Goal: Task Accomplishment & Management: Complete application form

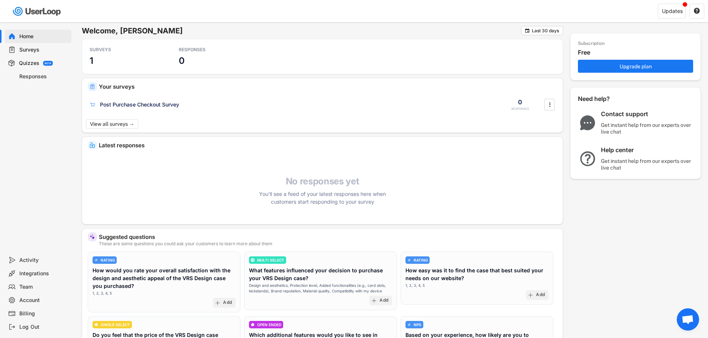
click at [44, 49] on div "Surveys" at bounding box center [43, 49] width 49 height 7
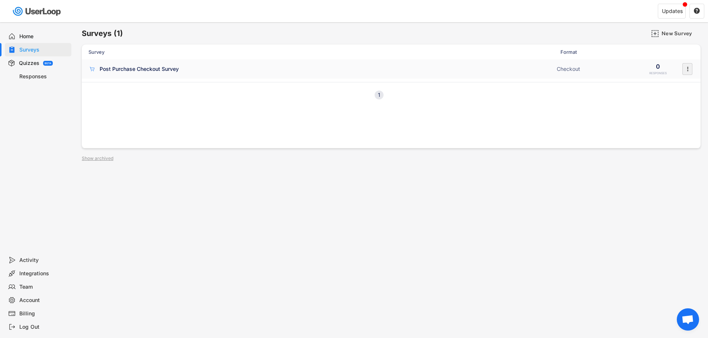
click at [691, 71] on div "" at bounding box center [687, 69] width 10 height 12
click at [529, 119] on div "Survey Format Post Purchase Checkout Survey Checkout 0 RESPONSES  1 Next" at bounding box center [391, 97] width 619 height 104
click at [663, 33] on div "New Survey" at bounding box center [679, 33] width 37 height 7
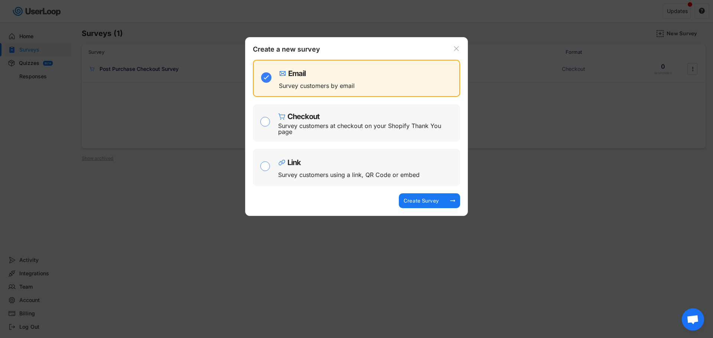
click at [367, 177] on div "Survey customers using a link, QR Code or embed" at bounding box center [349, 175] width 142 height 6
checkbox input "false"
checkbox input "true"
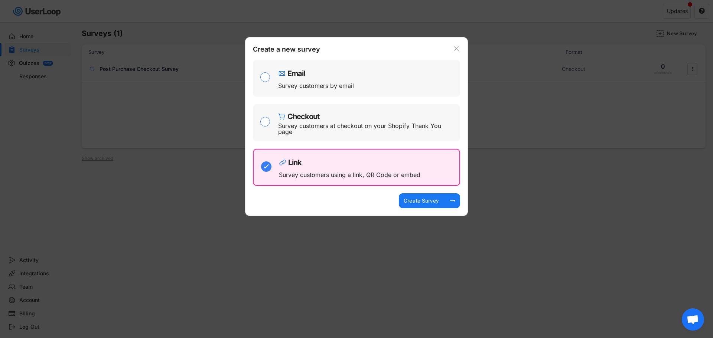
click at [379, 88] on div "Email Survey customers by email" at bounding box center [367, 79] width 178 height 30
checkbox input "true"
checkbox input "false"
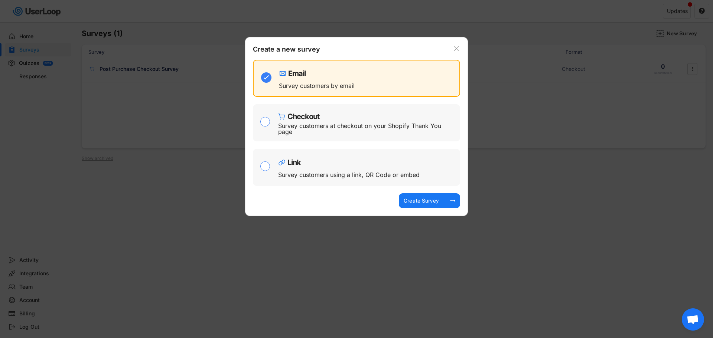
click at [378, 111] on div "Checkout" at bounding box center [367, 114] width 178 height 11
checkbox input "false"
checkbox input "true"
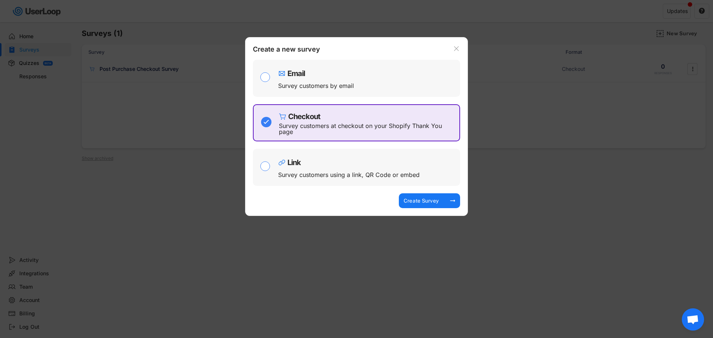
click at [377, 88] on div "Email Survey customers by email" at bounding box center [367, 79] width 178 height 30
checkbox input "true"
checkbox input "false"
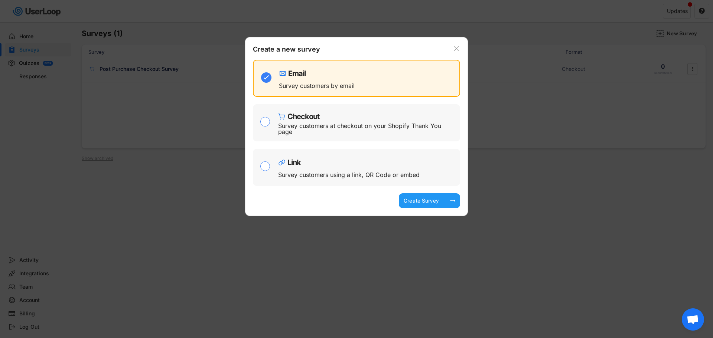
click at [444, 205] on div "Create Survey arrow_right_alt" at bounding box center [429, 201] width 61 height 15
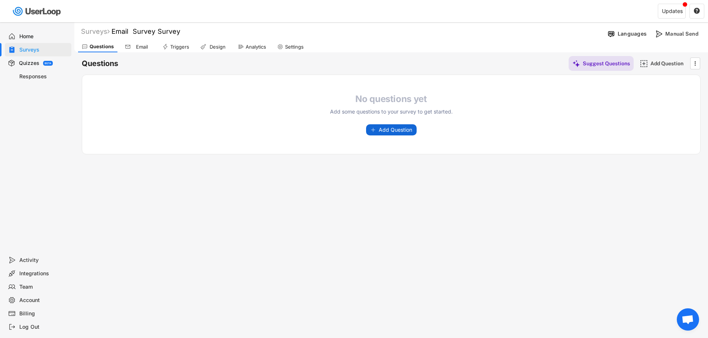
click at [404, 132] on span "Add Question" at bounding box center [395, 129] width 33 height 5
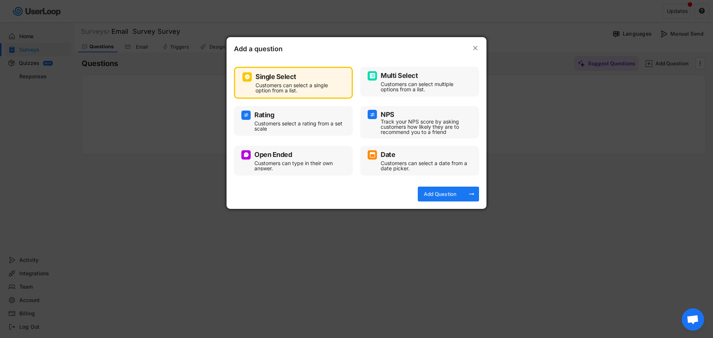
click at [446, 88] on div "Customers can select multiple options from a list." at bounding box center [425, 87] width 89 height 10
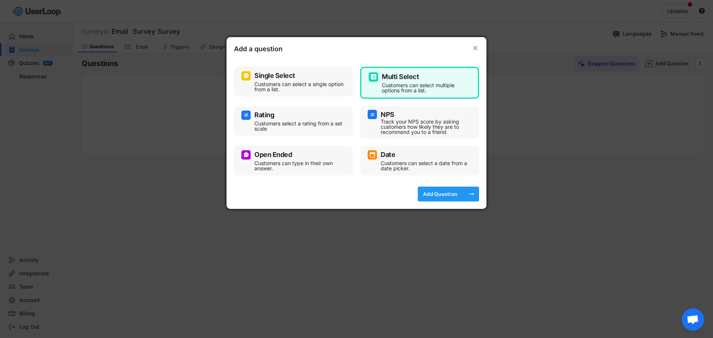
click at [453, 191] on div "Add Question" at bounding box center [440, 194] width 37 height 7
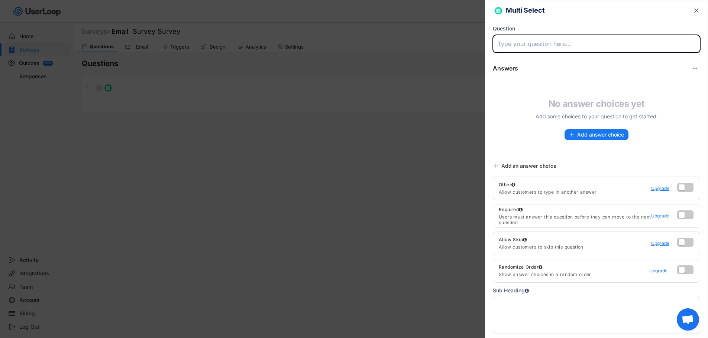
drag, startPoint x: 535, startPoint y: 58, endPoint x: 541, endPoint y: 42, distance: 16.7
click at [535, 58] on div "Multi Select  Question Answers No answer choices yet Add some choices to your …" at bounding box center [596, 169] width 223 height 338
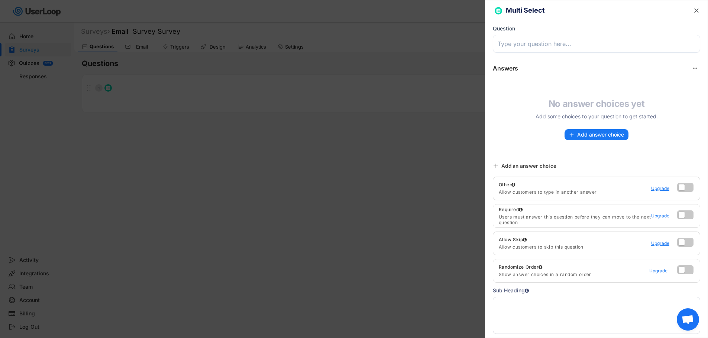
click at [541, 42] on input "input" at bounding box center [596, 44] width 207 height 18
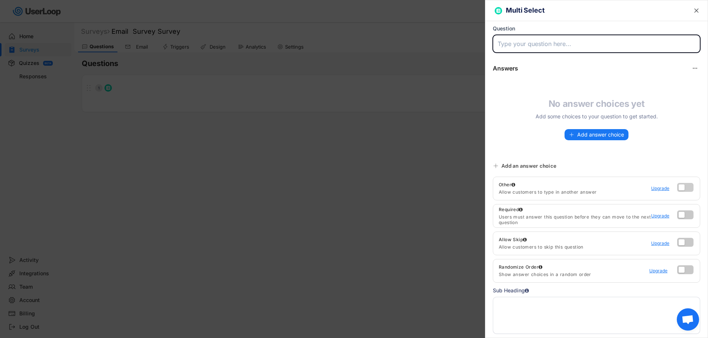
click at [679, 189] on label at bounding box center [683, 185] width 16 height 9
click at [0, 0] on input "checkbox" at bounding box center [0, 0] width 0 height 0
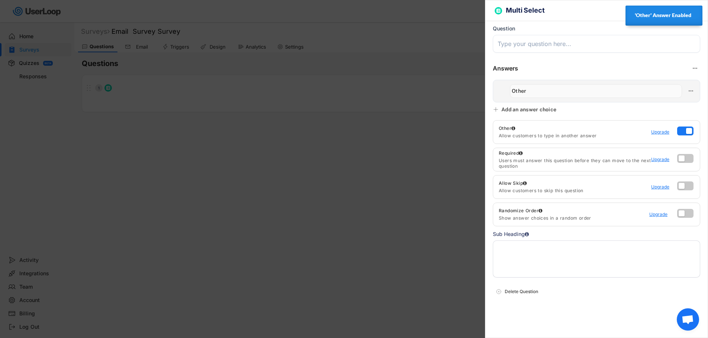
click at [584, 43] on input "input" at bounding box center [596, 44] width 207 height 18
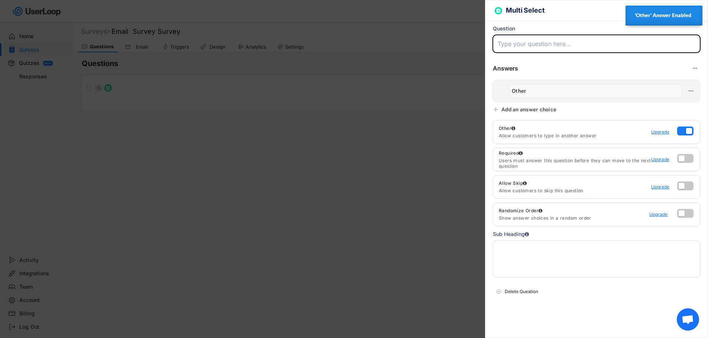
click at [538, 46] on input "input" at bounding box center [596, 44] width 207 height 18
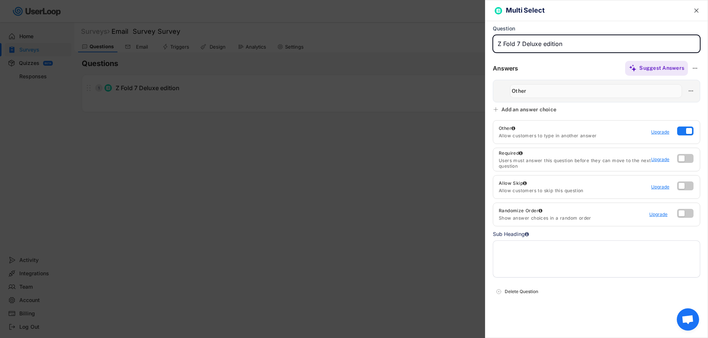
drag, startPoint x: 565, startPoint y: 48, endPoint x: 522, endPoint y: 50, distance: 43.6
click at [522, 50] on input "input" at bounding box center [596, 44] width 207 height 18
type input "Apple iPhone Foldable Accessories Survey"
click at [534, 110] on div "Add an answer choice" at bounding box center [528, 109] width 55 height 7
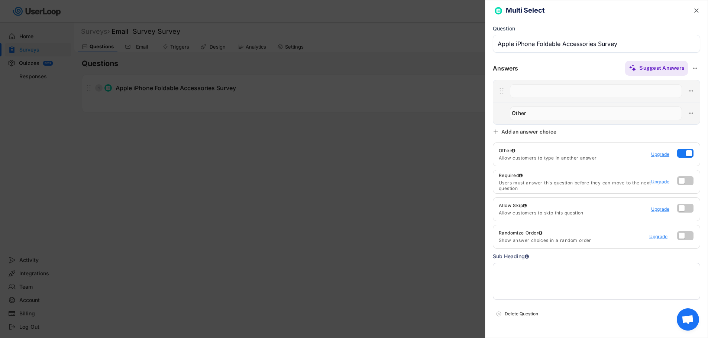
click at [532, 91] on input "input" at bounding box center [596, 91] width 172 height 14
type input "Extra Screen Protector"
click at [499, 132] on div "Add an answer choice" at bounding box center [525, 132] width 65 height 7
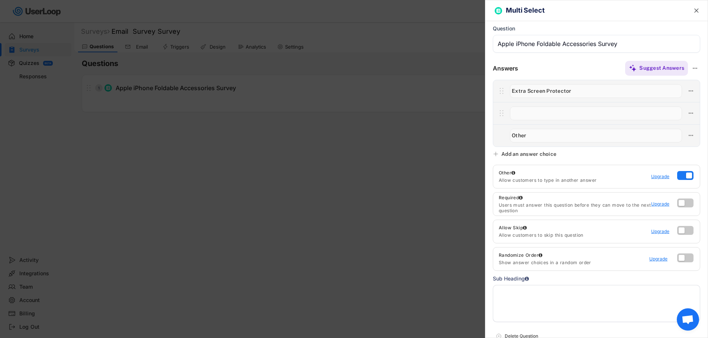
click at [532, 117] on input "input" at bounding box center [596, 114] width 172 height 14
type input "Extra Front Cover"
click at [498, 155] on icon at bounding box center [496, 154] width 6 height 6
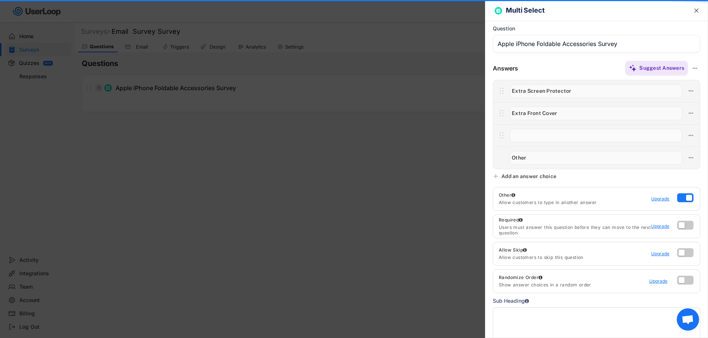
click at [535, 138] on input "input" at bounding box center [596, 136] width 172 height 14
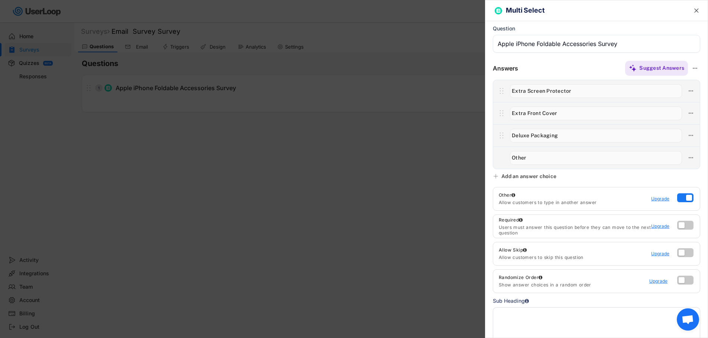
type input "Deluxe Packaging"
click at [493, 175] on icon at bounding box center [496, 177] width 6 height 6
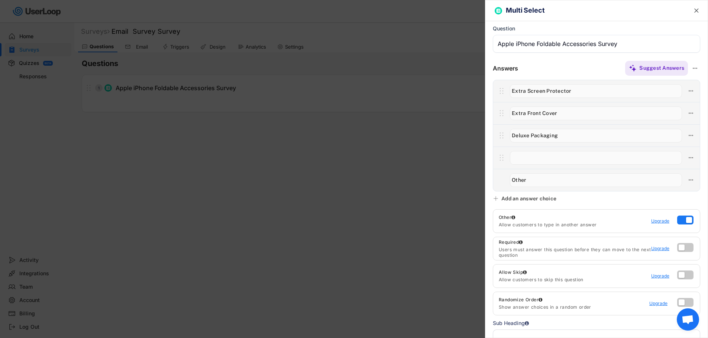
click at [523, 135] on input "input" at bounding box center [596, 136] width 172 height 14
click at [531, 139] on input "input" at bounding box center [596, 136] width 172 height 14
click at [559, 155] on input "input" at bounding box center [596, 158] width 172 height 14
click at [620, 44] on input "input" at bounding box center [596, 44] width 207 height 18
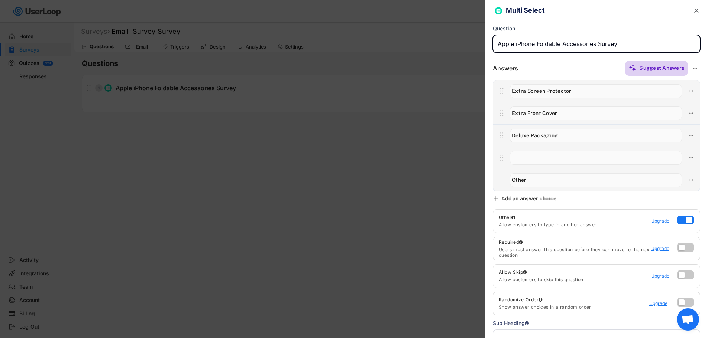
click at [660, 67] on div "Suggest Answers" at bounding box center [661, 68] width 45 height 7
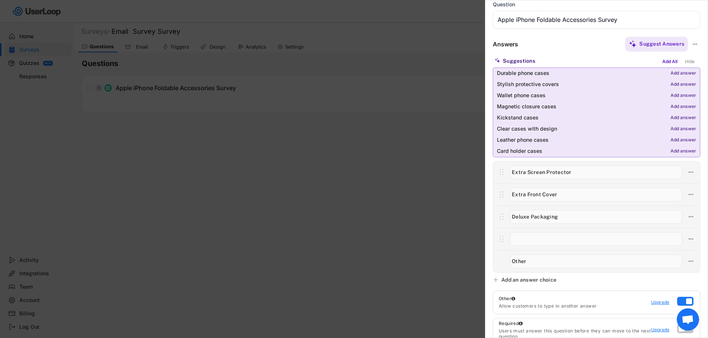
scroll to position [37, 0]
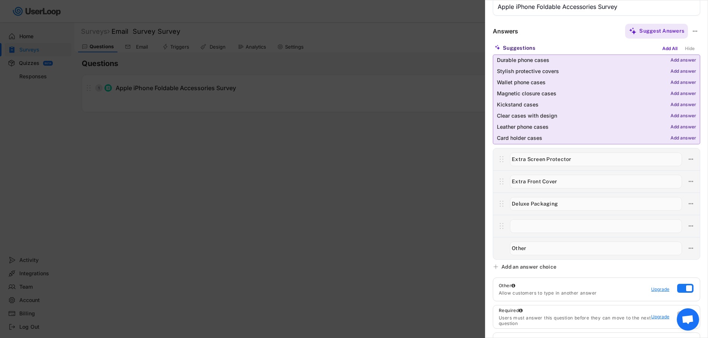
click at [540, 228] on input "input" at bounding box center [596, 227] width 172 height 14
click at [540, 226] on input "input" at bounding box center [596, 227] width 172 height 14
click at [542, 227] on input "input" at bounding box center [596, 227] width 172 height 14
type input "Microfiber towel + Cleaning kit"
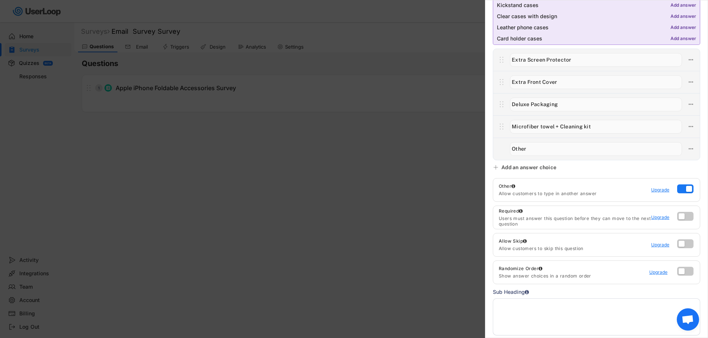
scroll to position [192, 0]
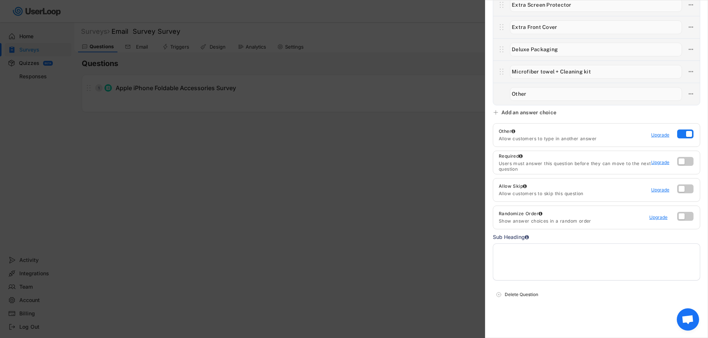
click at [544, 271] on textarea at bounding box center [596, 262] width 207 height 37
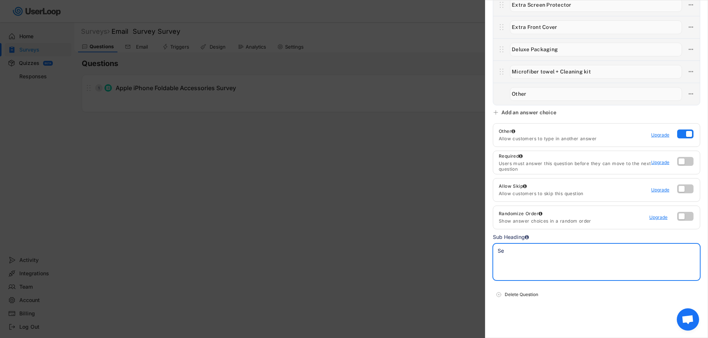
type textarea "S"
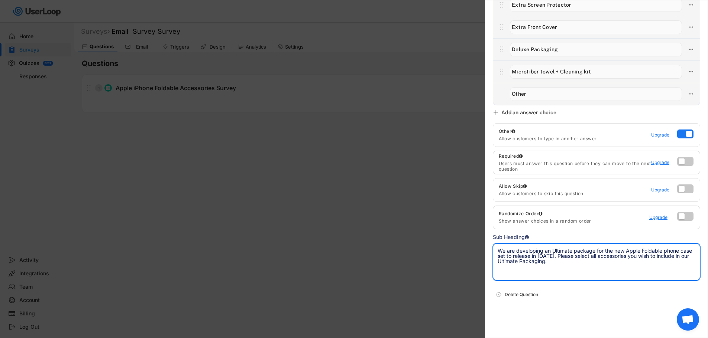
drag, startPoint x: 526, startPoint y: 263, endPoint x: 583, endPoint y: 157, distance: 120.5
click at [421, 239] on body "Welcome, Todd  Last 30 days SURVEYS 2 RESPONSES 0 Your surveys Email Survey Su…" at bounding box center [354, 169] width 708 height 338
click at [556, 265] on textarea "We are developing an Ultimate package for the new Apple Foldable phone case set…" at bounding box center [596, 262] width 207 height 37
paste textarea "’re designing the ultimate experience for Apple’s first foldable phone, and we’…"
click at [557, 256] on textarea "We’re designing the ultimate experience for Apple’s first foldable phone, and w…" at bounding box center [596, 262] width 207 height 37
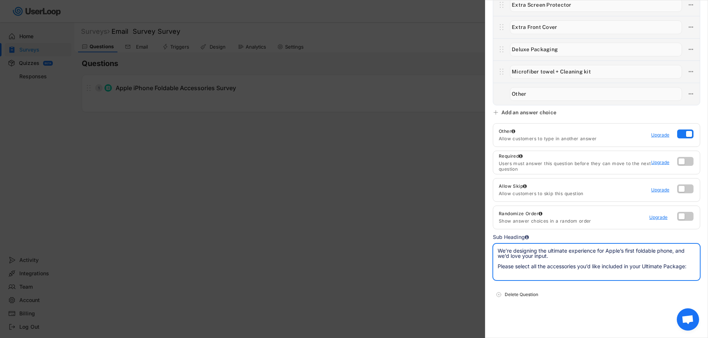
scroll to position [155, 0]
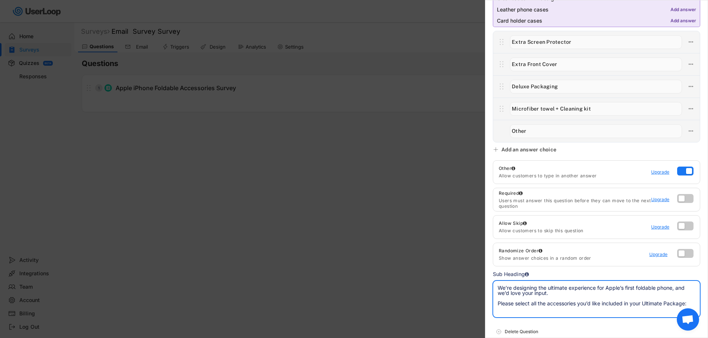
type textarea "We’re designing the ultimate experience for Apple’s first foldable phone, and w…"
click at [499, 149] on div "Add an answer choice" at bounding box center [525, 149] width 65 height 7
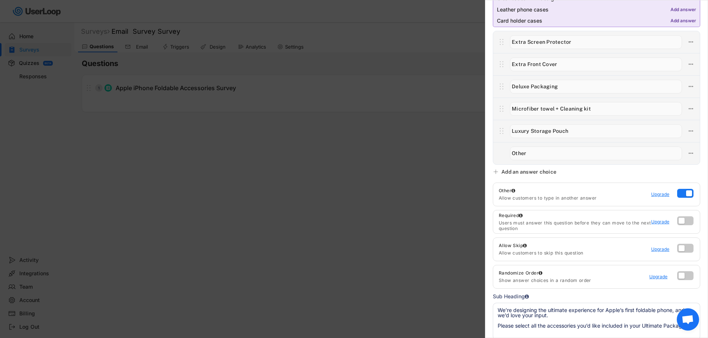
type input "Luxury Storage Pouch"
click at [520, 172] on div "Add an answer choice" at bounding box center [528, 172] width 55 height 7
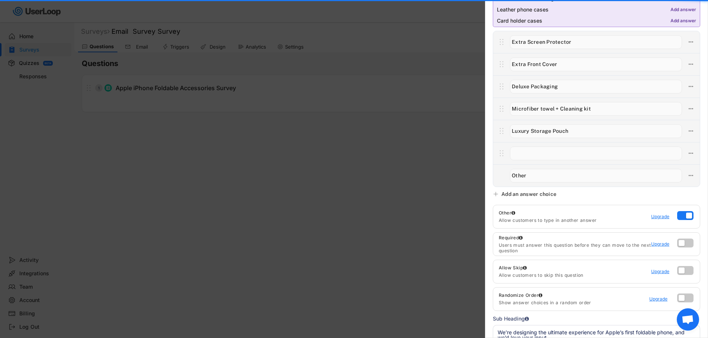
click at [524, 158] on input "input" at bounding box center [596, 154] width 172 height 14
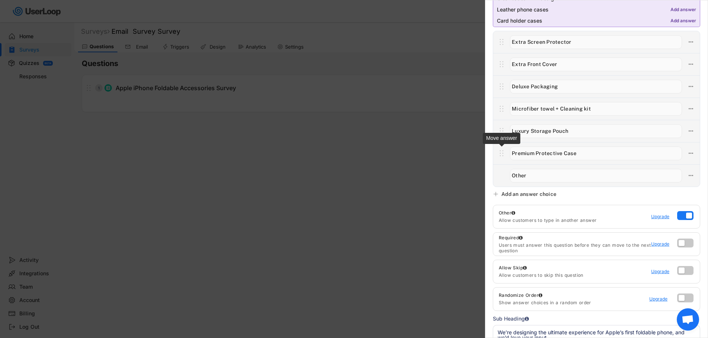
type input "Premium Protective Case"
type input "Deluxe Packaging"
type input "Extra Screen Protector"
type input "Extra Front Cover"
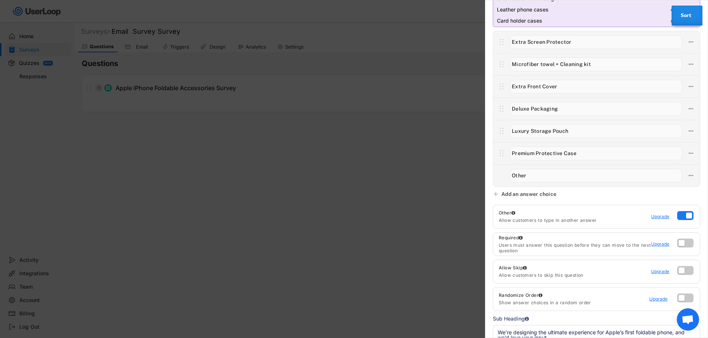
type input "Microfiber towel + Cleaning kit"
type input "Luxury Storage Pouch"
type input "Microfiber towel + Cleaning kit"
type input "Luxury Storage Pouch"
click at [531, 87] on input "input" at bounding box center [596, 87] width 172 height 14
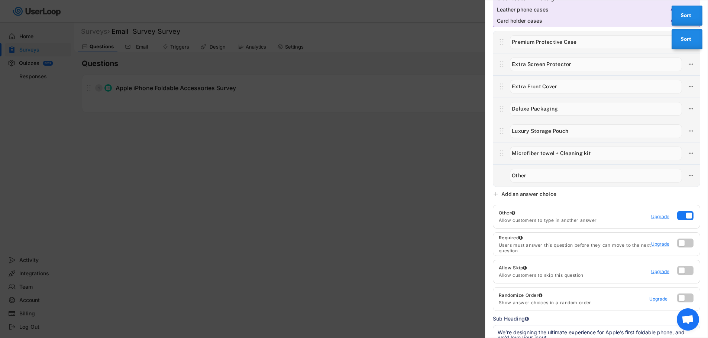
drag, startPoint x: 562, startPoint y: 84, endPoint x: 506, endPoint y: 81, distance: 56.2
click at [506, 81] on div at bounding box center [596, 86] width 207 height 22
type input "A"
click at [540, 87] on input "input" at bounding box center [596, 87] width 172 height 14
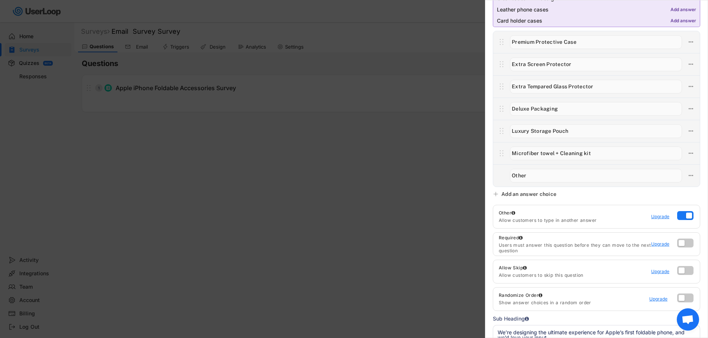
click at [541, 89] on input "input" at bounding box center [596, 87] width 172 height 14
type input "Extra Tempered Glass Protector"
drag, startPoint x: 598, startPoint y: 89, endPoint x: 512, endPoint y: 89, distance: 85.8
click at [512, 89] on input "input" at bounding box center [596, 87] width 172 height 14
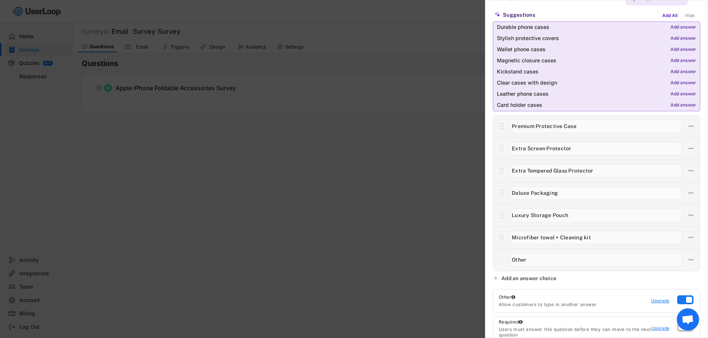
scroll to position [0, 0]
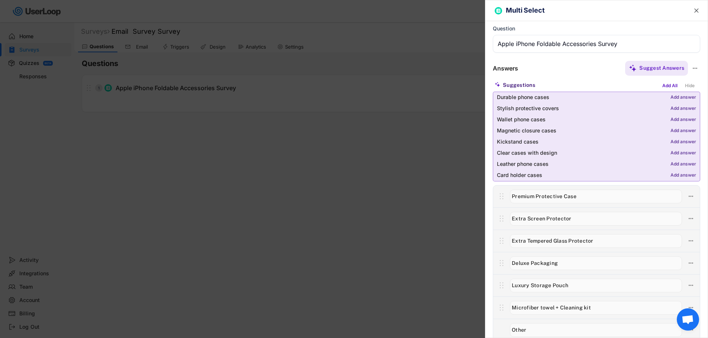
click at [599, 59] on div "Multi Select  Question Answers Suggest Answers Suggestions Add All Hide Durabl…" at bounding box center [596, 169] width 223 height 338
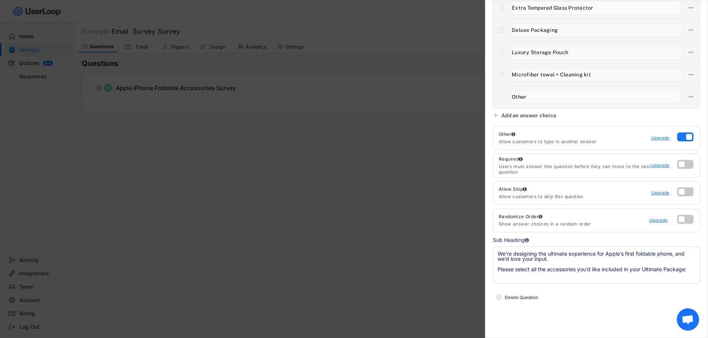
scroll to position [236, 0]
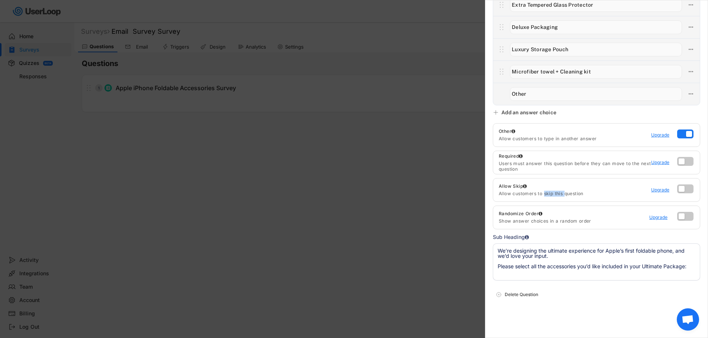
drag, startPoint x: 545, startPoint y: 194, endPoint x: 565, endPoint y: 194, distance: 19.7
click at [565, 194] on div "Allow customers to skip this question" at bounding box center [575, 194] width 152 height 6
click at [678, 187] on label at bounding box center [683, 187] width 16 height 9
click at [0, 0] on input "checkbox" at bounding box center [0, 0] width 0 height 0
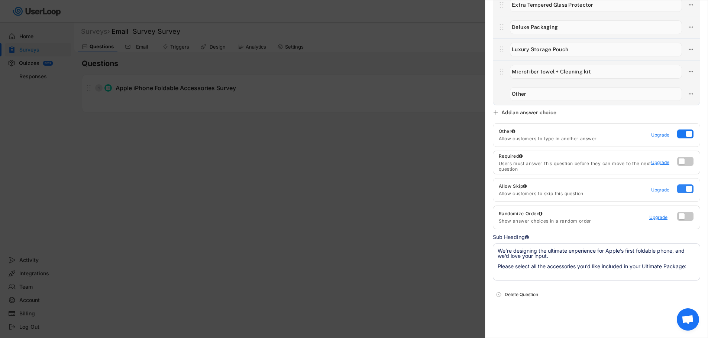
click at [678, 187] on label at bounding box center [683, 187] width 16 height 9
click at [0, 0] on input "checkbox" at bounding box center [0, 0] width 0 height 0
click at [680, 138] on div at bounding box center [686, 136] width 19 height 12
click at [681, 135] on label at bounding box center [683, 132] width 16 height 9
click at [0, 0] on input "checkbox" at bounding box center [0, 0] width 0 height 0
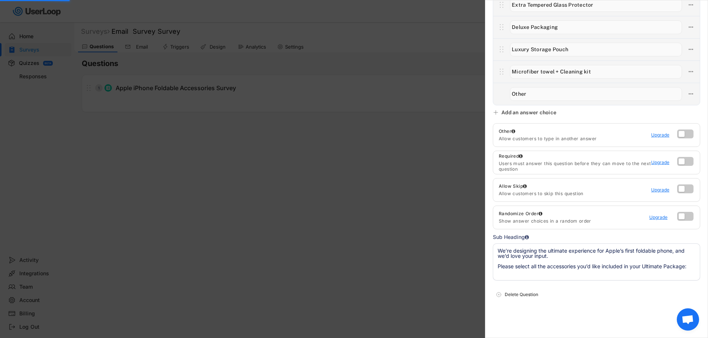
click at [634, 287] on div "Multi Select  Question Answers Suggest Answers Suggestions Add All Hide Durabl…" at bounding box center [596, 169] width 223 height 338
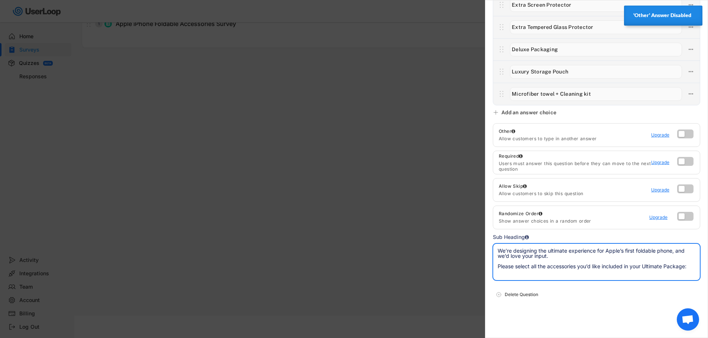
drag, startPoint x: 546, startPoint y: 251, endPoint x: 600, endPoint y: 263, distance: 55.1
click at [600, 263] on textarea "We’re designing the ultimate experience for Apple’s first foldable phone, and w…" at bounding box center [596, 262] width 207 height 37
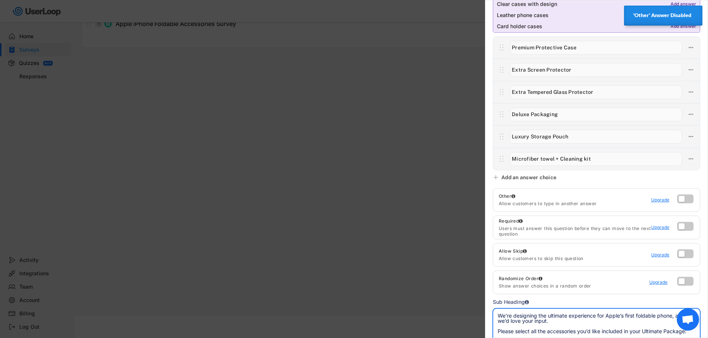
scroll to position [214, 0]
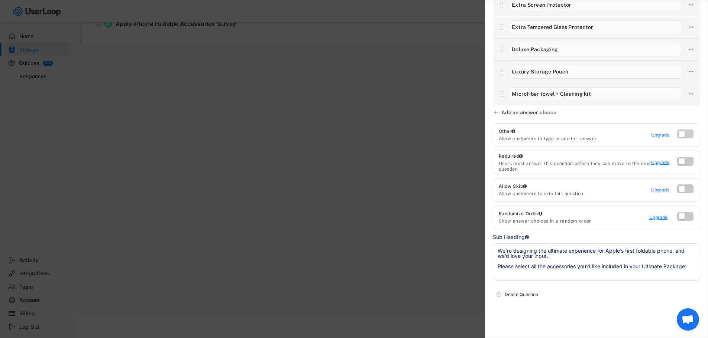
click at [685, 134] on label at bounding box center [683, 132] width 16 height 9
click at [0, 0] on input "checkbox" at bounding box center [0, 0] width 0 height 0
type input "Other"
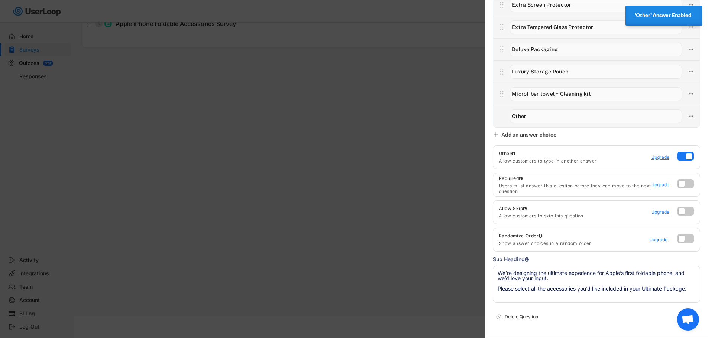
click at [566, 120] on input "input" at bounding box center [596, 117] width 172 height 14
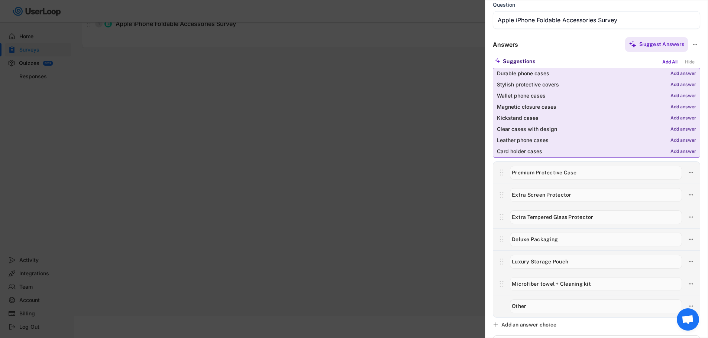
scroll to position [0, 0]
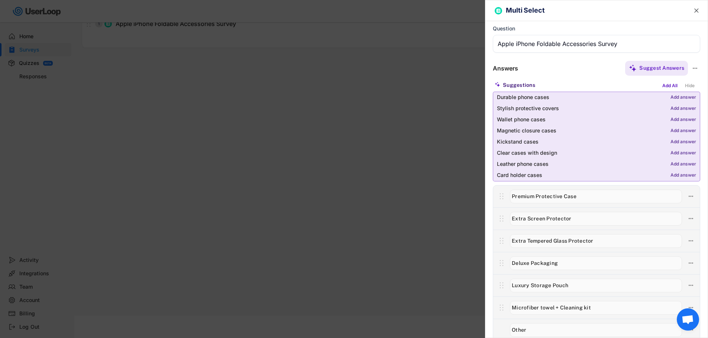
click at [392, 104] on div at bounding box center [354, 169] width 708 height 338
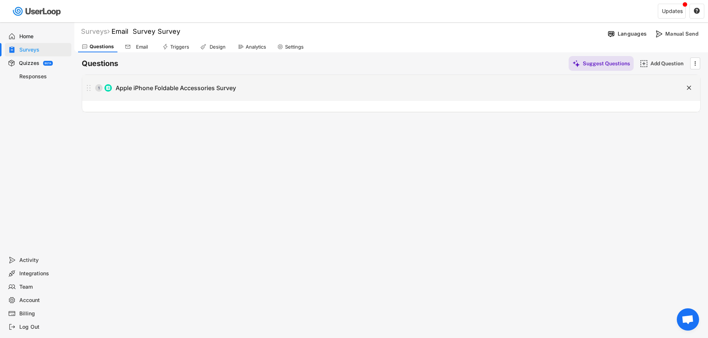
click at [516, 92] on div "1 Apple iPhone Foldable Accessories Survey" at bounding box center [372, 88] width 581 height 15
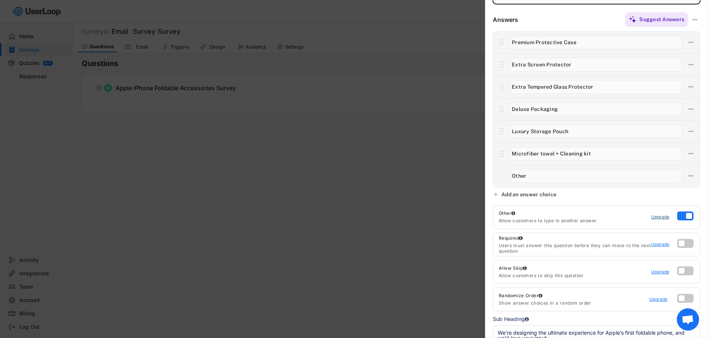
scroll to position [131, 0]
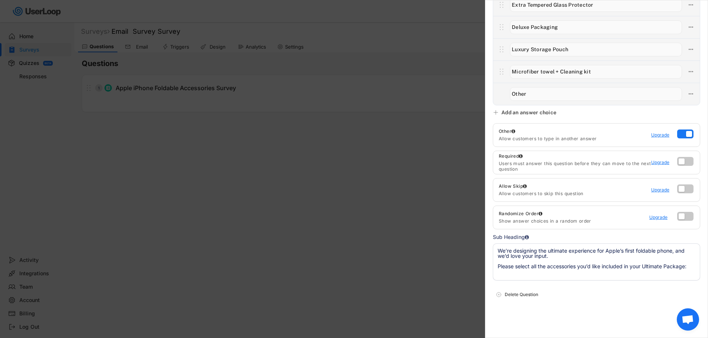
drag, startPoint x: 394, startPoint y: 213, endPoint x: 309, endPoint y: 181, distance: 90.6
click at [394, 213] on div at bounding box center [354, 169] width 708 height 338
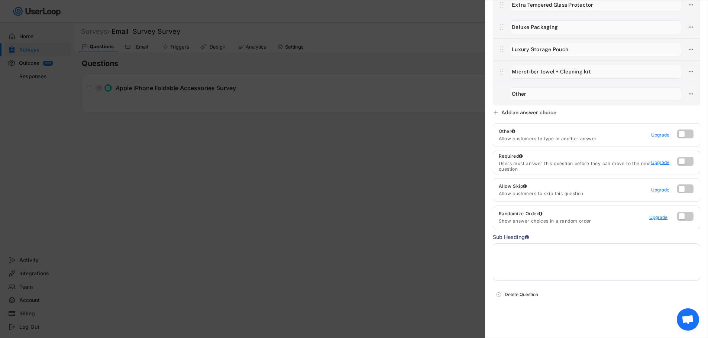
scroll to position [0, 0]
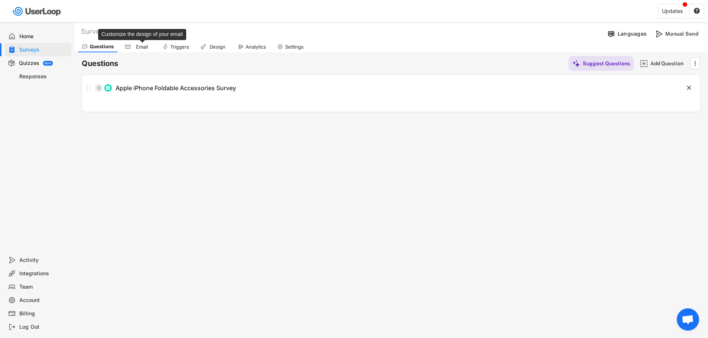
click at [145, 47] on div "Email" at bounding box center [142, 47] width 19 height 6
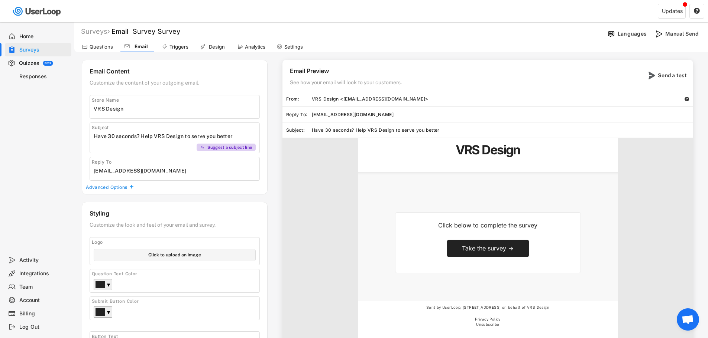
click at [500, 250] on div "Take the survey →" at bounding box center [488, 249] width 52 height 8
drag, startPoint x: 210, startPoint y: 135, endPoint x: 229, endPoint y: 135, distance: 19.7
click at [229, 135] on input "input" at bounding box center [177, 136] width 166 height 11
click at [174, 44] on div "Triggers" at bounding box center [178, 47] width 19 height 6
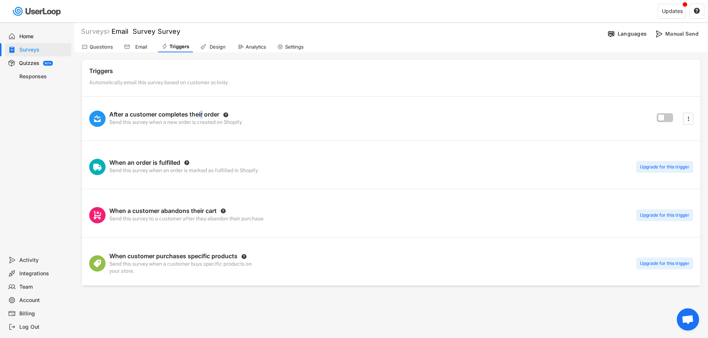
click at [203, 113] on div "After a customer completes their order" at bounding box center [164, 115] width 110 height 8
click at [165, 163] on div "When an order is fulfilled" at bounding box center [144, 163] width 71 height 8
click at [215, 159] on div "When an order is fulfilled " at bounding box center [183, 163] width 149 height 8
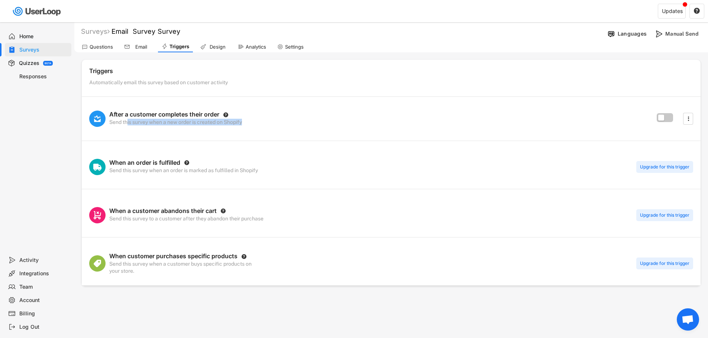
drag, startPoint x: 132, startPoint y: 124, endPoint x: 251, endPoint y: 125, distance: 118.9
click at [251, 125] on div "After a customer completes their order  Send this survey when a new order is c…" at bounding box center [175, 119] width 186 height 16
click at [669, 266] on div "Upgrade for this trigger" at bounding box center [664, 264] width 57 height 12
drag, startPoint x: 179, startPoint y: 214, endPoint x: 203, endPoint y: 214, distance: 23.8
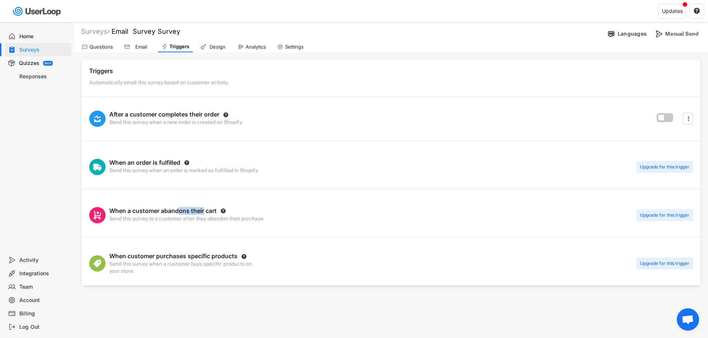
click at [203, 214] on div "When a customer abandons their cart" at bounding box center [162, 211] width 107 height 8
click at [208, 46] on div "Design" at bounding box center [217, 47] width 19 height 6
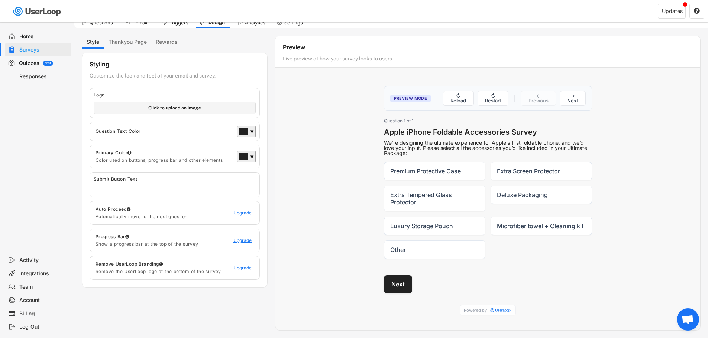
scroll to position [37, 0]
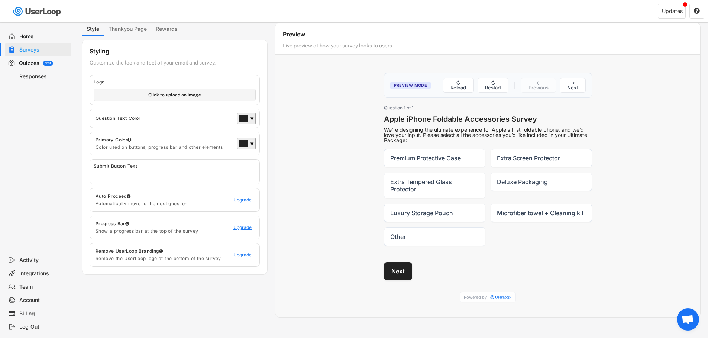
click at [219, 93] on input "file" at bounding box center [174, 95] width 161 height 12
type input "C:\fakepath\Fold_01.jpg"
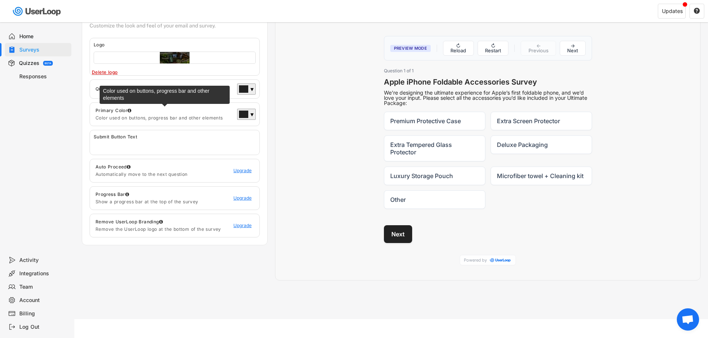
scroll to position [0, 0]
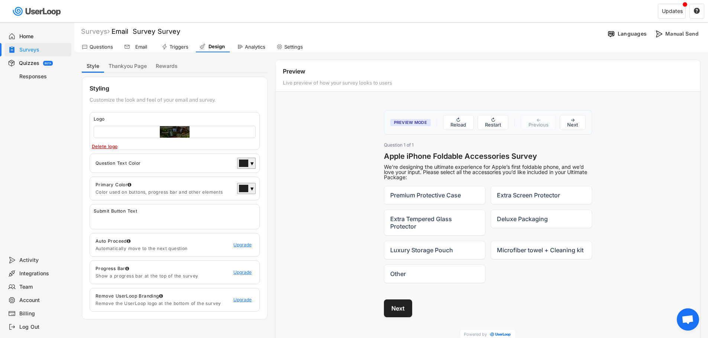
click at [177, 130] on input "file" at bounding box center [174, 132] width 161 height 12
click at [109, 148] on div "Delete logo" at bounding box center [146, 147] width 108 height 6
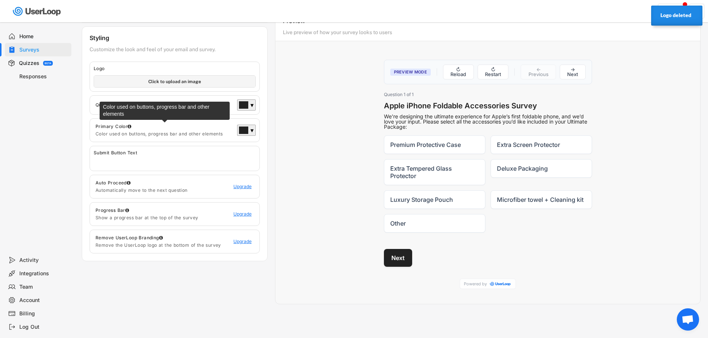
scroll to position [37, 0]
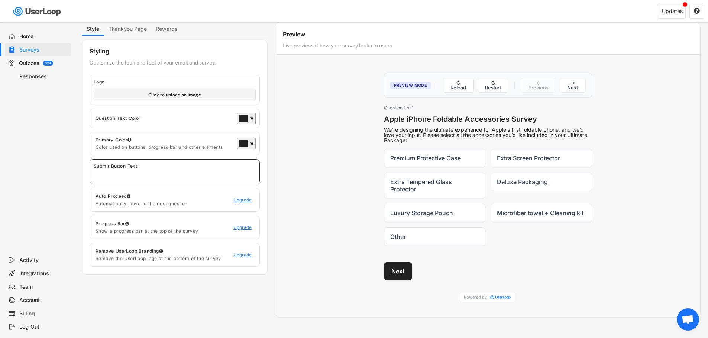
click at [116, 173] on input "input" at bounding box center [177, 174] width 166 height 11
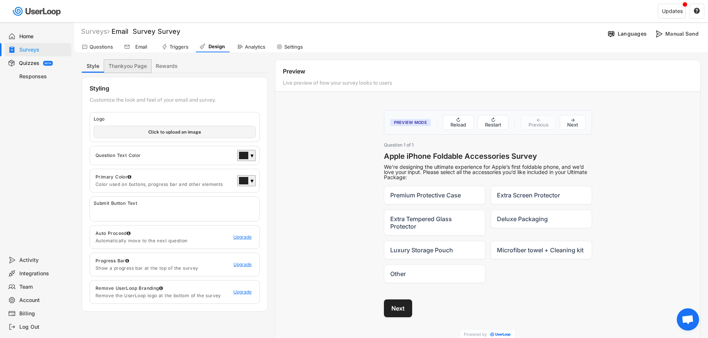
click at [131, 64] on button "Thankyou Page" at bounding box center [127, 66] width 47 height 13
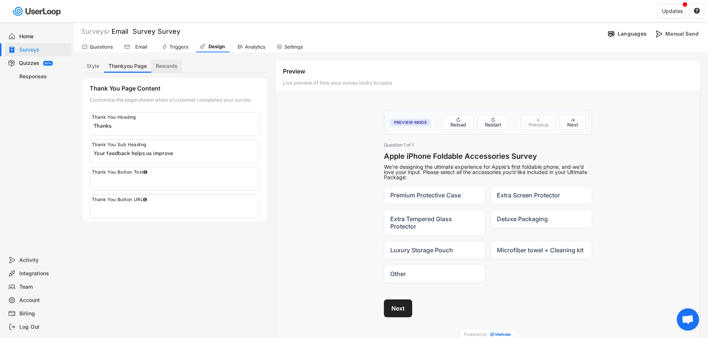
click at [163, 65] on button "Rewards" at bounding box center [166, 66] width 31 height 13
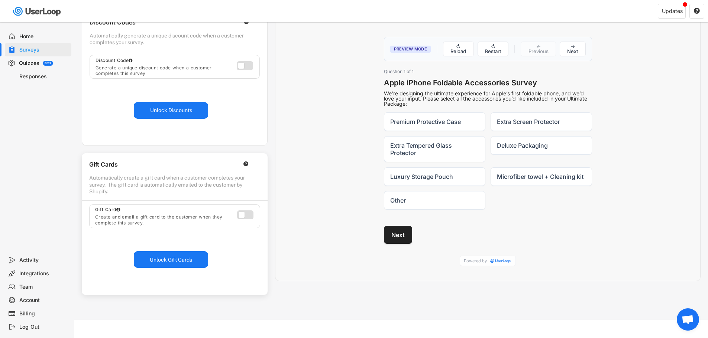
scroll to position [74, 0]
click at [238, 63] on label at bounding box center [243, 63] width 16 height 9
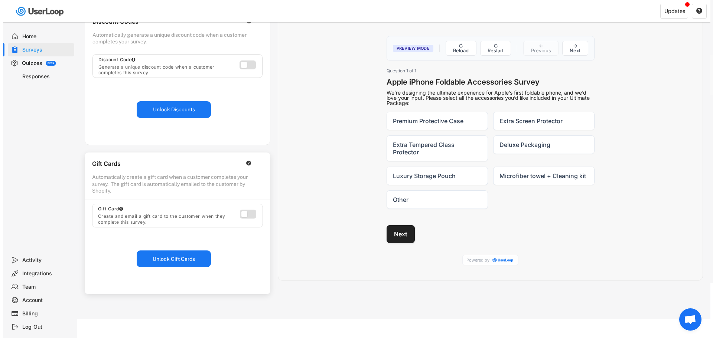
scroll to position [0, 0]
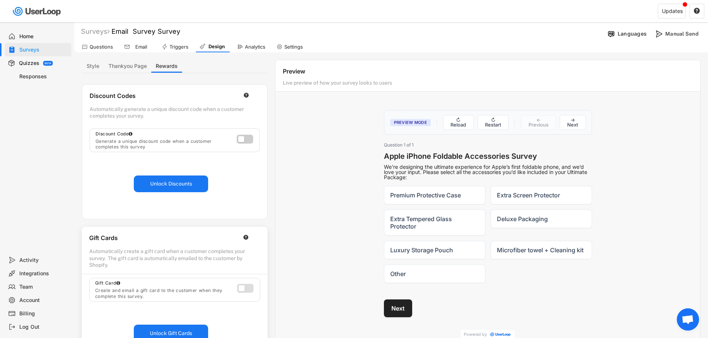
click at [247, 139] on label at bounding box center [243, 137] width 16 height 9
click at [196, 183] on button "Unlock Discounts" at bounding box center [171, 184] width 74 height 17
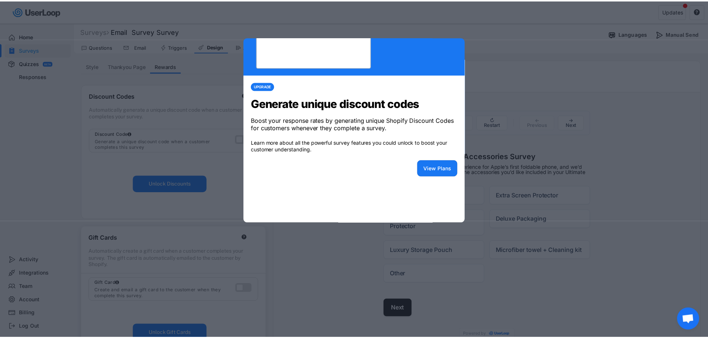
scroll to position [74, 0]
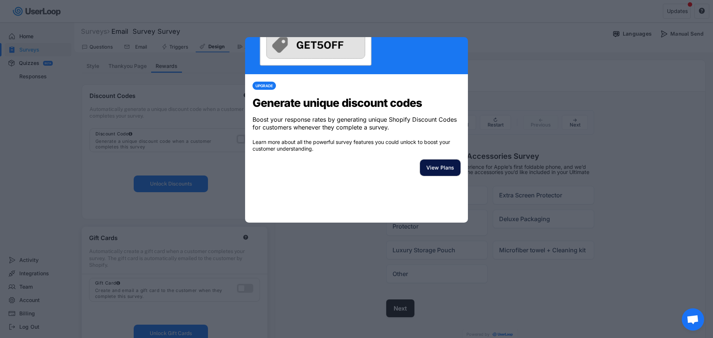
click at [433, 176] on button "View Plans" at bounding box center [440, 168] width 41 height 16
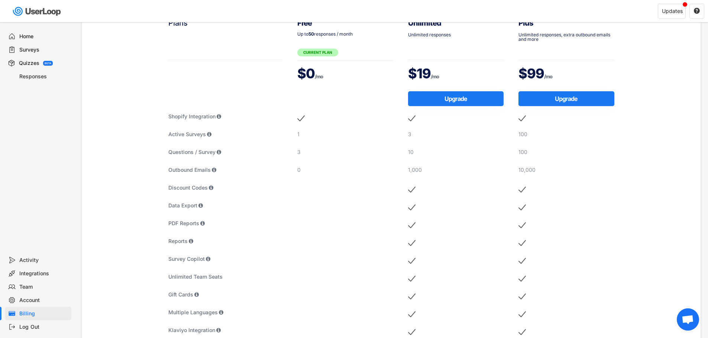
scroll to position [74, 0]
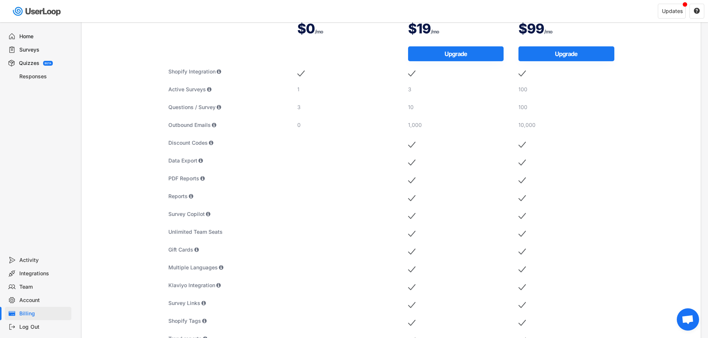
click at [35, 48] on div "Surveys" at bounding box center [43, 49] width 49 height 7
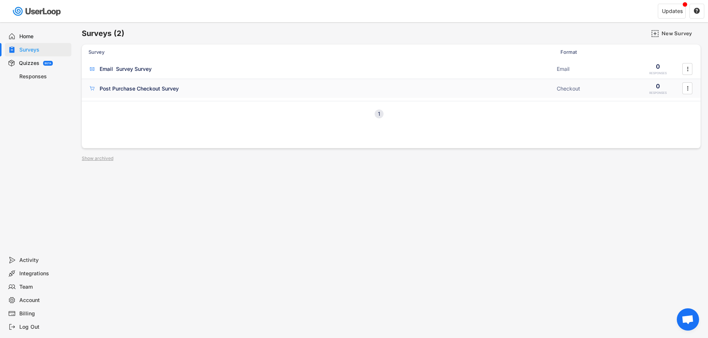
click at [177, 89] on div "Post Purchase Checkout Survey" at bounding box center [139, 88] width 79 height 7
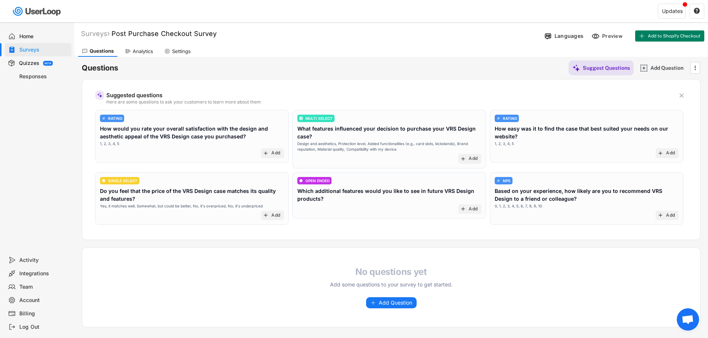
click at [460, 87] on div "Suggested questions Here are some questions to ask your customers to learn more…" at bounding box center [390, 95] width 573 height 17
click at [33, 48] on div "Surveys" at bounding box center [43, 49] width 49 height 7
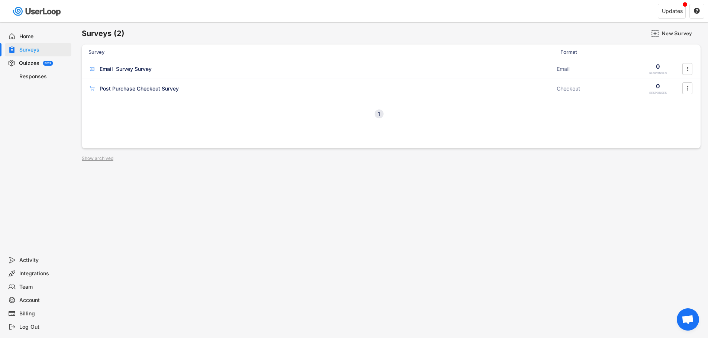
click at [33, 34] on div "Home" at bounding box center [43, 36] width 49 height 7
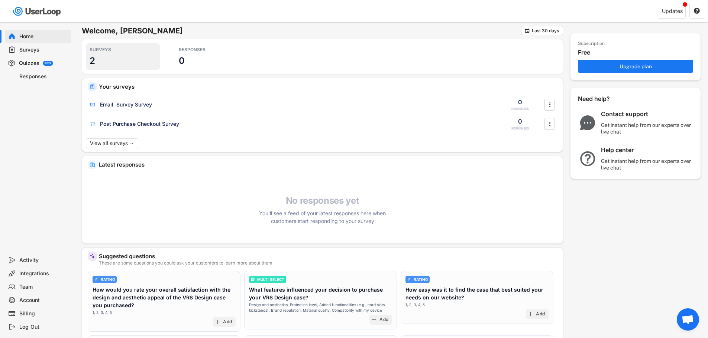
click at [115, 53] on div "SURVEYS 2" at bounding box center [123, 56] width 74 height 27
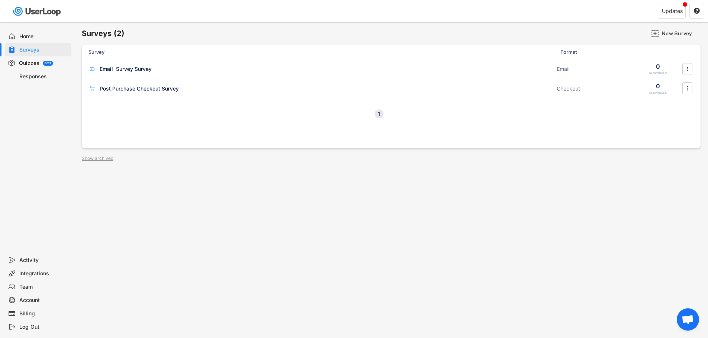
click at [33, 40] on div "Home" at bounding box center [43, 36] width 49 height 7
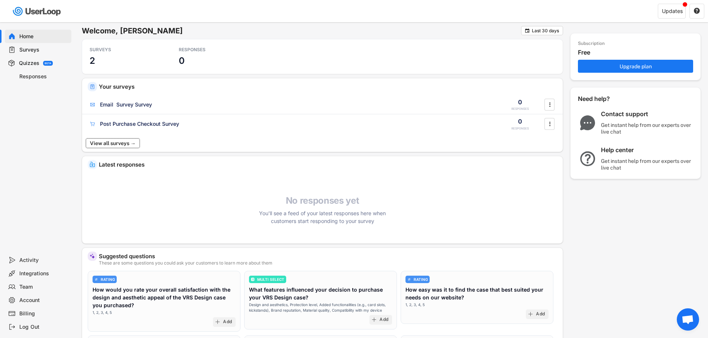
click at [123, 147] on button "View all surveys →" at bounding box center [113, 144] width 54 height 10
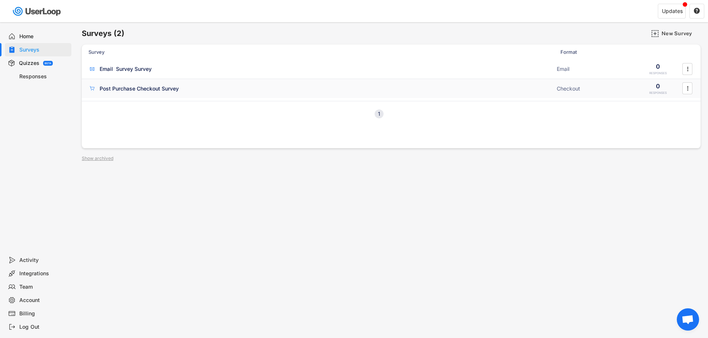
click at [151, 83] on div "Post Purchase Checkout Survey Checkout 0 RESPONSES " at bounding box center [391, 88] width 619 height 19
click at [111, 71] on div "Email Survey Survey" at bounding box center [126, 68] width 52 height 7
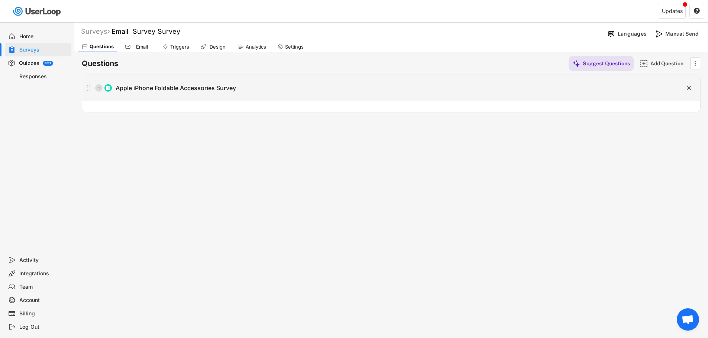
click at [185, 87] on div "Apple iPhone Foldable Accessories Survey" at bounding box center [176, 88] width 120 height 8
type input "Apple iPhone Foldable Accessories Survey"
type textarea "We’re designing the ultimate experience for Apple’s first foldable phone, and w…"
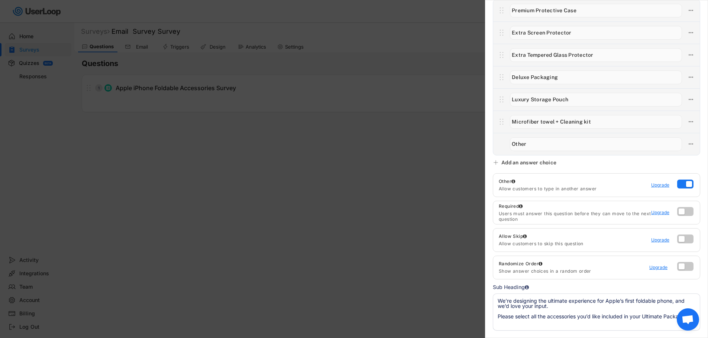
scroll to position [131, 0]
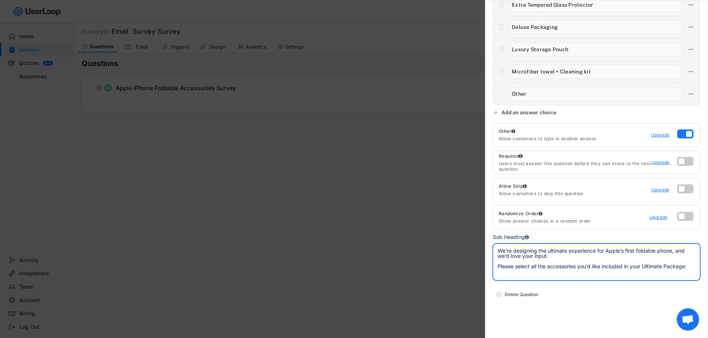
drag, startPoint x: 533, startPoint y: 255, endPoint x: 612, endPoint y: 262, distance: 79.1
click at [612, 262] on textarea "We’re designing the ultimate experience for Apple’s first foldable phone, and w…" at bounding box center [596, 262] width 207 height 37
drag, startPoint x: 271, startPoint y: 222, endPoint x: 243, endPoint y: 223, distance: 27.9
click at [269, 222] on div at bounding box center [354, 169] width 708 height 338
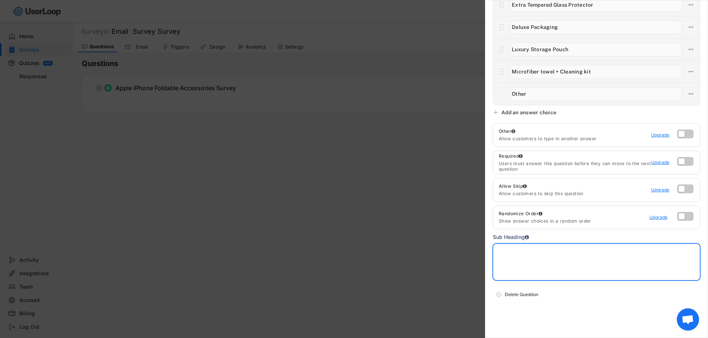
scroll to position [0, 0]
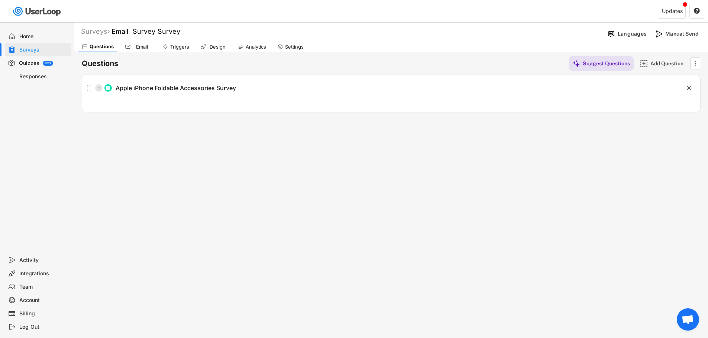
click at [143, 50] on div "Email" at bounding box center [142, 47] width 19 height 6
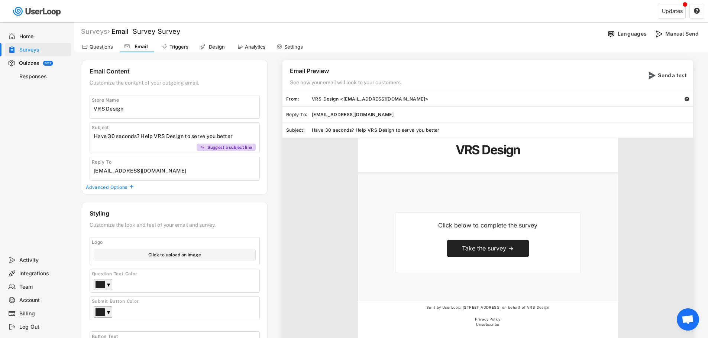
click at [123, 187] on div "Advanced Options" at bounding box center [107, 188] width 42 height 6
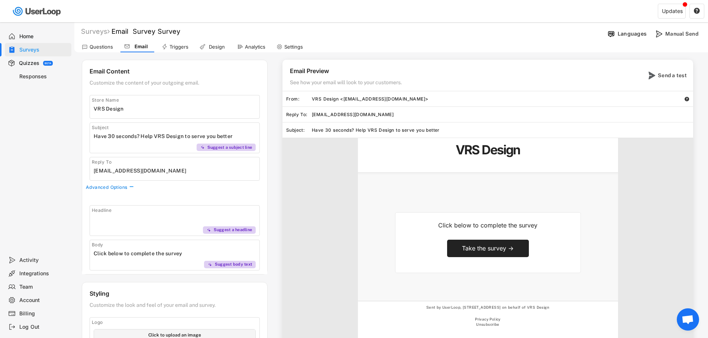
click at [123, 226] on div "Headline Suggest a headline" at bounding box center [175, 220] width 170 height 31
click at [123, 224] on input "input" at bounding box center [177, 219] width 166 height 11
type input "T"
drag, startPoint x: 131, startPoint y: 218, endPoint x: 286, endPoint y: 231, distance: 155.5
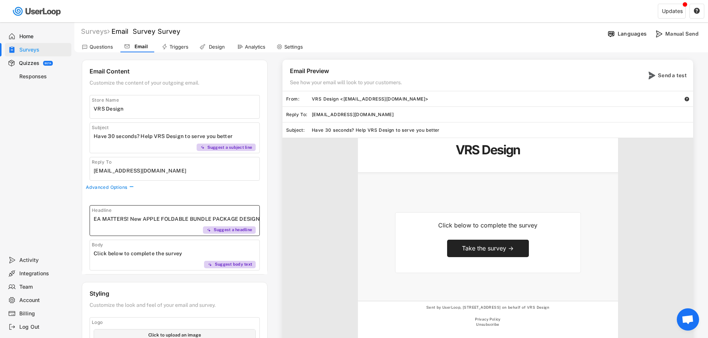
click at [322, 226] on div "Email Content Customize the content of your outgoing email. Store Name Subject …" at bounding box center [391, 252] width 619 height 384
type input "YOUR IDEA MATTERS!"
click at [136, 262] on div "Body Suggest body text" at bounding box center [175, 255] width 170 height 31
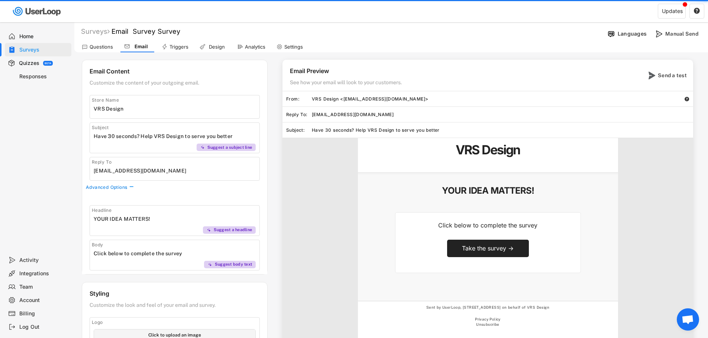
click at [147, 255] on input "input" at bounding box center [177, 253] width 166 height 11
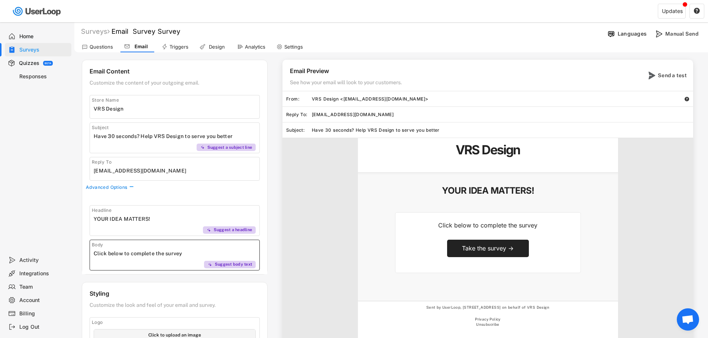
drag, startPoint x: 186, startPoint y: 257, endPoint x: 7, endPoint y: 247, distance: 179.4
click at [7, 247] on body "Welcome, Todd  Last 30 days SURVEYS 2 RESPONSES 0 Your surveys Email Survey Su…" at bounding box center [354, 169] width 708 height 338
drag, startPoint x: 187, startPoint y: 211, endPoint x: 185, endPoint y: 215, distance: 4.2
click at [186, 214] on div "Headline Suggest a headline" at bounding box center [175, 220] width 170 height 31
click at [184, 217] on input "input" at bounding box center [177, 219] width 166 height 11
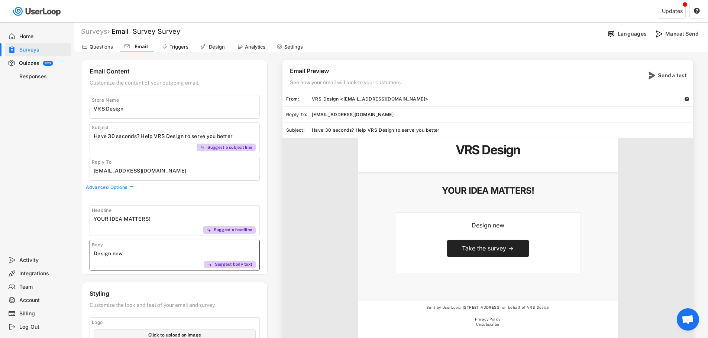
click at [144, 254] on input "input" at bounding box center [177, 253] width 166 height 11
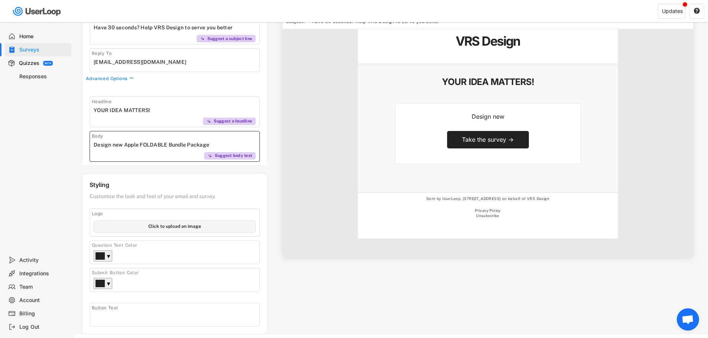
scroll to position [111, 0]
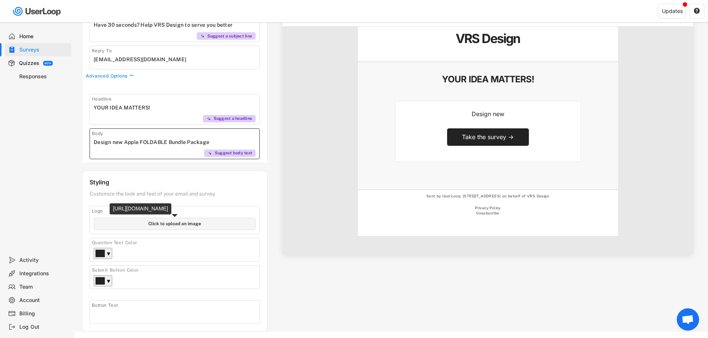
type input "Design new Apple FOLDABLE Bundle Package"
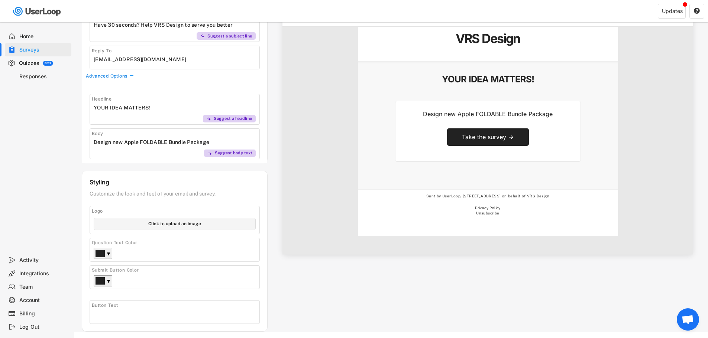
click at [204, 224] on input "file" at bounding box center [174, 224] width 161 height 12
type input "C:\fakepath\로고_레드.jpg"
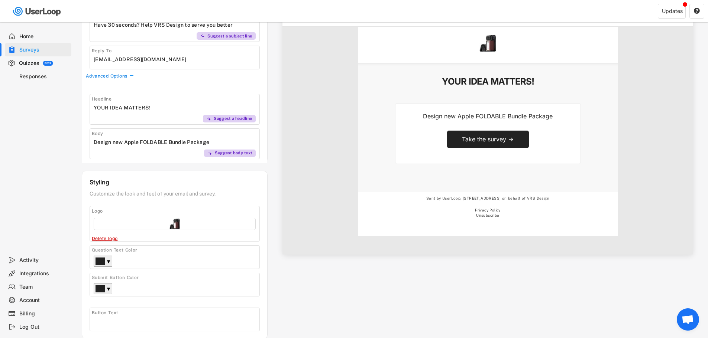
click at [173, 225] on input "file" at bounding box center [174, 224] width 161 height 12
type input "C:\fakepath\Group 5 (1).jpg"
click at [183, 220] on input "file" at bounding box center [174, 224] width 161 height 12
click at [500, 143] on div "Take the survey →" at bounding box center [488, 140] width 52 height 8
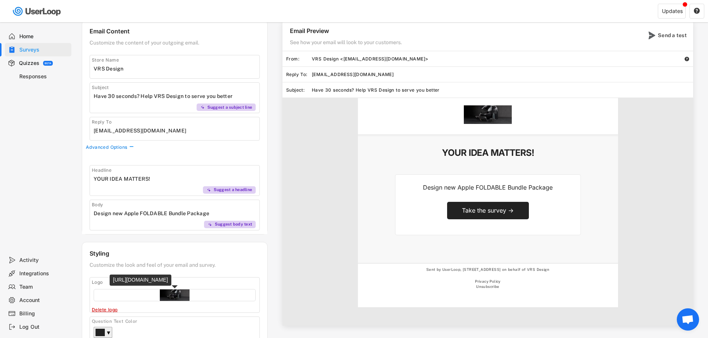
scroll to position [0, 0]
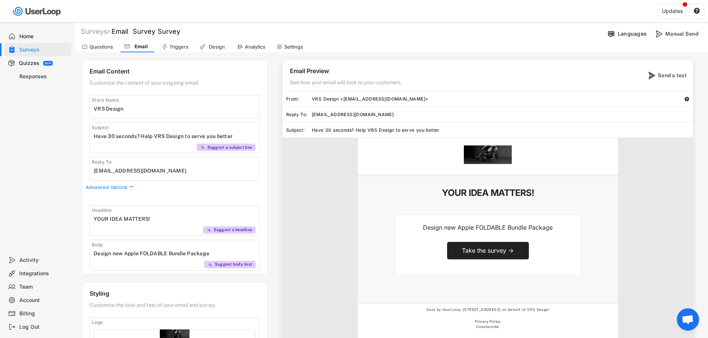
click at [171, 136] on input "input" at bounding box center [177, 136] width 166 height 11
click at [127, 220] on input "input" at bounding box center [177, 219] width 166 height 11
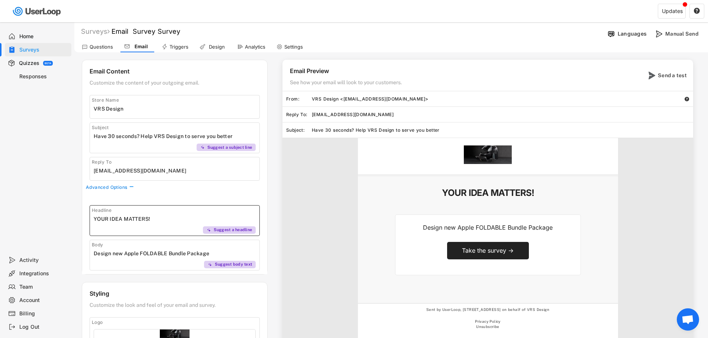
click at [127, 220] on input "input" at bounding box center [177, 219] width 166 height 11
click at [164, 221] on input "input" at bounding box center [177, 219] width 166 height 11
type input "YOUR IDEA MATTERS! Survey Time"
click at [290, 212] on div "VRS Design YOUR IDEA MATTERS! Design new Apple FOLDABLE Bundle Package Take the…" at bounding box center [487, 252] width 411 height 228
drag, startPoint x: 189, startPoint y: 217, endPoint x: 75, endPoint y: 214, distance: 113.7
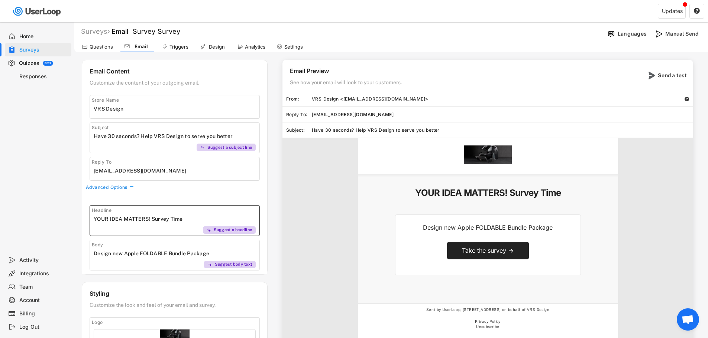
click at [75, 214] on div "Surveys Email Survey Survey Languages Manual Send Questions Email Triggers Desi…" at bounding box center [391, 236] width 634 height 429
click at [162, 137] on input "input" at bounding box center [177, 136] width 166 height 11
paste input "YOUR IDEA MATTERS! Survey Time"
type input "YOUR IDEA MATTERS! Survey Time"
drag, startPoint x: 283, startPoint y: 201, endPoint x: 286, endPoint y: 199, distance: 3.9
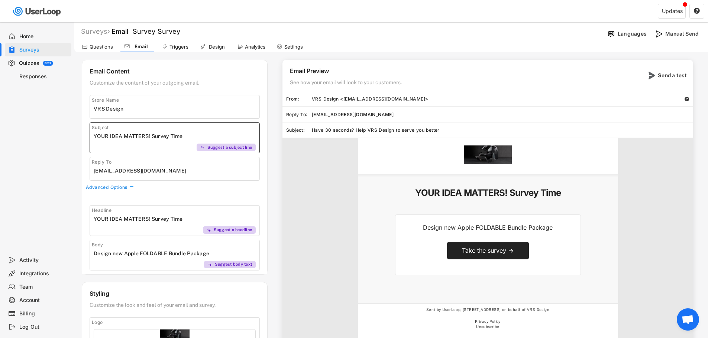
click at [284, 201] on div "VRS Design YOUR IDEA MATTERS! Survey Time Design new Apple FOLDABLE Bundle Pack…" at bounding box center [487, 252] width 411 height 228
click at [195, 255] on input "input" at bounding box center [177, 253] width 166 height 11
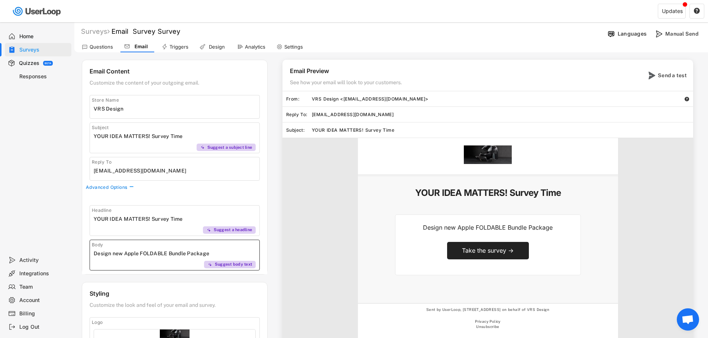
click at [195, 255] on input "input" at bounding box center [177, 253] width 166 height 11
click at [191, 218] on input "input" at bounding box center [177, 219] width 166 height 11
click at [171, 221] on input "input" at bounding box center [177, 219] width 166 height 11
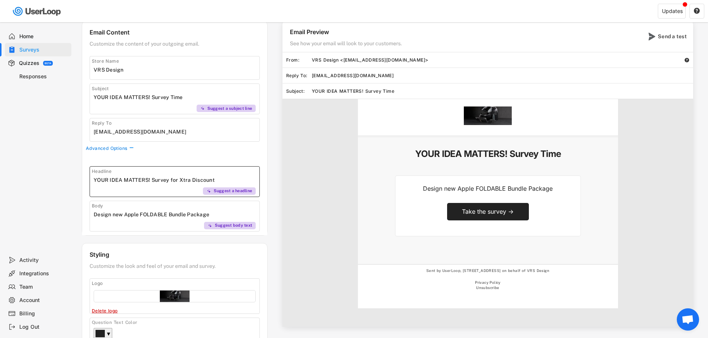
scroll to position [74, 0]
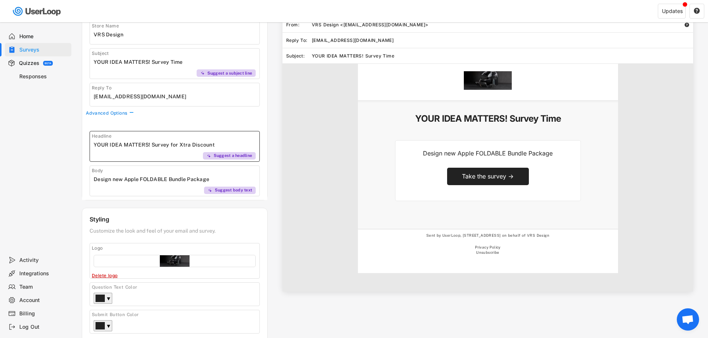
type input "YOUR IDEA MATTERS! Survey for Xtra Discount"
click at [301, 222] on div "VRS Design YOUR IDEA MATTERS! Survey Time Design new Apple FOLDABLE Bundle Pack…" at bounding box center [487, 178] width 411 height 228
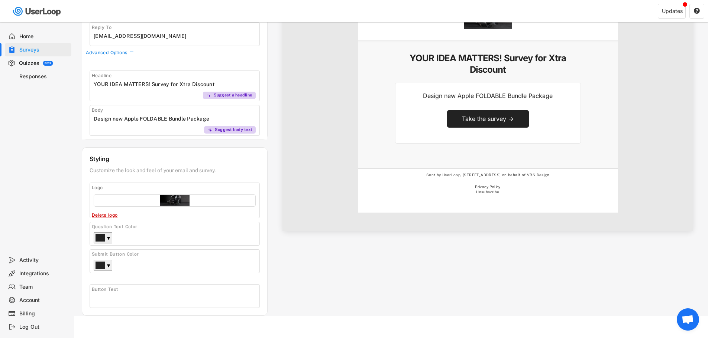
scroll to position [0, 0]
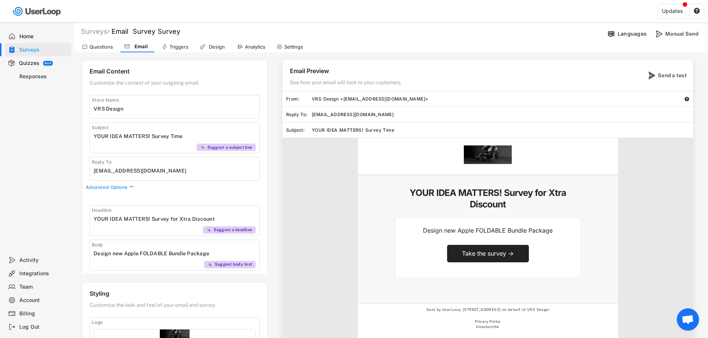
click at [178, 38] on div "Surveys Email Survey Survey Languages Manual Send" at bounding box center [391, 32] width 634 height 15
click at [178, 46] on div "Triggers" at bounding box center [178, 47] width 19 height 6
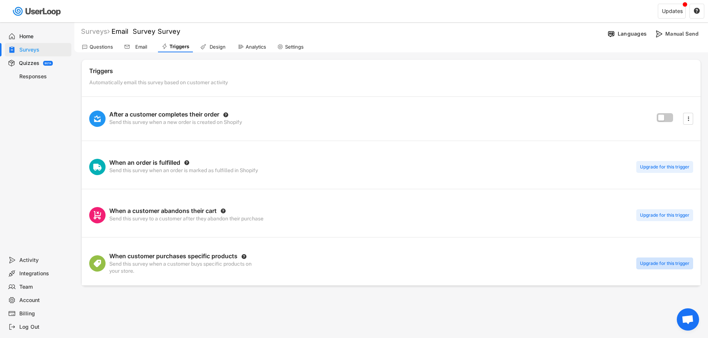
click at [650, 265] on div "Upgrade for this trigger" at bounding box center [664, 264] width 57 height 12
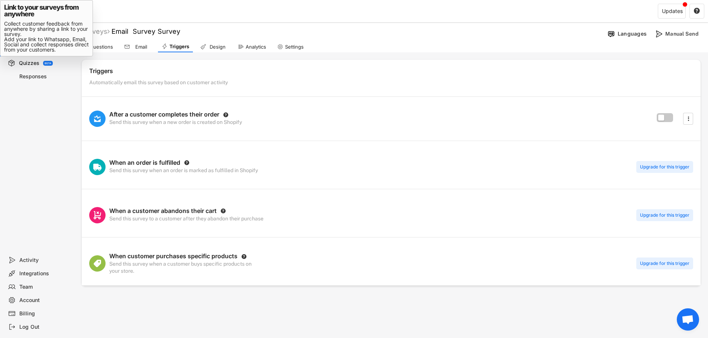
click at [218, 47] on div "Design" at bounding box center [217, 47] width 19 height 6
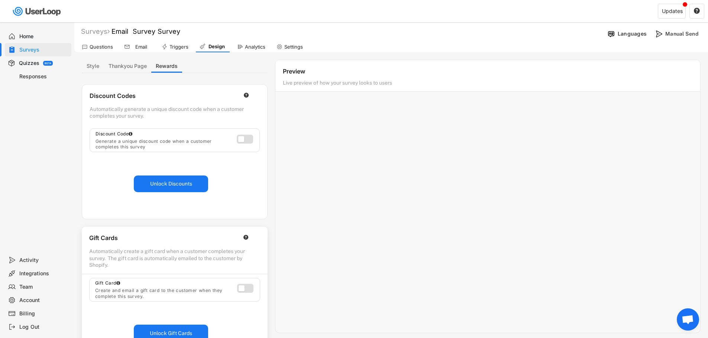
click at [250, 49] on div "Analytics" at bounding box center [255, 47] width 20 height 6
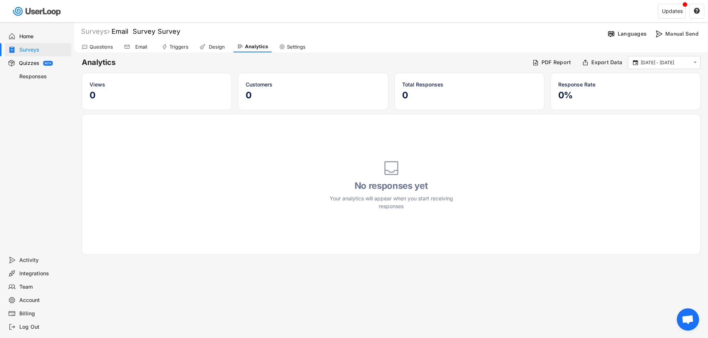
click at [296, 43] on div "Settings" at bounding box center [292, 46] width 34 height 11
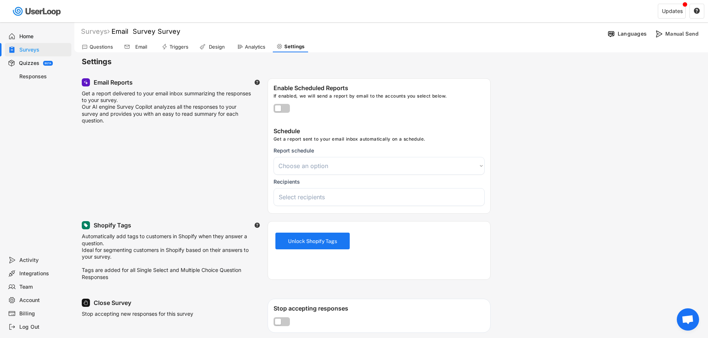
click at [327, 198] on input "search" at bounding box center [381, 197] width 204 height 7
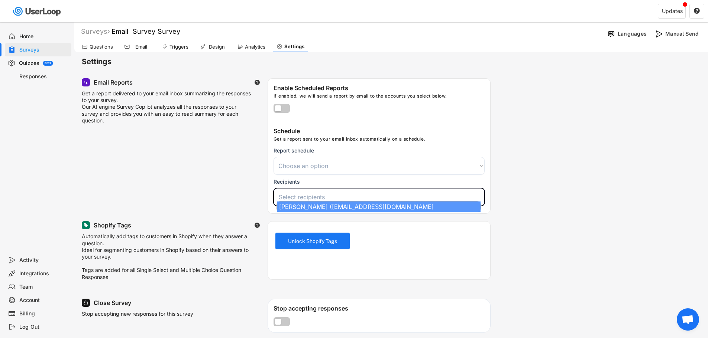
select select "1348695171700984260__LOOKUP__1758746797007x664960296056561300"
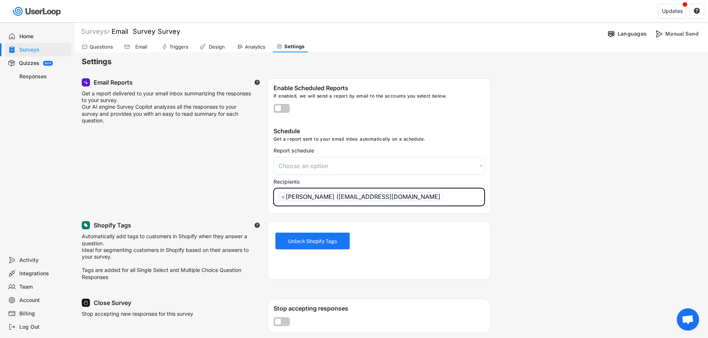
click at [324, 164] on select "Choose an option Daily Weekly Monthly" at bounding box center [378, 166] width 211 height 18
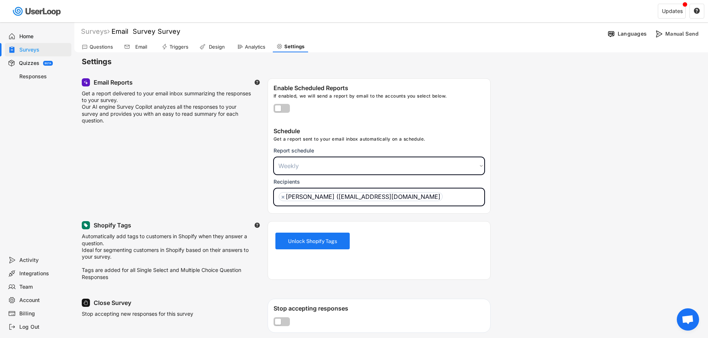
click at [273, 157] on select "Choose an option Daily Weekly Monthly" at bounding box center [378, 166] width 211 height 18
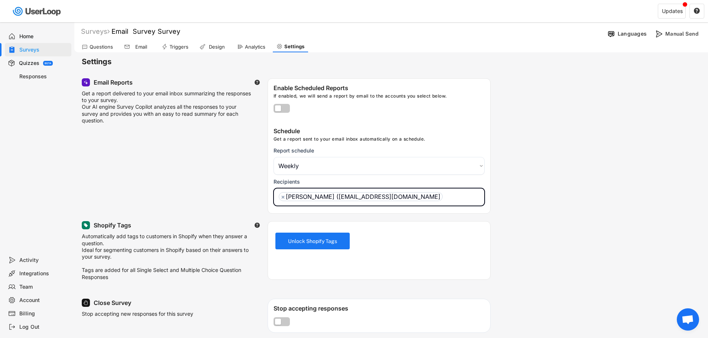
click at [297, 169] on select "Choose an option Daily Weekly Monthly" at bounding box center [378, 166] width 211 height 18
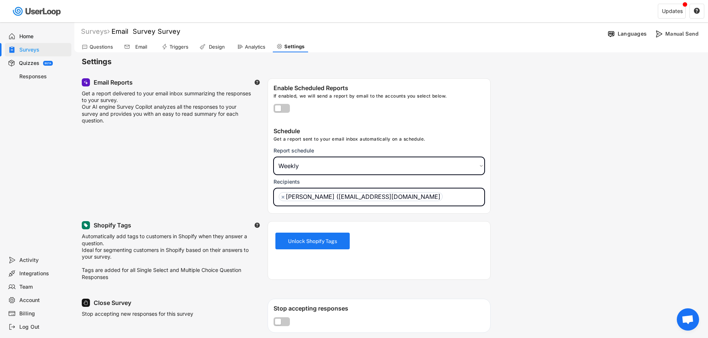
select select ""daily""
click at [273, 157] on select "Choose an option Daily Weekly Monthly" at bounding box center [378, 166] width 211 height 18
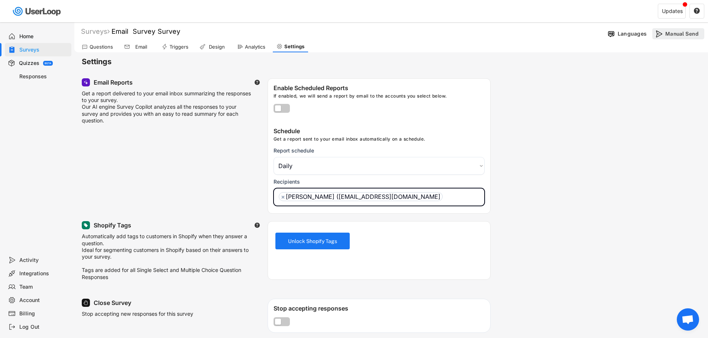
click at [662, 33] on div "Manual Send" at bounding box center [678, 33] width 52 height 11
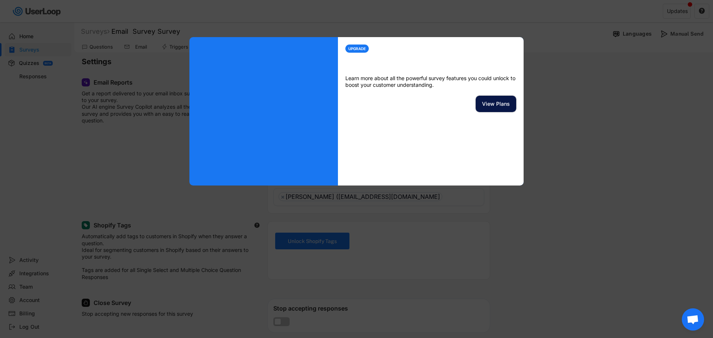
click at [511, 108] on button "View Plans" at bounding box center [496, 104] width 41 height 16
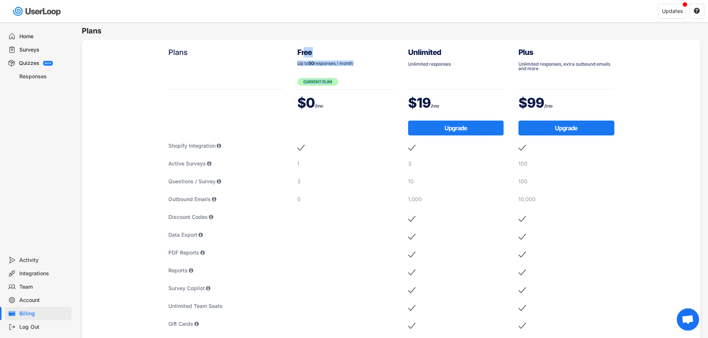
drag, startPoint x: 303, startPoint y: 52, endPoint x: 327, endPoint y: 114, distance: 65.9
click at [313, 90] on div "Free Up to 50 responses / month CURRENT PLAN $0 /mo" at bounding box center [345, 80] width 96 height 67
click at [334, 123] on div "Free Up to 50 responses / month CURRENT PLAN $0 /mo 1 3 0" at bounding box center [345, 272] width 111 height 464
click at [15, 73] on div "Responses" at bounding box center [38, 76] width 67 height 13
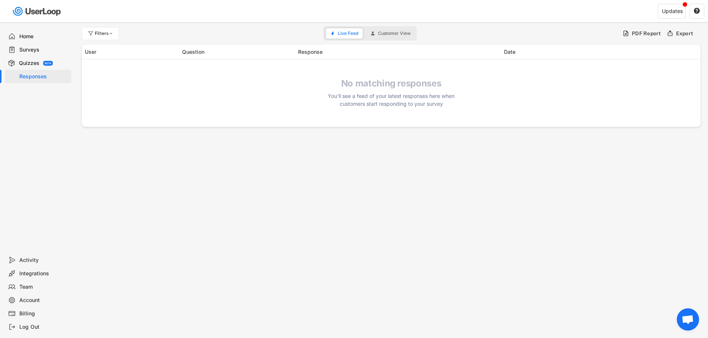
click at [30, 66] on div "Quizzes" at bounding box center [29, 63] width 20 height 7
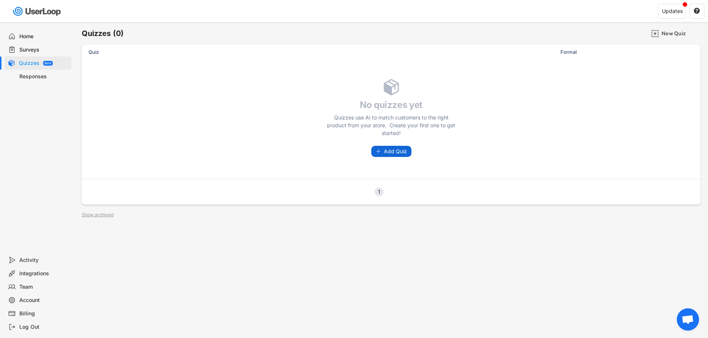
click at [380, 154] on button "Add Quiz" at bounding box center [391, 151] width 40 height 11
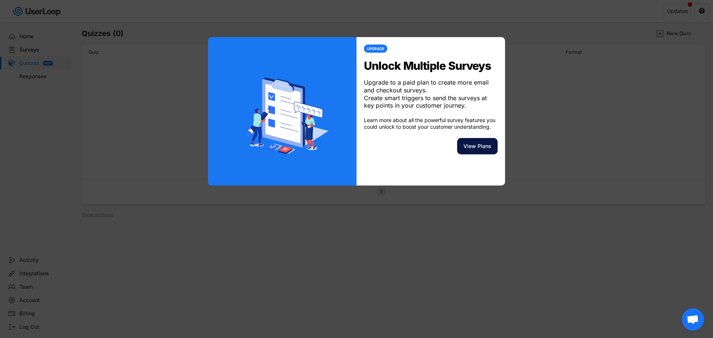
click at [468, 155] on button "View Plans" at bounding box center [477, 146] width 41 height 16
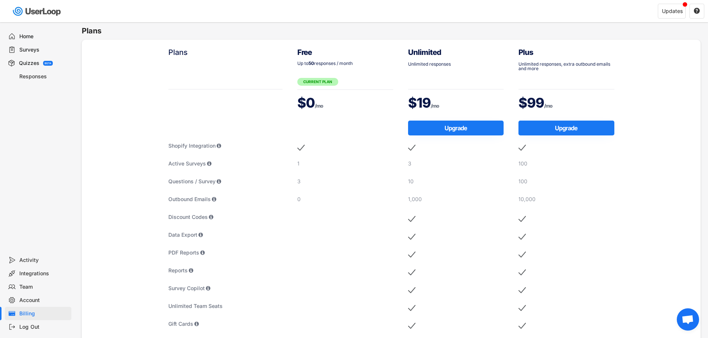
click at [49, 46] on div "Surveys" at bounding box center [43, 49] width 49 height 7
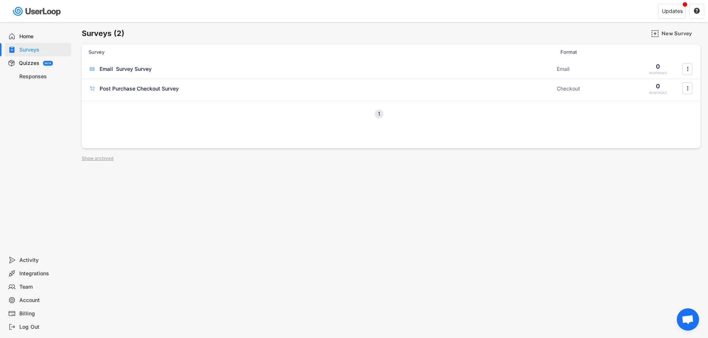
click at [37, 58] on div "Quizzes BETA" at bounding box center [38, 62] width 67 height 13
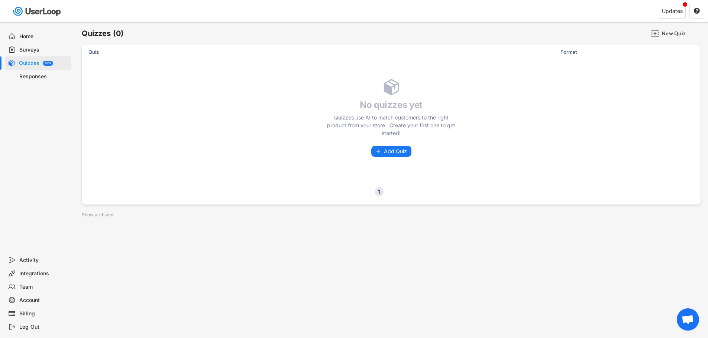
click at [34, 43] on div "Surveys" at bounding box center [38, 49] width 67 height 13
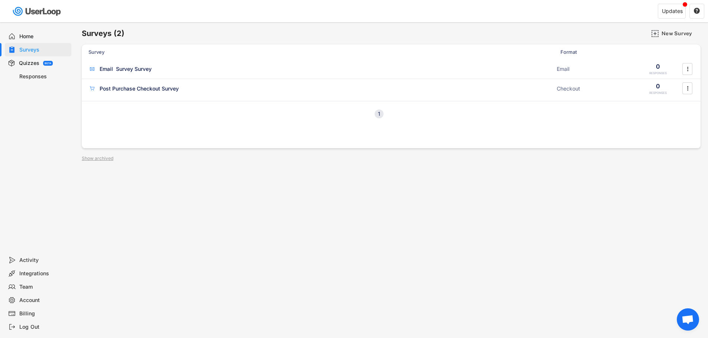
click at [33, 35] on div "Home" at bounding box center [43, 36] width 49 height 7
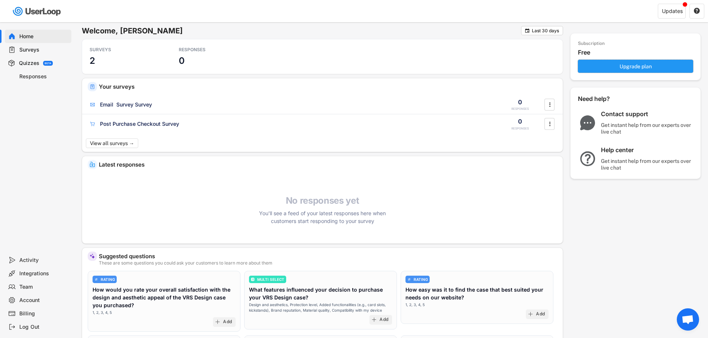
click at [639, 69] on button "Upgrade plan" at bounding box center [635, 66] width 115 height 13
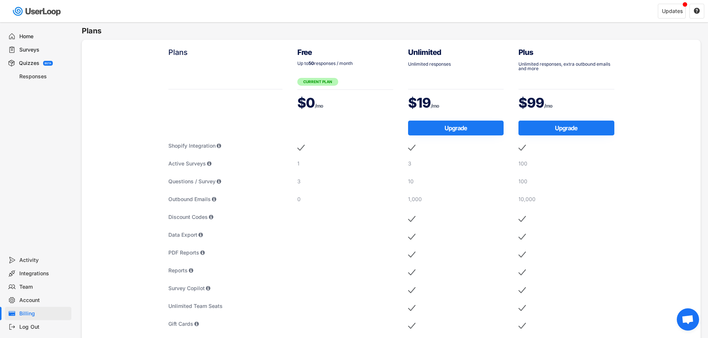
click at [53, 37] on div "Home" at bounding box center [43, 36] width 49 height 7
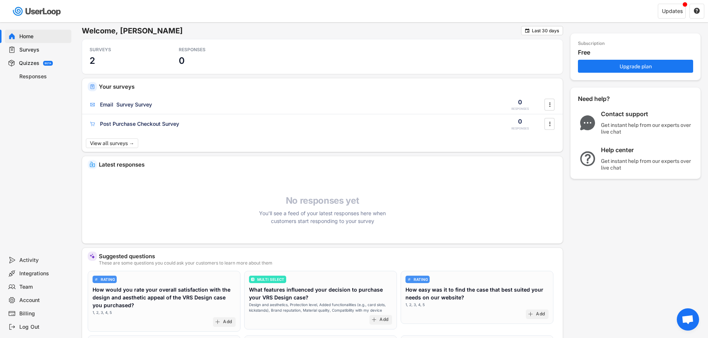
click at [46, 49] on div "Surveys" at bounding box center [43, 49] width 49 height 7
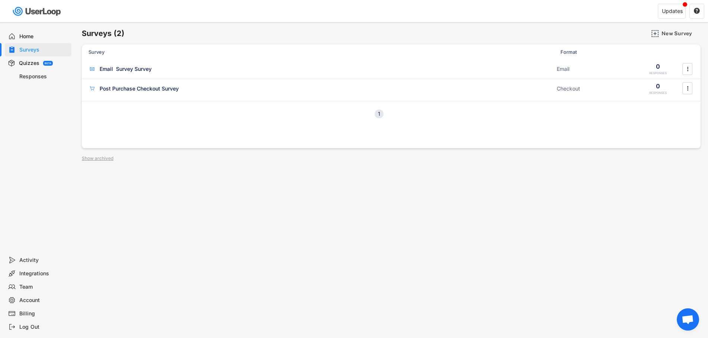
click at [45, 34] on div "Home" at bounding box center [43, 36] width 49 height 7
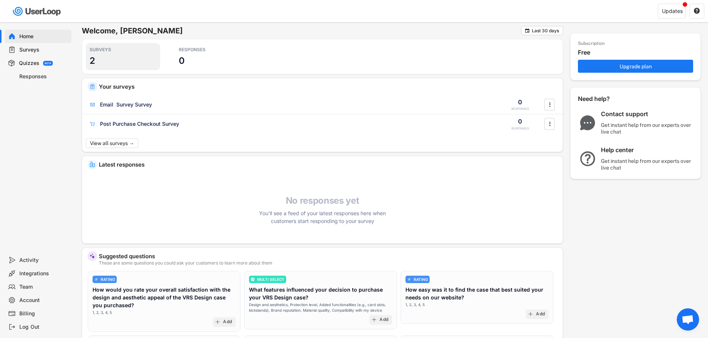
click at [108, 64] on div "SURVEYS 2" at bounding box center [123, 56] width 74 height 27
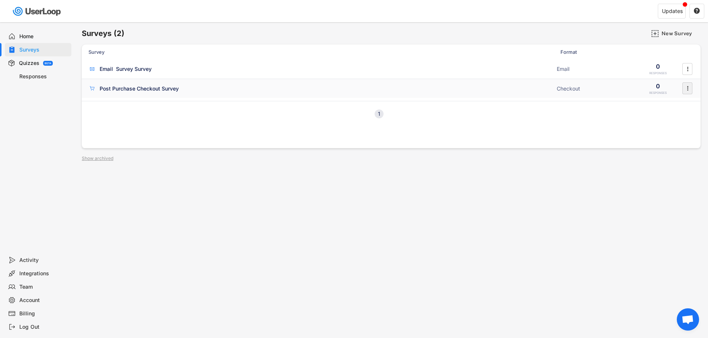
click at [690, 88] on icon "" at bounding box center [687, 88] width 7 height 11
click at [690, 71] on icon "" at bounding box center [687, 69] width 7 height 11
click at [684, 142] on div "Send Bulk Mail" at bounding box center [677, 144] width 47 height 6
select select ""all_customers""
select select ""30_days""
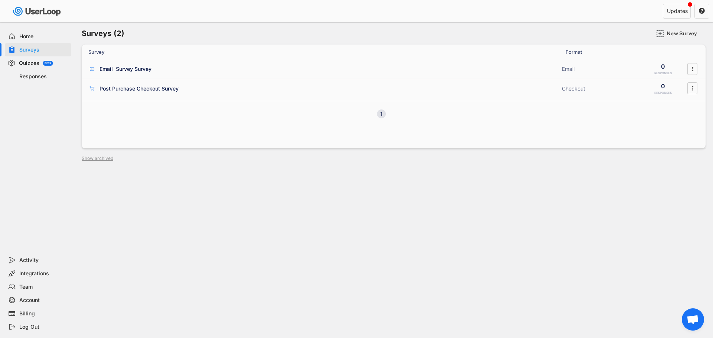
select select ""1348695171700984260__LOOKUP__1758832374659x259116716279726080""
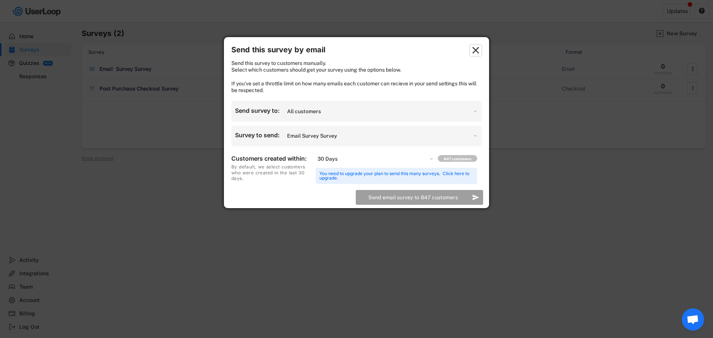
click at [475, 49] on text "" at bounding box center [476, 51] width 7 height 12
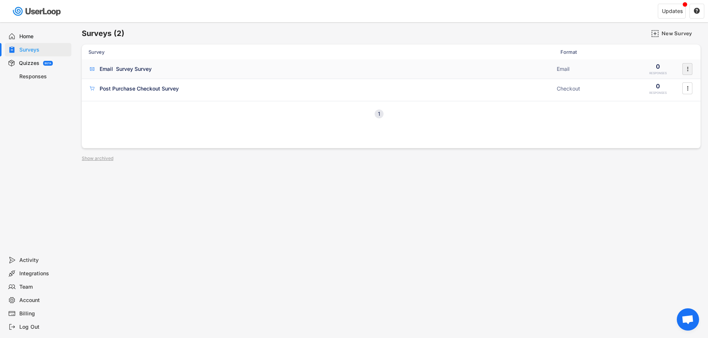
click at [686, 65] on icon "" at bounding box center [687, 69] width 7 height 11
click at [685, 103] on div "Email Design" at bounding box center [671, 99] width 59 height 11
type input "VRS Design"
type input "YOUR IDEA MATTERS! Survey Time"
type input "marketing@vrsdesign.com"
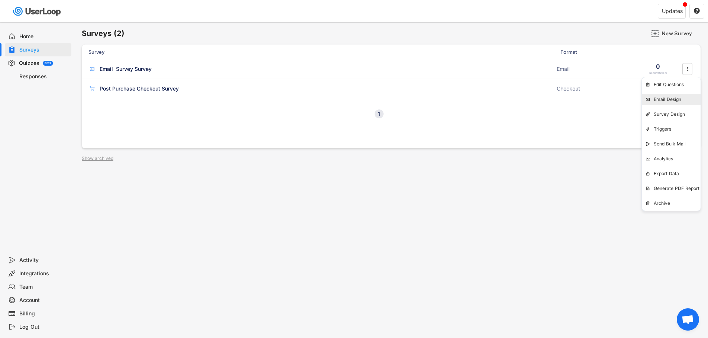
type input "YOUR IDEA MATTERS! Survey for Xtra Discount"
type input "Design new Apple FOLDABLE Bundle Package"
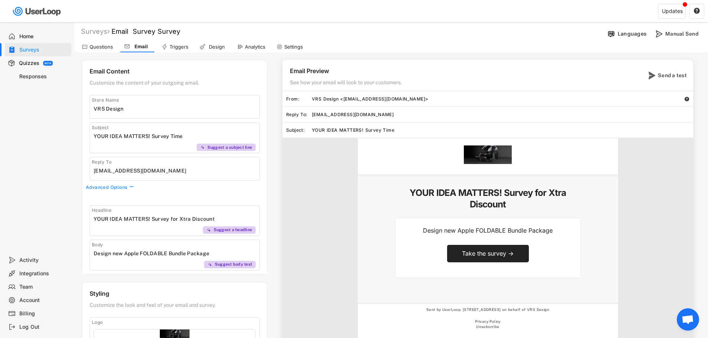
drag, startPoint x: 354, startPoint y: 85, endPoint x: 349, endPoint y: 85, distance: 5.2
click at [353, 85] on div "See how your email will look to your customers." at bounding box center [347, 84] width 114 height 10
click at [324, 113] on div "marketing@vrsdesign.com" at bounding box center [502, 115] width 381 height 6
click at [656, 77] on div "Send a test" at bounding box center [666, 75] width 46 height 15
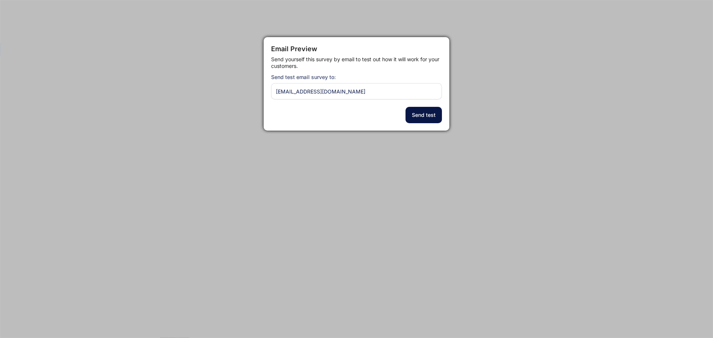
click at [425, 115] on button "Send test" at bounding box center [424, 115] width 36 height 16
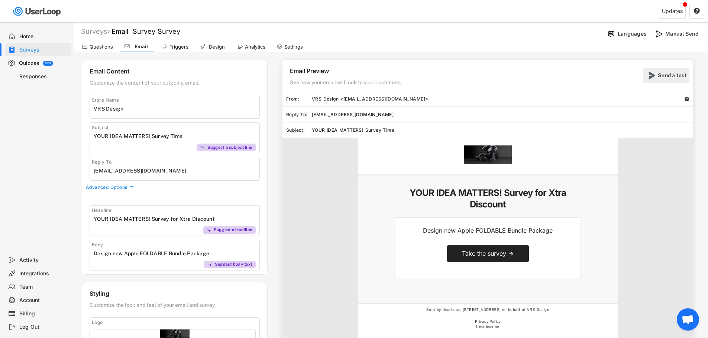
click at [657, 78] on div "Send a test" at bounding box center [666, 75] width 46 height 15
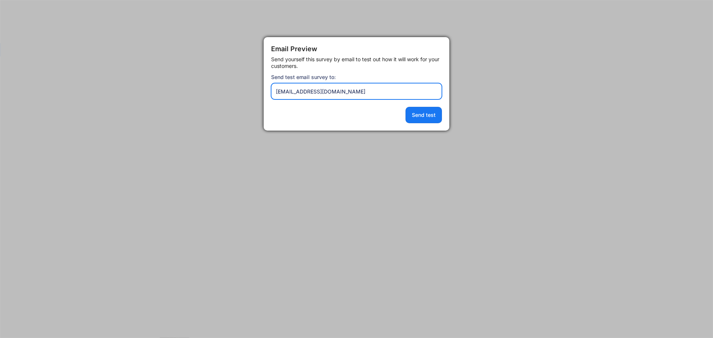
drag, startPoint x: 354, startPoint y: 90, endPoint x: 177, endPoint y: 82, distance: 176.7
click at [177, 82] on body "Welcome, Todd  Last 30 days SURVEYS 2 RESPONSES 0 Your surveys Email Survey Su…" at bounding box center [356, 169] width 713 height 338
type input "[EMAIL_ADDRESS][DOMAIN_NAME]"
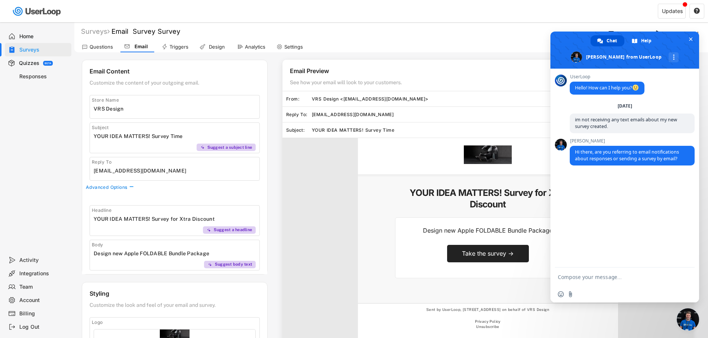
click at [362, 200] on div "YOUR IDEA MATTERS! Survey for Xtra Discount Design new Apple FOLDABLE Bundle Pa…" at bounding box center [488, 242] width 260 height 124
click at [689, 39] on span "Close chat" at bounding box center [691, 40] width 4 height 4
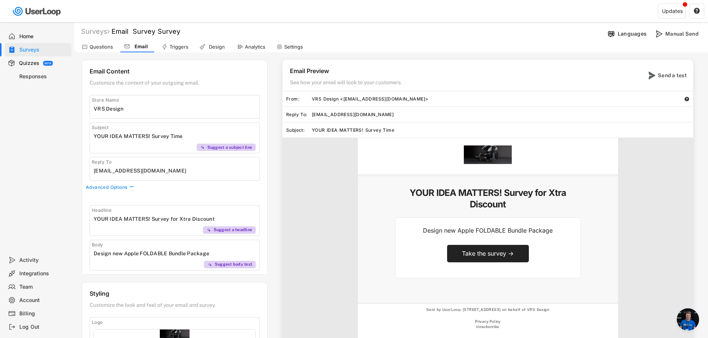
click at [41, 35] on div "Home" at bounding box center [43, 36] width 49 height 7
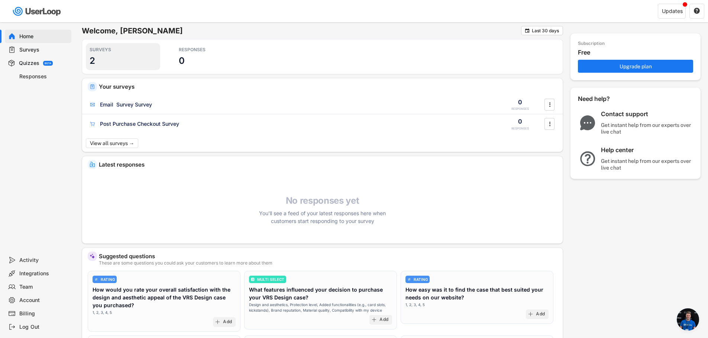
click at [110, 48] on div "SURVEYS" at bounding box center [123, 50] width 67 height 6
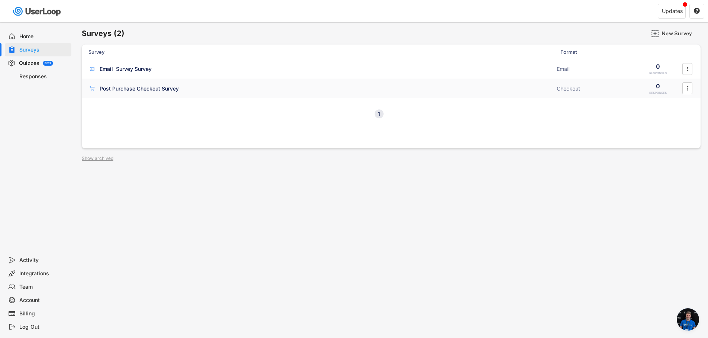
click at [151, 83] on div "Post Purchase Checkout Survey Checkout 0 RESPONSES " at bounding box center [391, 88] width 619 height 19
click at [157, 72] on div "Email Survey Survey" at bounding box center [320, 68] width 464 height 7
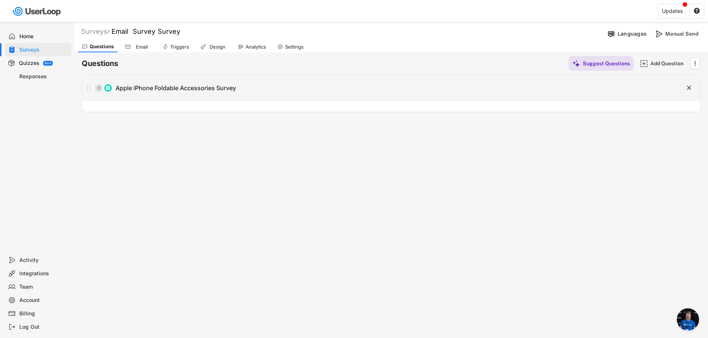
click at [148, 87] on div "Apple iPhone Foldable Accessories Survey" at bounding box center [176, 88] width 120 height 8
type input "Apple iPhone Foldable Accessories Survey"
type textarea "We’re designing the ultimate experience for Apple’s first foldable phone, and w…"
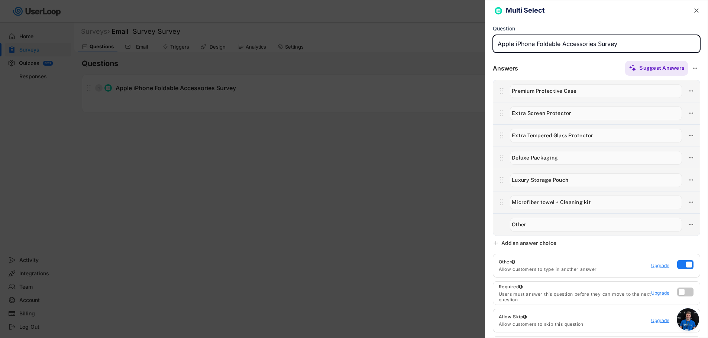
drag, startPoint x: 521, startPoint y: 43, endPoint x: 618, endPoint y: 45, distance: 97.0
click at [617, 45] on input "input" at bounding box center [596, 44] width 207 height 18
click at [621, 45] on input "input" at bounding box center [596, 44] width 207 height 18
click at [511, 44] on input "input" at bounding box center [596, 44] width 207 height 18
click at [524, 43] on input "input" at bounding box center [596, 44] width 207 height 18
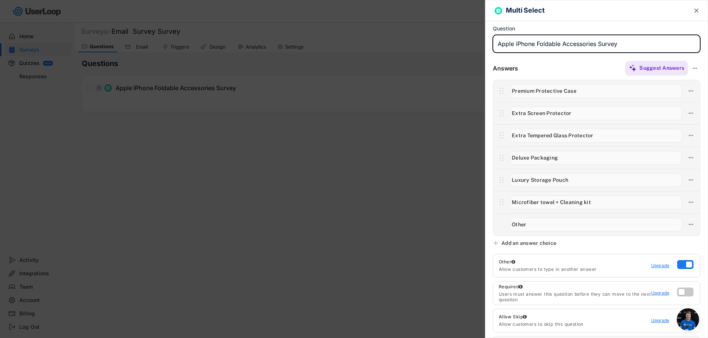
click at [524, 43] on input "input" at bounding box center [596, 44] width 207 height 18
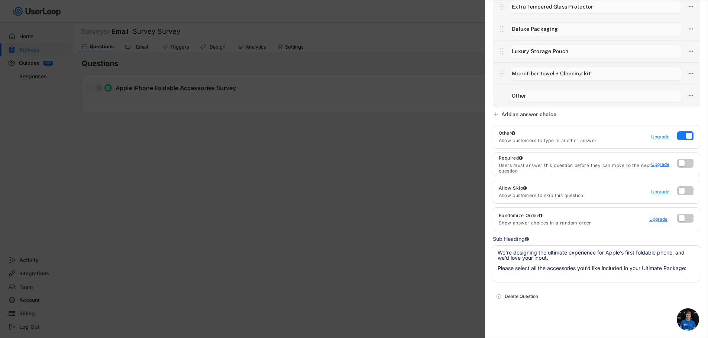
scroll to position [131, 0]
type input "Apple Foldable Accessories Survey"
click at [543, 254] on textarea "We’re designing the ultimate experience for Apple’s first foldable phone, and w…" at bounding box center [596, 262] width 207 height 37
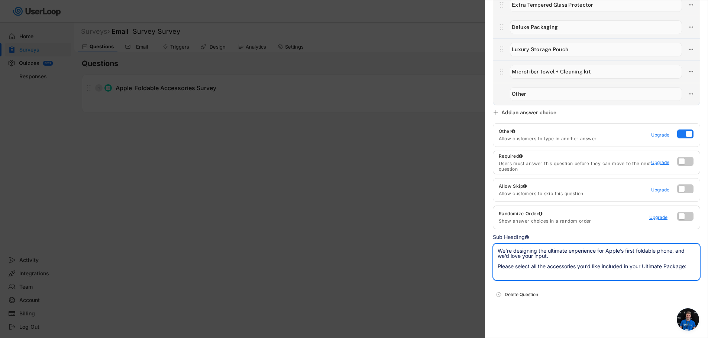
click at [571, 268] on textarea "We’re designing the ultimate experience for Apple’s first foldable phone, and w…" at bounding box center [596, 262] width 207 height 37
drag, startPoint x: 524, startPoint y: 270, endPoint x: 580, endPoint y: 270, distance: 55.4
click at [580, 270] on textarea "We’re designing the ultimate experience for Apple’s first foldable phone, and w…" at bounding box center [596, 262] width 207 height 37
drag, startPoint x: 631, startPoint y: 270, endPoint x: 670, endPoint y: 266, distance: 39.5
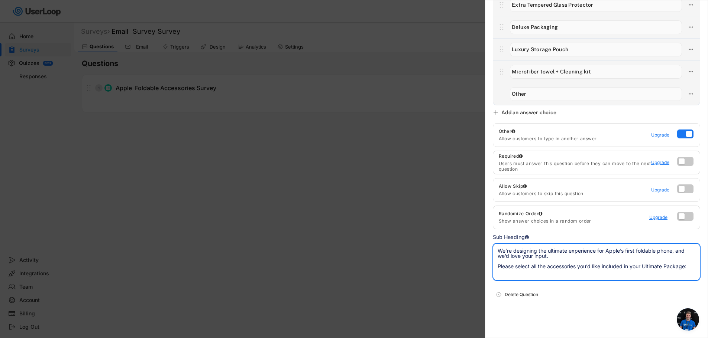
click at [636, 270] on textarea "We’re designing the ultimate experience for Apple’s first foldable phone, and w…" at bounding box center [596, 262] width 207 height 37
click at [670, 266] on textarea "We’re designing the ultimate experience for Apple’s first foldable phone, and w…" at bounding box center [596, 262] width 207 height 37
drag, startPoint x: 651, startPoint y: 268, endPoint x: 666, endPoint y: 268, distance: 14.5
click at [666, 268] on textarea "We’re designing the ultimate experience for Apple’s first foldable phone, and w…" at bounding box center [596, 262] width 207 height 37
drag, startPoint x: 666, startPoint y: 268, endPoint x: 651, endPoint y: 267, distance: 15.3
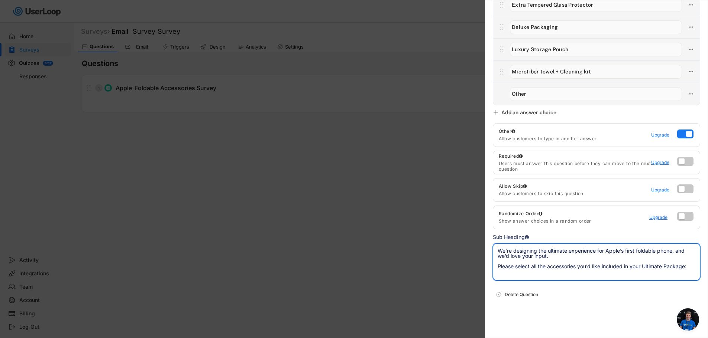
click at [665, 268] on textarea "We’re designing the ultimate experience for Apple’s first foldable phone, and w…" at bounding box center [596, 262] width 207 height 37
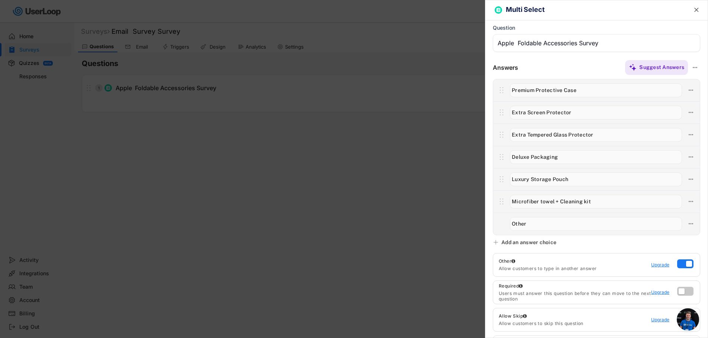
scroll to position [0, 0]
click at [359, 198] on div at bounding box center [354, 169] width 708 height 338
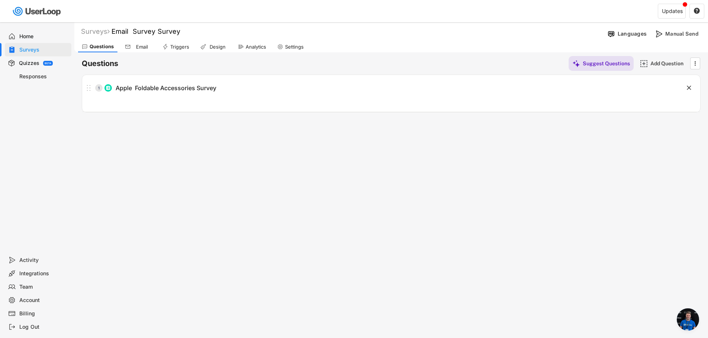
click at [200, 81] on div "1 Apple Foldable Accessories Survey" at bounding box center [372, 88] width 581 height 15
type input "Apple Foldable Accessories Survey"
type textarea "We’re designing the ultimate experience for Apple’s first foldable phone, and w…"
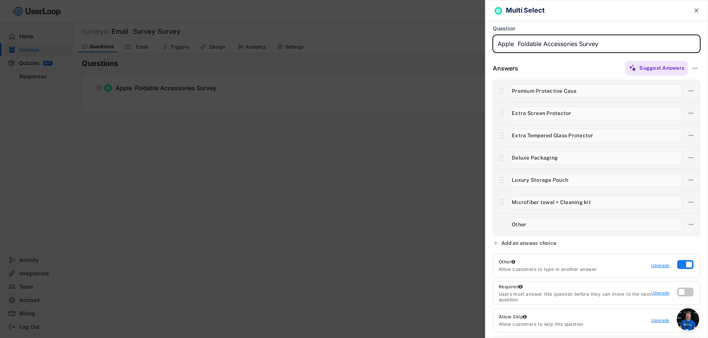
drag, startPoint x: 137, startPoint y: 161, endPoint x: 130, endPoint y: 75, distance: 86.1
click at [135, 148] on div at bounding box center [354, 169] width 708 height 338
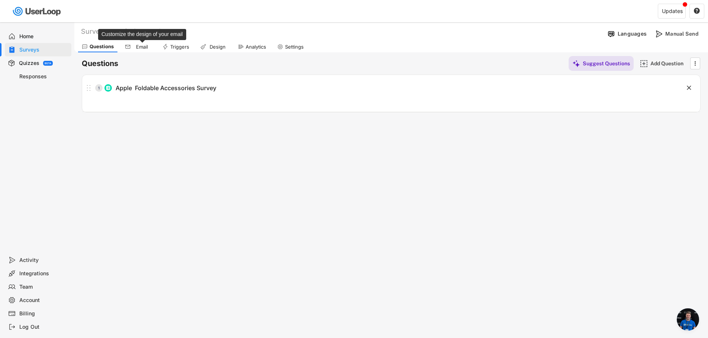
click at [138, 46] on div "Email" at bounding box center [142, 47] width 19 height 6
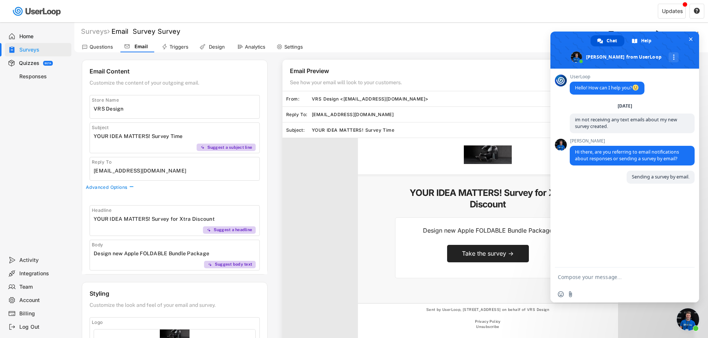
drag, startPoint x: 184, startPoint y: 46, endPoint x: 189, endPoint y: 45, distance: 5.0
click at [184, 45] on div "Triggers" at bounding box center [178, 47] width 19 height 6
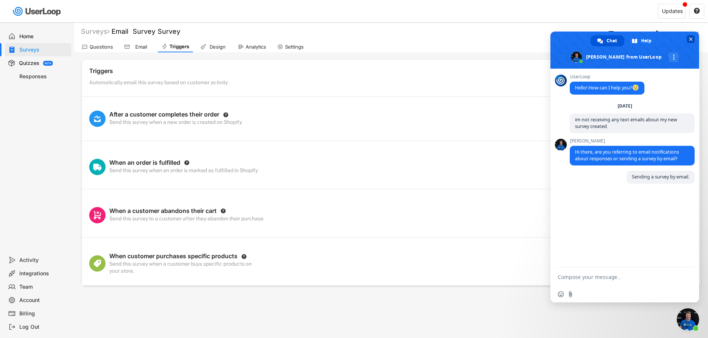
click at [691, 38] on span "Close chat" at bounding box center [691, 40] width 4 height 4
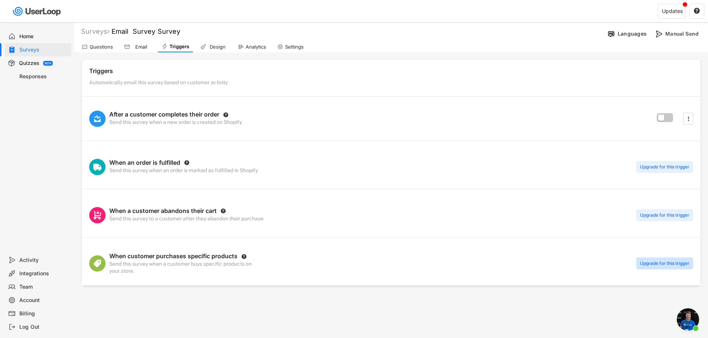
drag, startPoint x: 676, startPoint y: 260, endPoint x: 683, endPoint y: 265, distance: 8.7
click at [675, 259] on div "Upgrade for this trigger" at bounding box center [664, 264] width 57 height 12
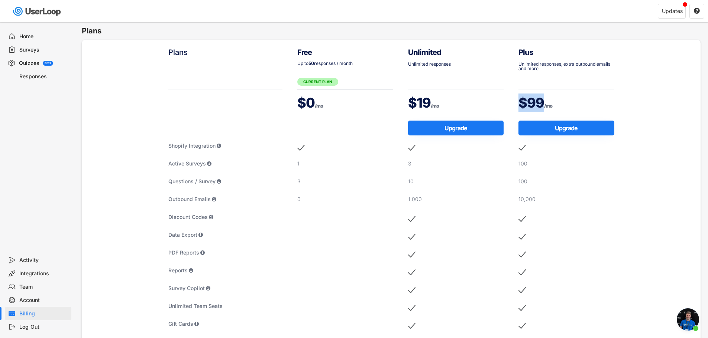
drag, startPoint x: 542, startPoint y: 106, endPoint x: 521, endPoint y: 103, distance: 21.8
click at [521, 103] on div "$99 /mo" at bounding box center [566, 103] width 96 height 19
click at [563, 106] on div "$99 /mo" at bounding box center [566, 103] width 96 height 19
drag, startPoint x: 418, startPoint y: 165, endPoint x: 408, endPoint y: 164, distance: 10.1
click at [408, 164] on div "3" at bounding box center [456, 163] width 96 height 7
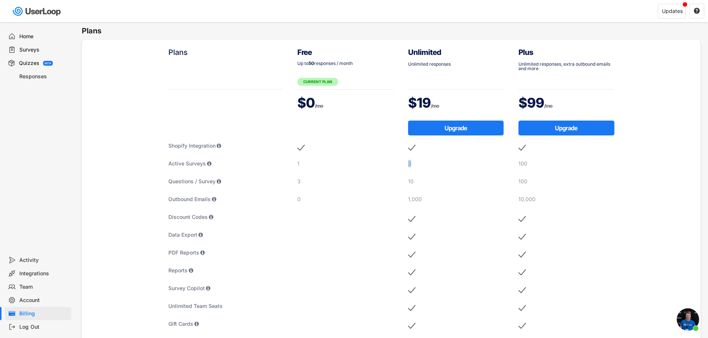
click at [439, 171] on div "3" at bounding box center [456, 165] width 96 height 11
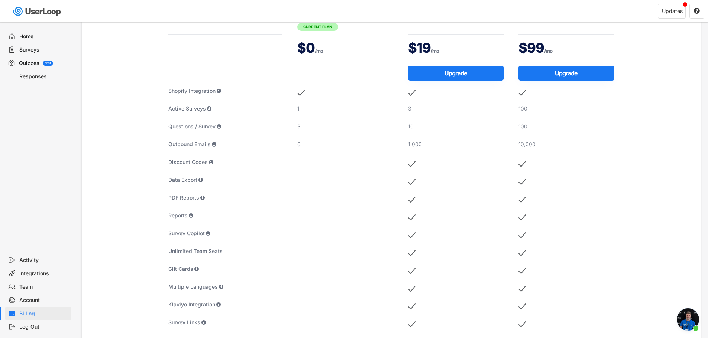
scroll to position [74, 0]
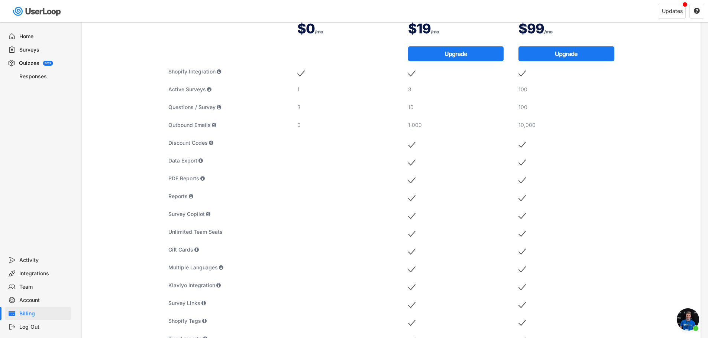
drag, startPoint x: 418, startPoint y: 108, endPoint x: 328, endPoint y: 124, distance: 92.2
click at [359, 110] on div "Plans Shopify Integration Active Surveys Questions / Survey Outbound Emails Dis…" at bounding box center [391, 197] width 476 height 464
drag, startPoint x: 405, startPoint y: 113, endPoint x: 410, endPoint y: 110, distance: 5.3
click at [406, 113] on div "Unlimited Unlimited responses $19 /mo Upgrade 3 10 1,000" at bounding box center [456, 197] width 111 height 464
click at [413, 108] on div "10" at bounding box center [456, 107] width 96 height 7
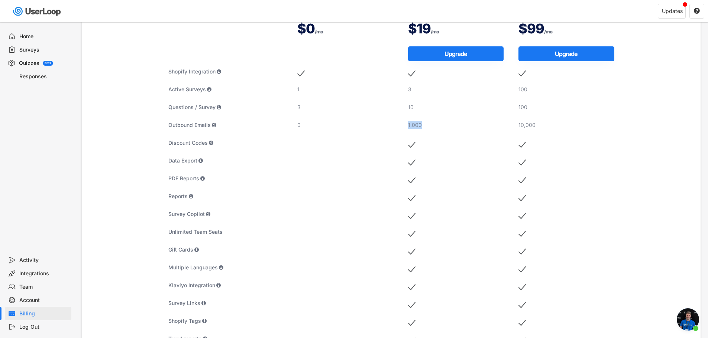
drag, startPoint x: 408, startPoint y: 126, endPoint x: 424, endPoint y: 126, distance: 16.0
click at [424, 126] on div "1,000" at bounding box center [456, 125] width 96 height 7
drag, startPoint x: 424, startPoint y: 126, endPoint x: 412, endPoint y: 126, distance: 11.5
click at [412, 126] on div "1,000" at bounding box center [456, 125] width 96 height 7
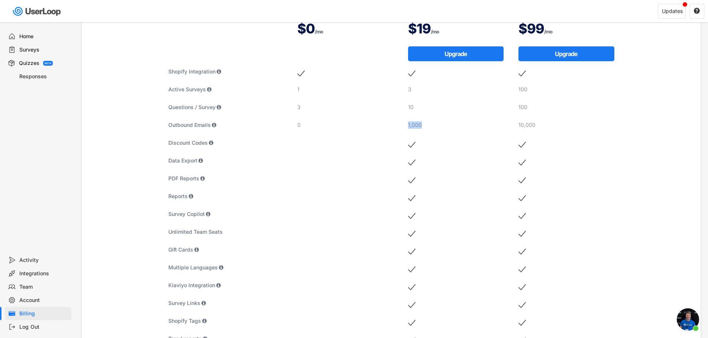
click at [412, 126] on div "1,000" at bounding box center [456, 125] width 96 height 7
click at [521, 126] on div "10,000" at bounding box center [566, 125] width 96 height 7
drag, startPoint x: 539, startPoint y: 126, endPoint x: 515, endPoint y: 122, distance: 24.9
click at [517, 122] on div "Plus Unlimited responses, extra outbound emails and more $99 /mo Upgrade 100 10…" at bounding box center [566, 197] width 111 height 464
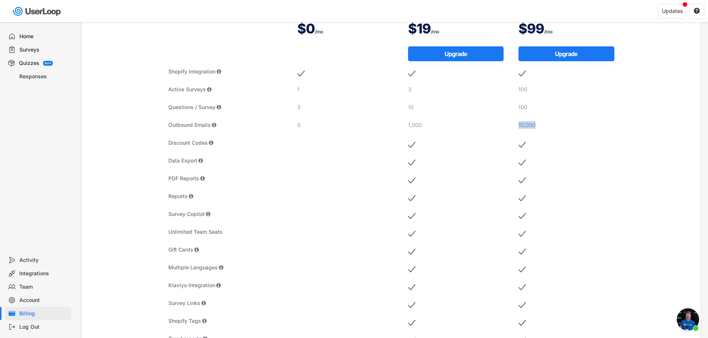
click at [571, 122] on div "10,000" at bounding box center [566, 125] width 96 height 7
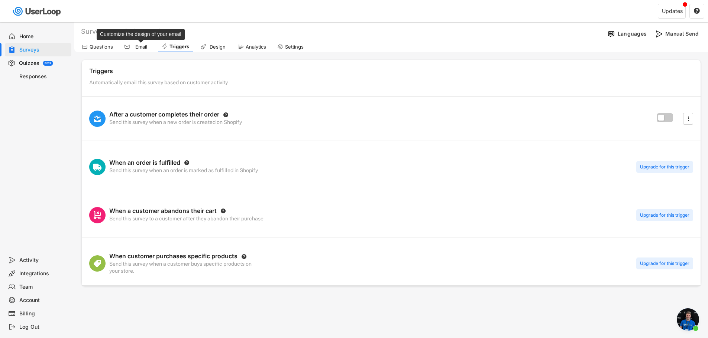
click at [142, 47] on div "Email" at bounding box center [141, 47] width 19 height 6
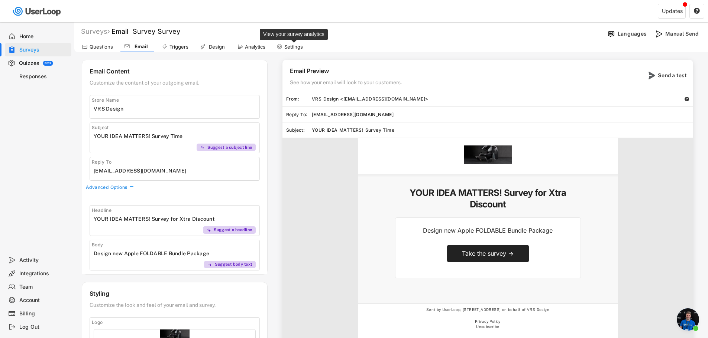
click at [294, 48] on div "Settings" at bounding box center [293, 47] width 19 height 6
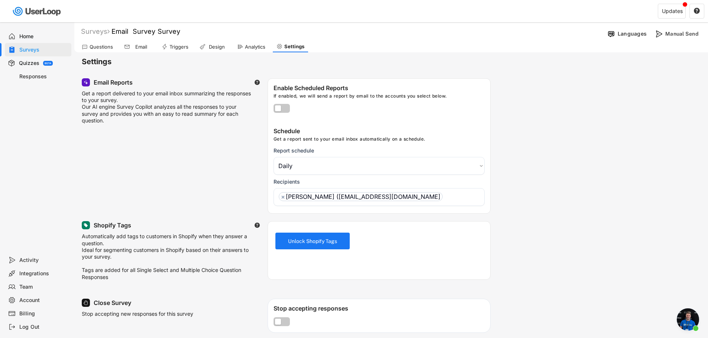
click at [199, 53] on div "Settings" at bounding box center [391, 61] width 634 height 19
click at [219, 50] on div "Design" at bounding box center [216, 47] width 19 height 6
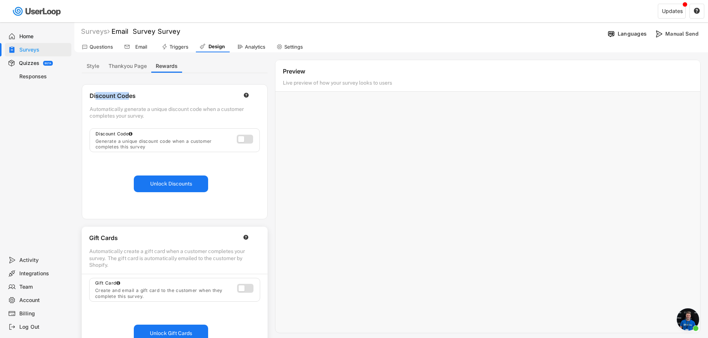
drag, startPoint x: 96, startPoint y: 98, endPoint x: 128, endPoint y: 97, distance: 32.0
click at [128, 97] on div "Discount Codes" at bounding box center [163, 97] width 146 height 10
click at [132, 97] on div "Discount Codes" at bounding box center [163, 97] width 146 height 10
click at [168, 50] on div "Triggers" at bounding box center [175, 46] width 34 height 11
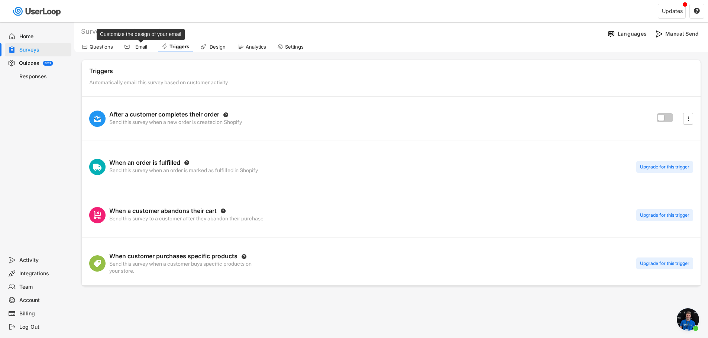
click at [132, 47] on div "Email" at bounding box center [141, 47] width 19 height 6
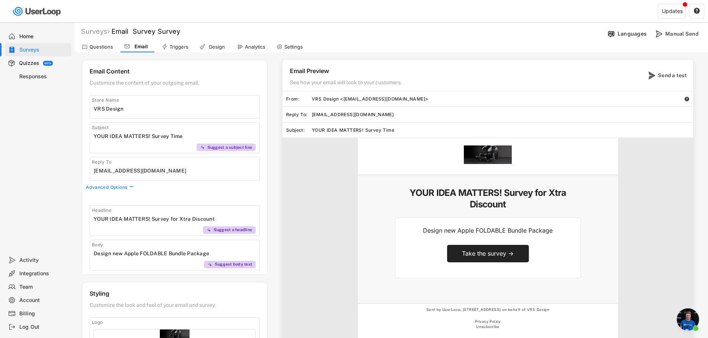
click at [103, 46] on div "Questions" at bounding box center [101, 47] width 23 height 6
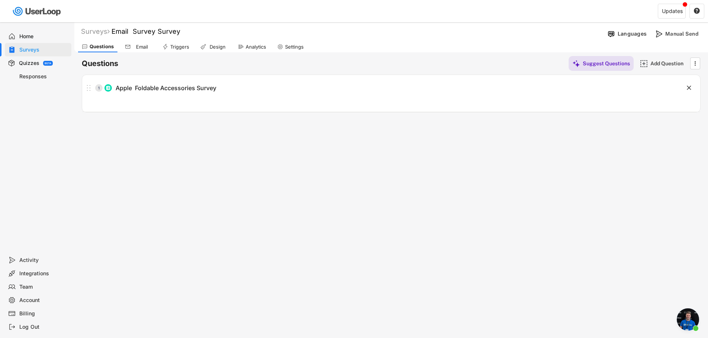
click at [124, 43] on div "Email" at bounding box center [138, 46] width 34 height 11
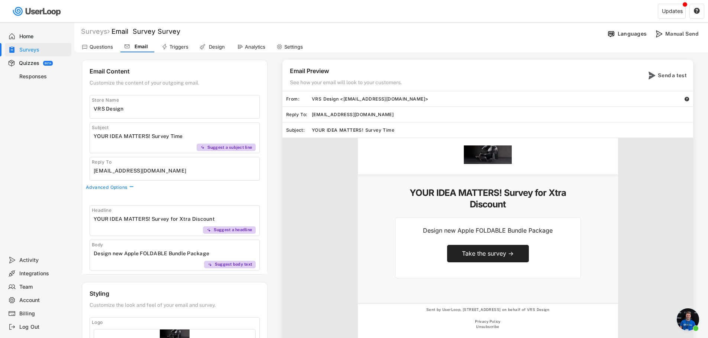
click at [168, 46] on div "Triggers" at bounding box center [175, 46] width 34 height 11
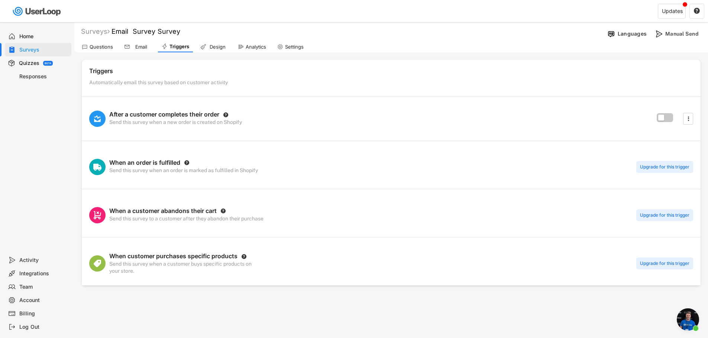
click at [455, 62] on div "Triggers Automatically email this survey based on customer activity" at bounding box center [391, 76] width 619 height 33
click at [55, 32] on div "Home" at bounding box center [38, 36] width 67 height 13
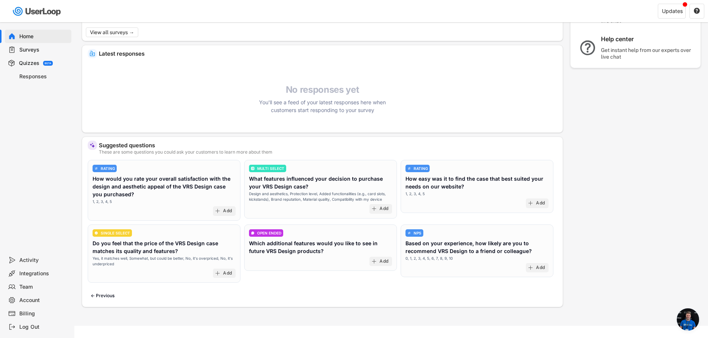
scroll to position [111, 0]
click at [684, 97] on div "Subscription Free Upgrade plan Need help? Contact support Get instant help from…" at bounding box center [635, 27] width 130 height 225
click at [36, 36] on div "Home" at bounding box center [43, 36] width 49 height 7
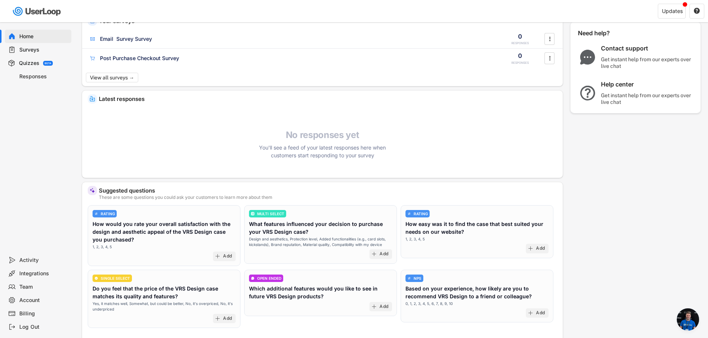
scroll to position [0, 0]
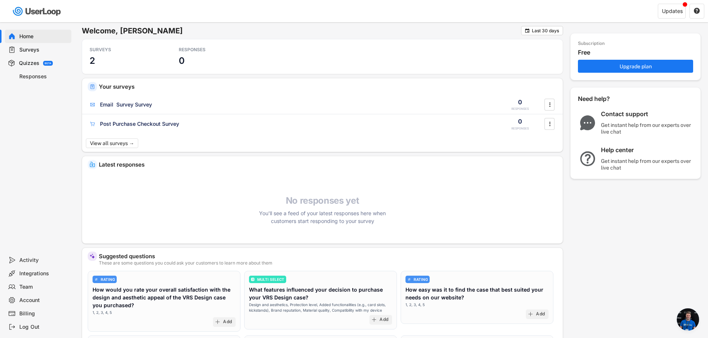
click at [675, 319] on div "Welcome, Todd  Last 30 days SURVEYS 2 RESPONSES 0 Your surveys Email Survey Su…" at bounding box center [391, 231] width 619 height 411
click at [687, 320] on span "Open chat" at bounding box center [688, 320] width 22 height 22
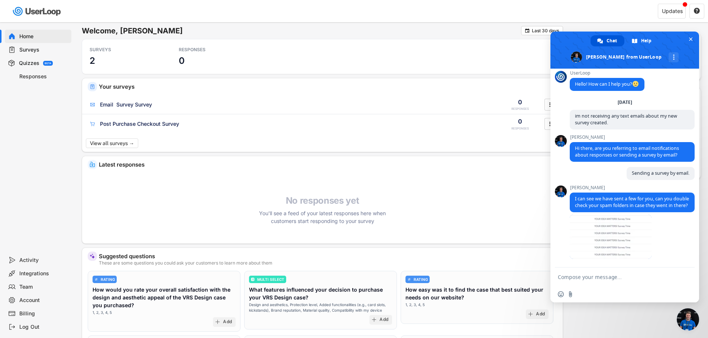
click at [618, 278] on textarea "Compose your message..." at bounding box center [616, 277] width 117 height 7
type textarea "i was able to locate them! Thank you so much"
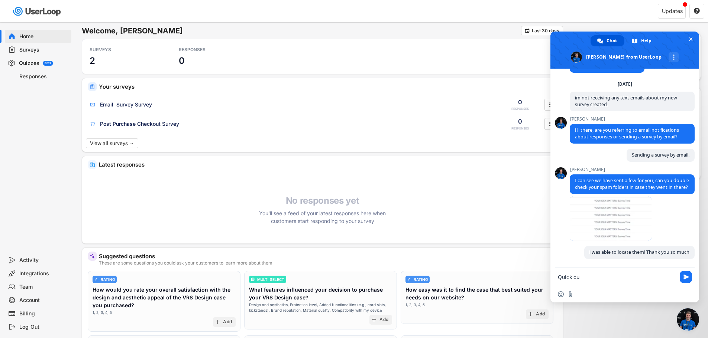
scroll to position [29, 0]
type textarea "Quick question. Am I"
click at [36, 49] on div "Surveys" at bounding box center [43, 49] width 49 height 7
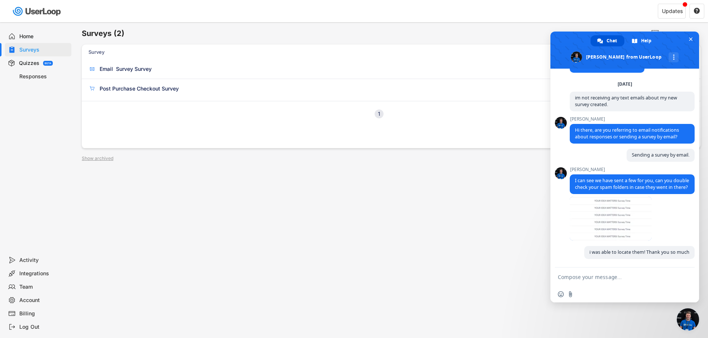
click at [244, 191] on div "Surveys (2) New Survey Survey Format No surveys yet Create your first survey to…" at bounding box center [391, 201] width 634 height 358
click at [630, 284] on form at bounding box center [616, 278] width 117 height 20
click at [638, 276] on textarea "Compose your message..." at bounding box center [616, 277] width 117 height 7
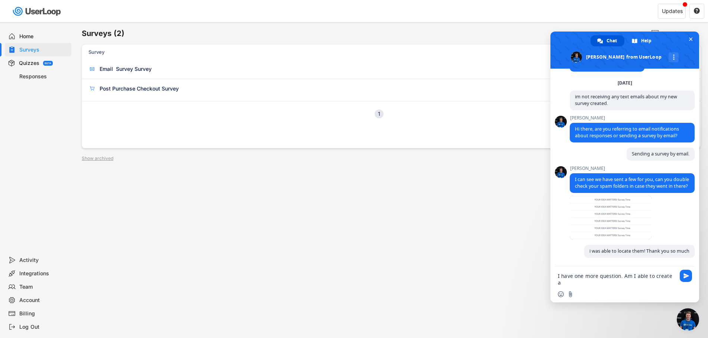
scroll to position [30, 0]
type textarea "I have one more question. Am I able to create a survey page where I can invitie"
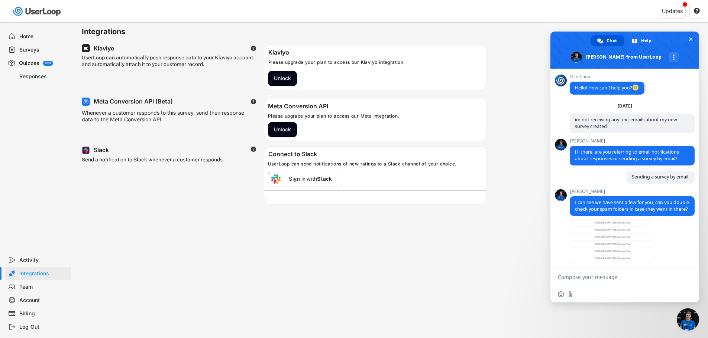
scroll to position [66, 0]
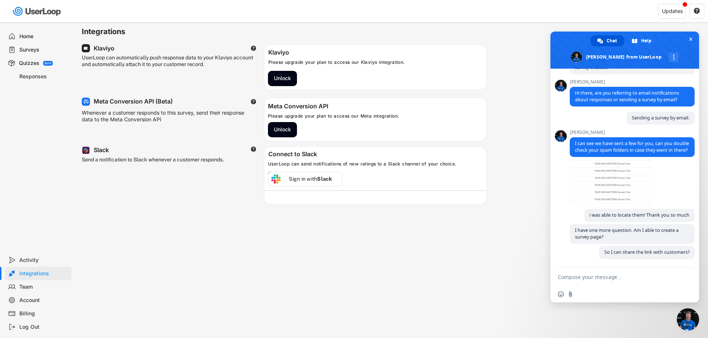
drag, startPoint x: 39, startPoint y: 52, endPoint x: 35, endPoint y: 53, distance: 3.8
click at [36, 52] on div "Surveys" at bounding box center [43, 49] width 49 height 7
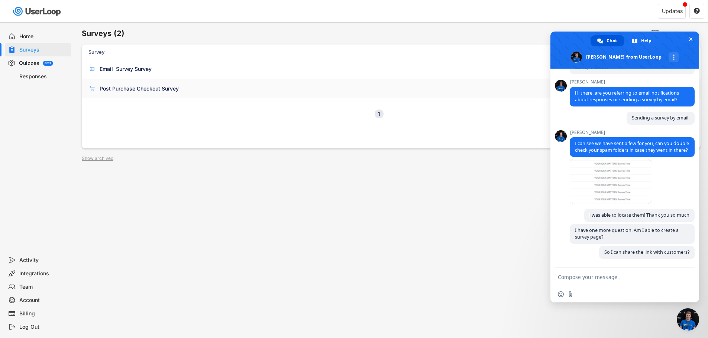
click at [172, 89] on div "Post Purchase Checkout Survey" at bounding box center [139, 88] width 79 height 7
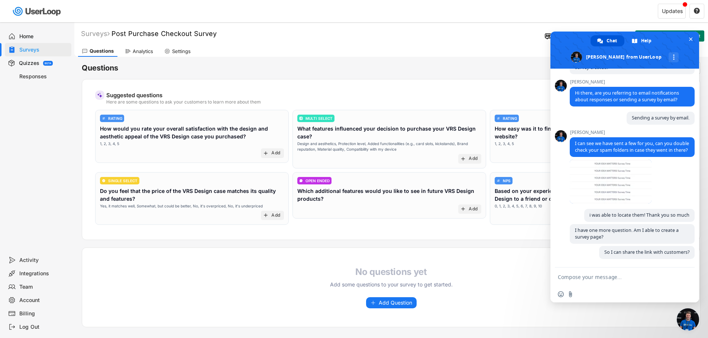
click at [43, 53] on div "Surveys" at bounding box center [43, 49] width 49 height 7
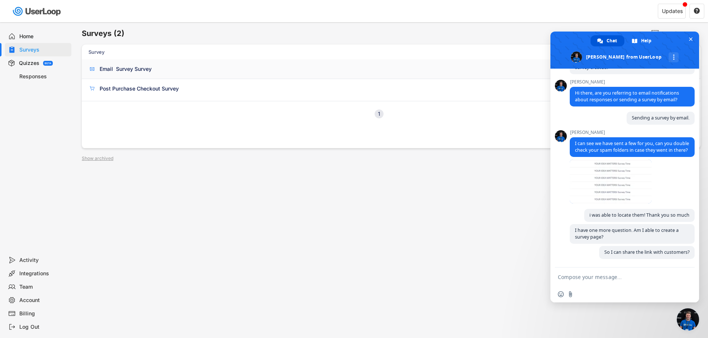
click at [148, 66] on div "Email Survey Survey" at bounding box center [126, 68] width 52 height 7
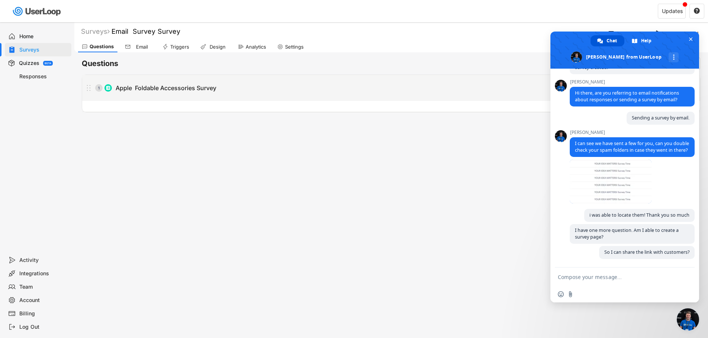
click at [175, 88] on div "Apple Foldable Accessories Survey" at bounding box center [166, 88] width 101 height 8
type input "Apple Foldable Accessories Survey"
type textarea "We’re designing the ultimate experience for Apple’s first foldable phone, and w…"
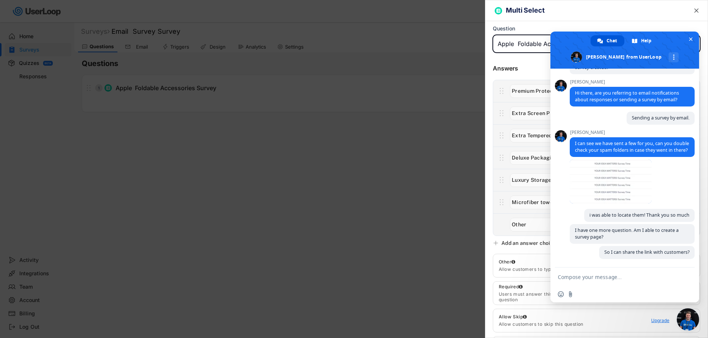
click at [544, 45] on input "input" at bounding box center [596, 44] width 207 height 18
click at [486, 246] on div "Multi Select  Question Answers Suggest Answers Add an answer choice Other Allo…" at bounding box center [596, 169] width 223 height 338
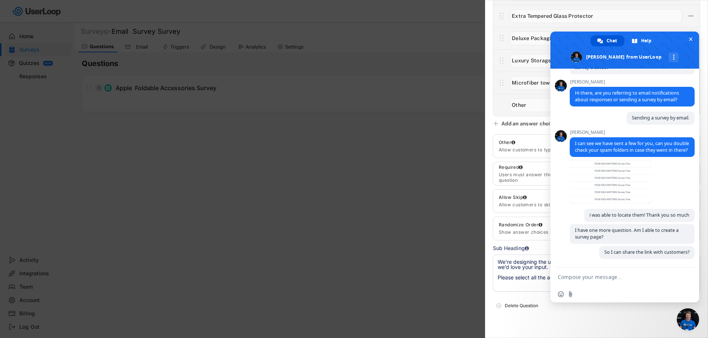
scroll to position [131, 0]
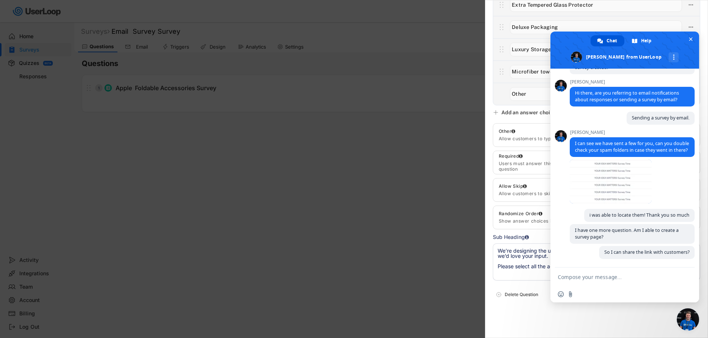
click at [516, 260] on textarea "We’re designing the ultimate experience for Apple’s first foldable phone, and w…" at bounding box center [596, 262] width 207 height 37
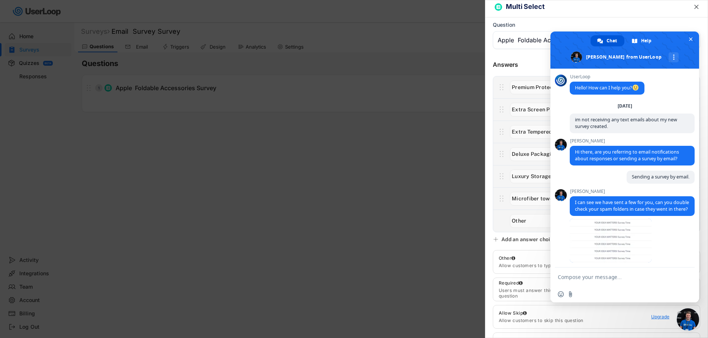
scroll to position [0, 0]
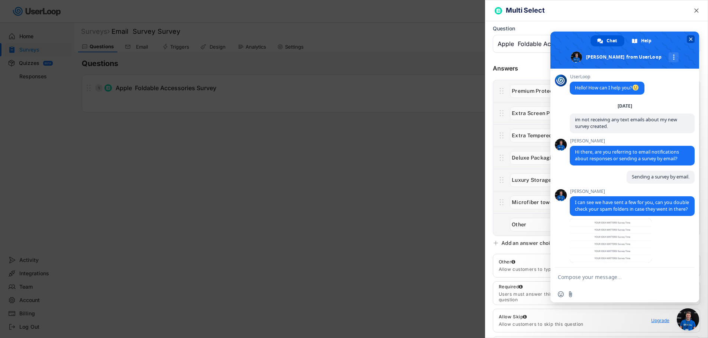
click at [689, 39] on span "Close chat" at bounding box center [691, 40] width 4 height 4
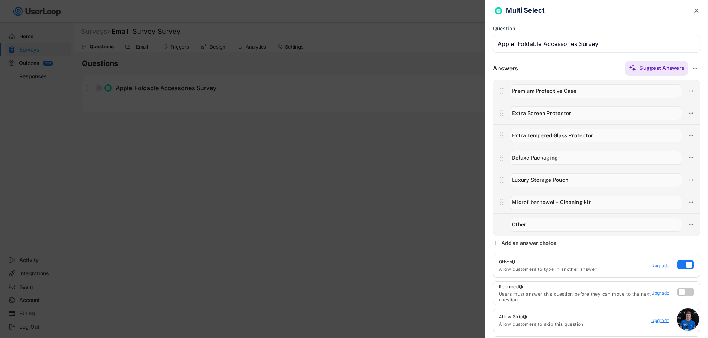
drag, startPoint x: 183, startPoint y: 93, endPoint x: 196, endPoint y: 93, distance: 13.4
click at [192, 93] on div at bounding box center [354, 169] width 708 height 338
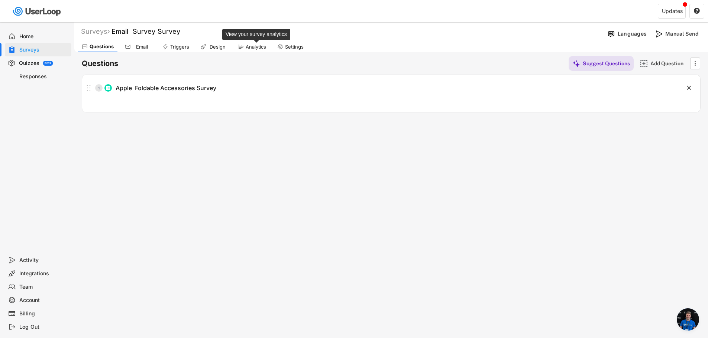
click at [259, 48] on div "Analytics" at bounding box center [256, 47] width 20 height 6
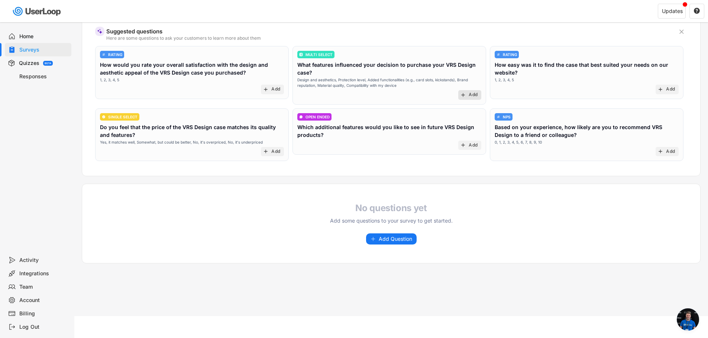
scroll to position [64, 0]
click at [477, 95] on div "Add" at bounding box center [473, 95] width 9 height 6
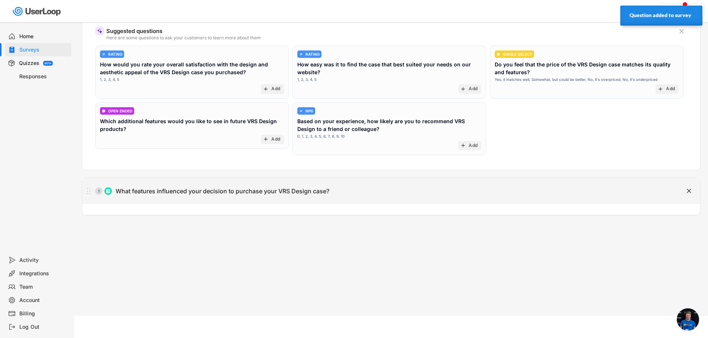
click at [282, 192] on div "What features influenced your decision to purchase your VRS Design case?" at bounding box center [223, 192] width 214 height 8
type input "What features influenced your decision to purchase your VRS Design case?"
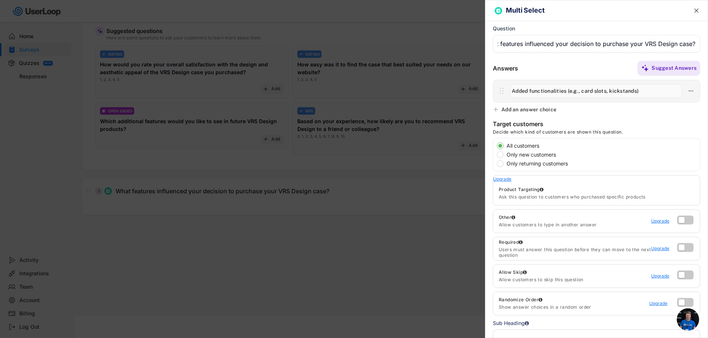
click at [655, 92] on input "input" at bounding box center [596, 91] width 172 height 14
click at [545, 92] on input "input" at bounding box center [596, 91] width 172 height 14
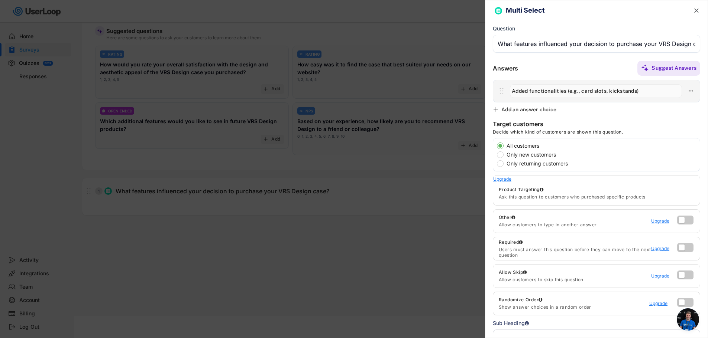
paste input "Apple Foldable Accessories Survey"
type input "Apple Foldable Accessories Survey"
click at [555, 48] on input "input" at bounding box center [596, 44] width 207 height 18
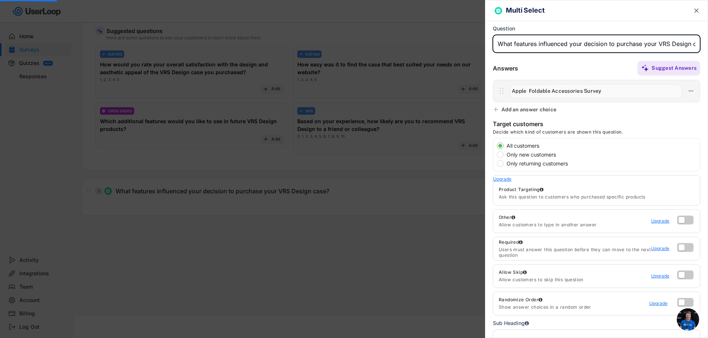
paste input "Apple Foldable Accessories Survey"
type input "Apple Foldable Accessories Survey"
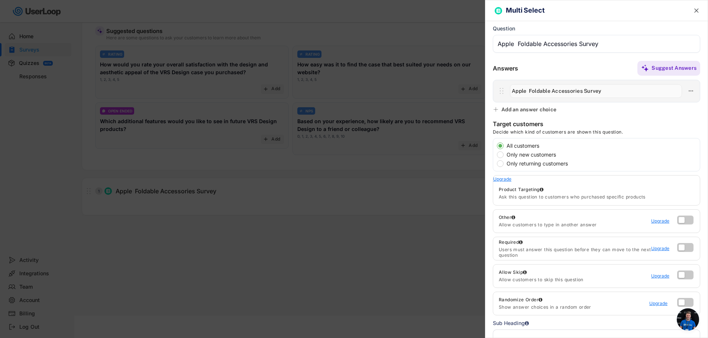
click at [562, 92] on input "input" at bounding box center [596, 91] width 172 height 14
paste input "Premium Protective Case"
type input "Premium Protective Case"
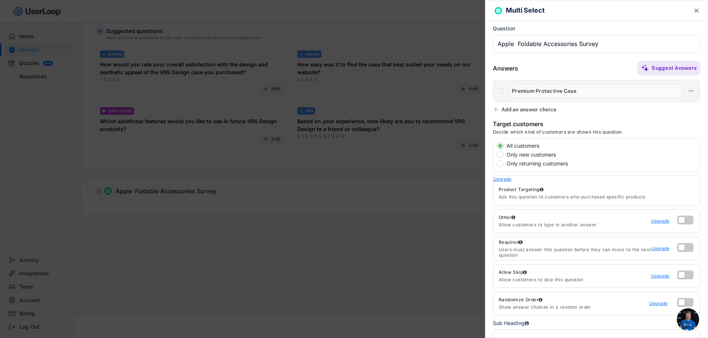
click at [496, 110] on use at bounding box center [496, 110] width 6 height 6
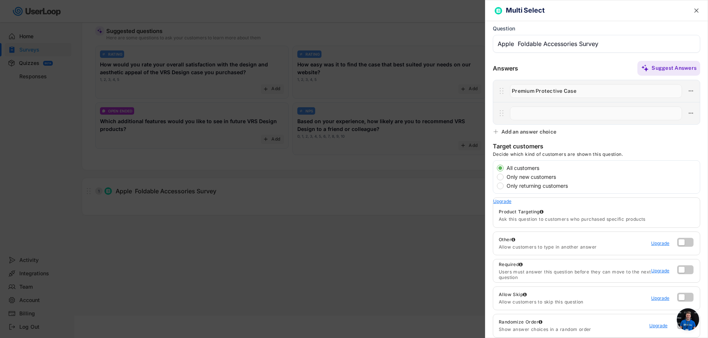
click at [541, 116] on input "input" at bounding box center [596, 114] width 172 height 14
paste input "Extra Screen Protectors"
type input "Extra Screen Protectors"
click at [487, 132] on div "Multi Select  Question Answers Suggest Answers Add an answer choice Target cus…" at bounding box center [596, 169] width 223 height 338
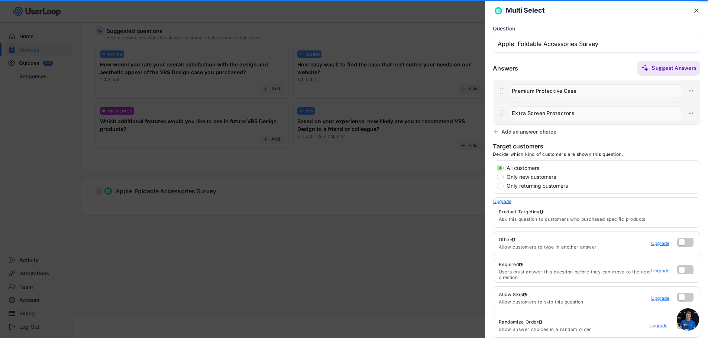
click at [492, 133] on div "Multi Select  Question Answers Suggest Answers Add an answer choice Target cus…" at bounding box center [596, 169] width 223 height 338
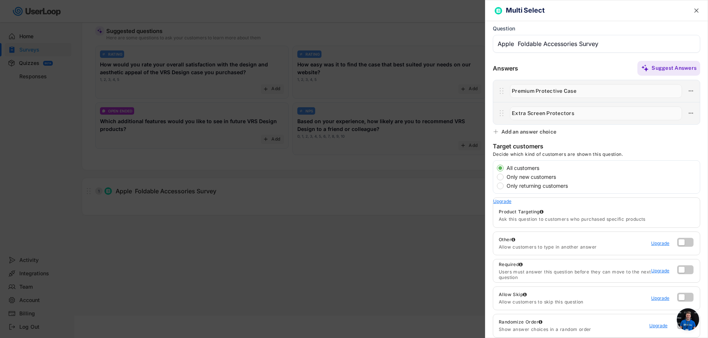
click at [498, 135] on icon at bounding box center [496, 132] width 6 height 6
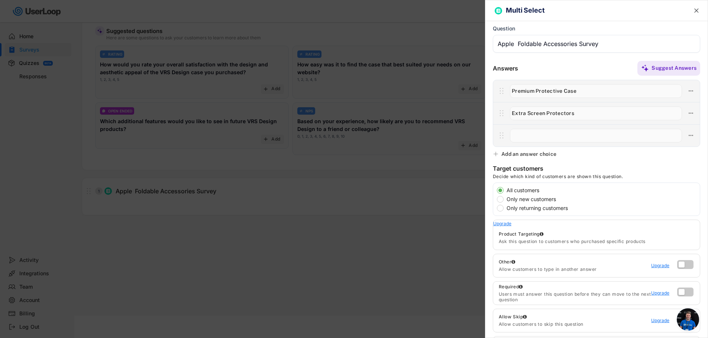
drag, startPoint x: 627, startPoint y: 133, endPoint x: 620, endPoint y: 135, distance: 7.9
click at [627, 133] on input "input" at bounding box center [596, 136] width 172 height 14
paste input "Deluxe Packaging"
type input "Deluxe Packaging"
drag, startPoint x: 498, startPoint y: 154, endPoint x: 677, endPoint y: 165, distance: 179.8
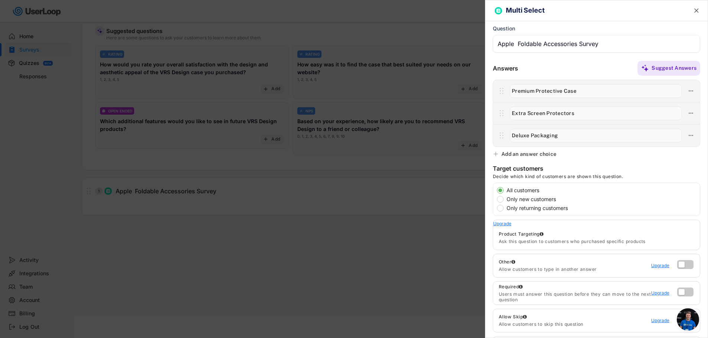
click at [499, 154] on div "Add an answer choice" at bounding box center [525, 154] width 65 height 7
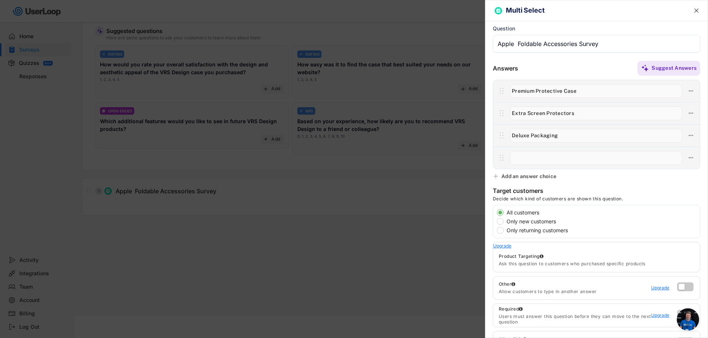
click at [542, 156] on input "input" at bounding box center [596, 158] width 172 height 14
paste input "Luxury Storage Pouch"
type input "Luxury Storage Pouch"
click at [540, 177] on div "Add an answer choice" at bounding box center [528, 176] width 55 height 7
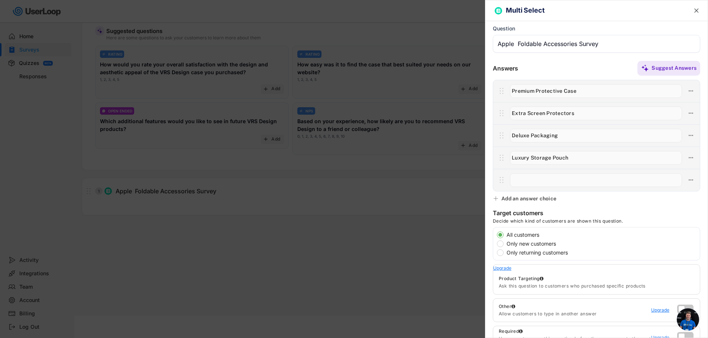
click at [542, 179] on input "input" at bounding box center [596, 181] width 172 height 14
paste input "Microfiber Towel + Cleaning Kit"
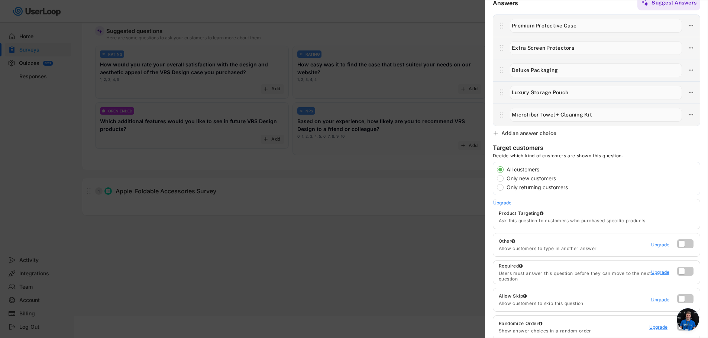
scroll to position [111, 0]
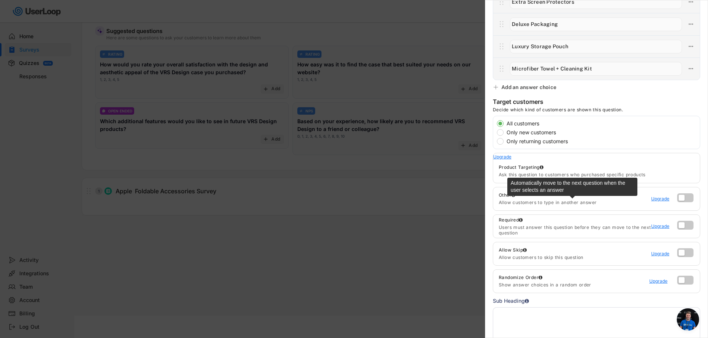
type input "Microfiber Towel + Cleaning Kit"
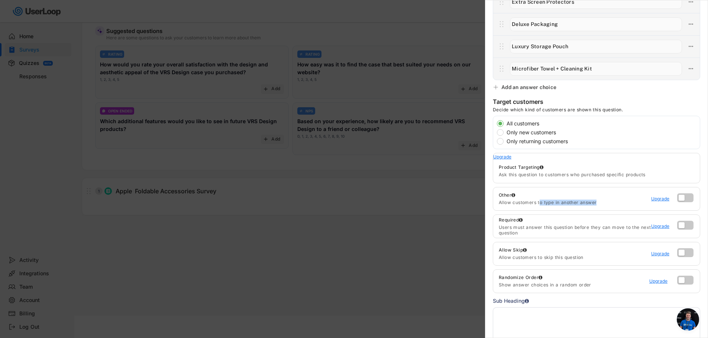
drag, startPoint x: 539, startPoint y: 203, endPoint x: 598, endPoint y: 203, distance: 58.7
click at [598, 203] on div "Allow customers to type in another answer" at bounding box center [575, 203] width 152 height 6
click at [676, 200] on label at bounding box center [683, 196] width 16 height 9
click at [0, 0] on input "checkbox" at bounding box center [0, 0] width 0 height 0
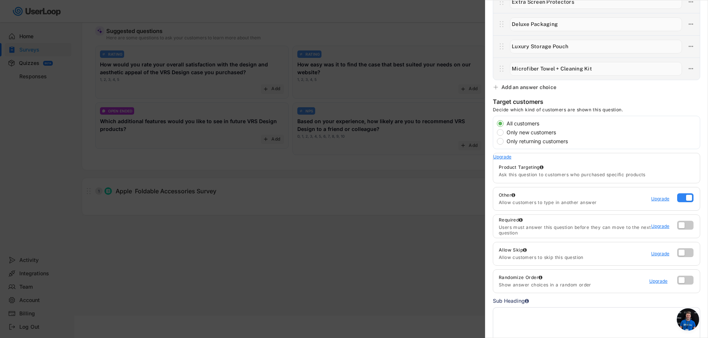
type input "Other"
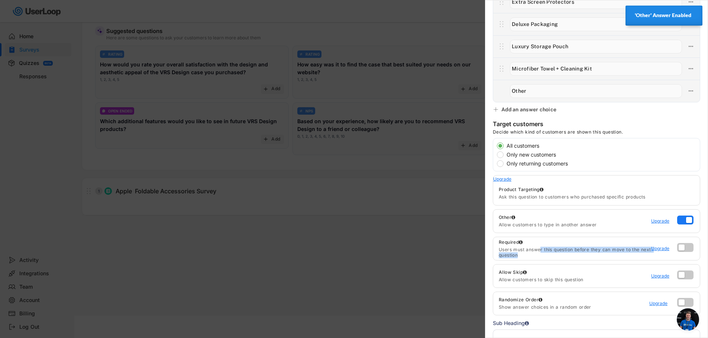
drag, startPoint x: 540, startPoint y: 251, endPoint x: 607, endPoint y: 253, distance: 66.9
click at [607, 253] on div "Users must answer this question before they can move to the next question" at bounding box center [575, 253] width 152 height 12
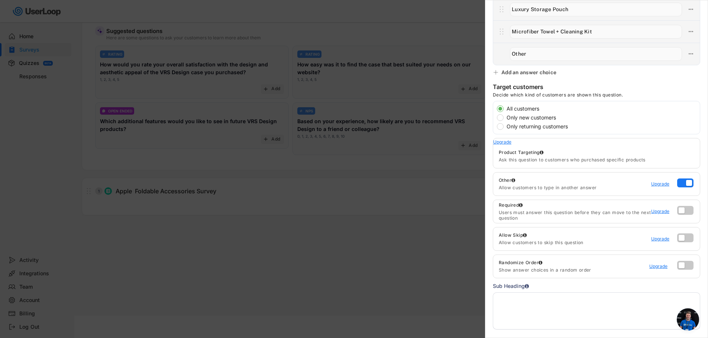
click at [681, 242] on div at bounding box center [686, 240] width 19 height 12
click at [684, 237] on label at bounding box center [683, 236] width 16 height 9
click at [0, 0] on input "checkbox" at bounding box center [0, 0] width 0 height 0
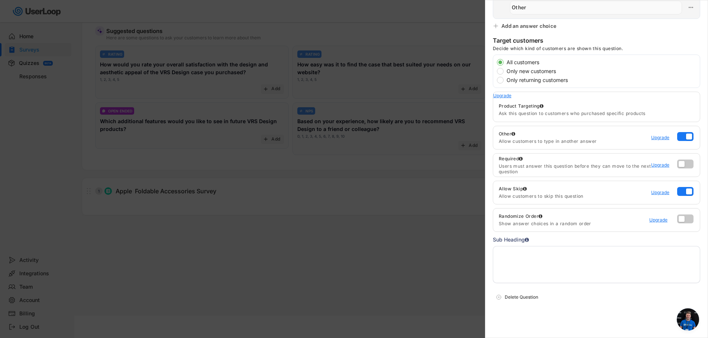
scroll to position [198, 0]
click at [577, 260] on textarea at bounding box center [596, 262] width 207 height 37
click at [578, 262] on textarea at bounding box center [596, 262] width 207 height 37
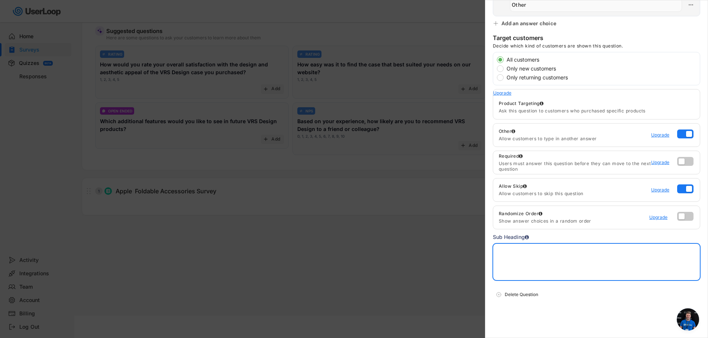
paste textarea "We’re designing the ultimate experience for Apple’s first foldable phone, and w…"
click at [594, 259] on textarea "We’re designing the ultimate experience for Apple’s first foldable phone, and w…" at bounding box center [596, 262] width 207 height 37
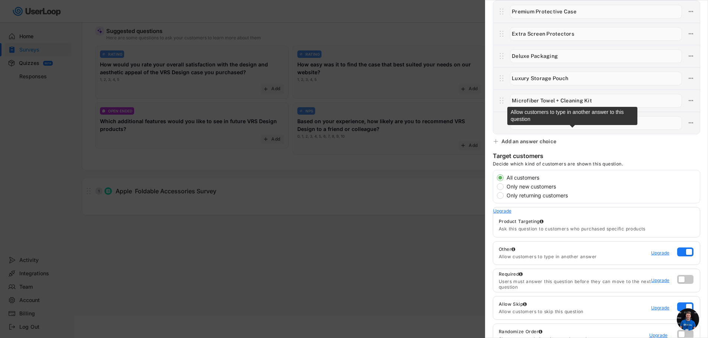
scroll to position [0, 0]
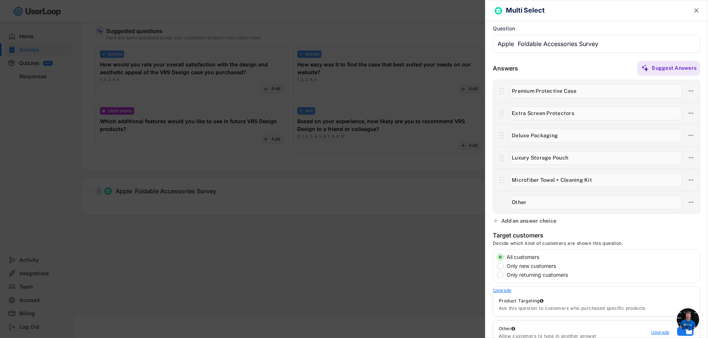
type textarea "We’re designing the ultimate experience for Apple’s first foldable phone, and w…"
click at [603, 65] on div "Suggest Answers" at bounding box center [609, 68] width 182 height 15
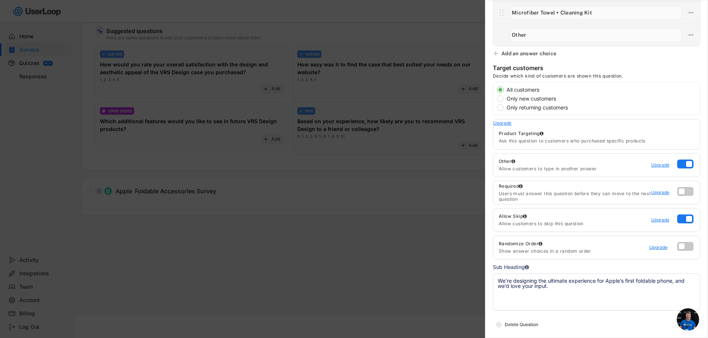
scroll to position [198, 0]
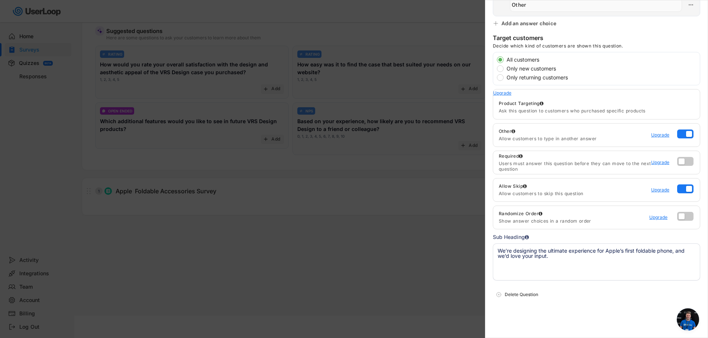
click at [371, 222] on div at bounding box center [354, 169] width 708 height 338
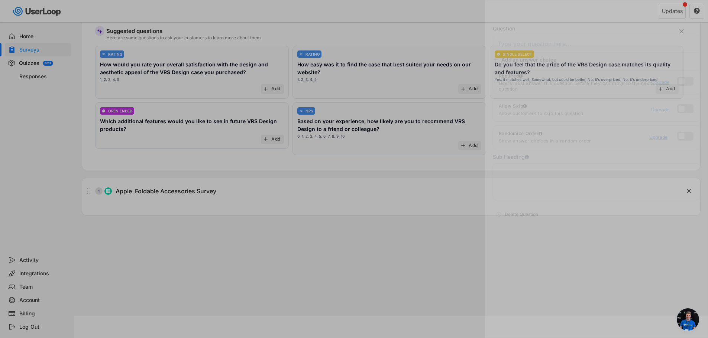
scroll to position [0, 0]
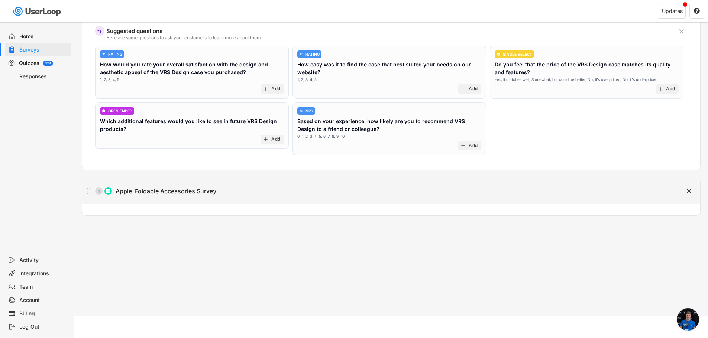
click at [103, 193] on div "1 Apple Foldable Accessories Survey" at bounding box center [372, 191] width 581 height 15
type input "Apple Foldable Accessories Survey"
type textarea "We’re designing the ultimate experience for Apple’s first foldable phone, and w…"
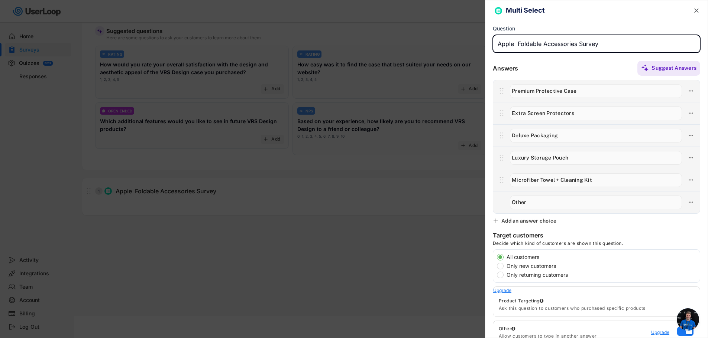
click at [689, 323] on span "Open chat" at bounding box center [688, 320] width 22 height 22
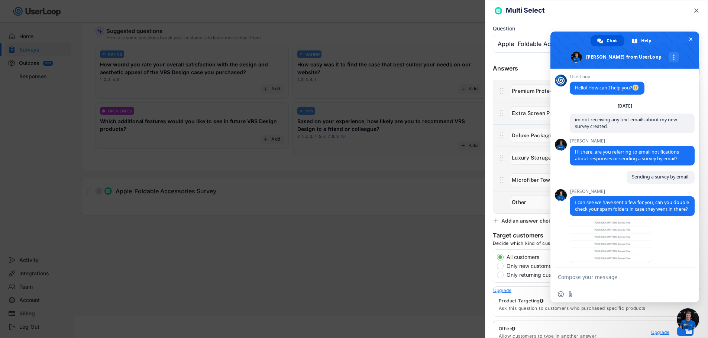
scroll to position [66, 0]
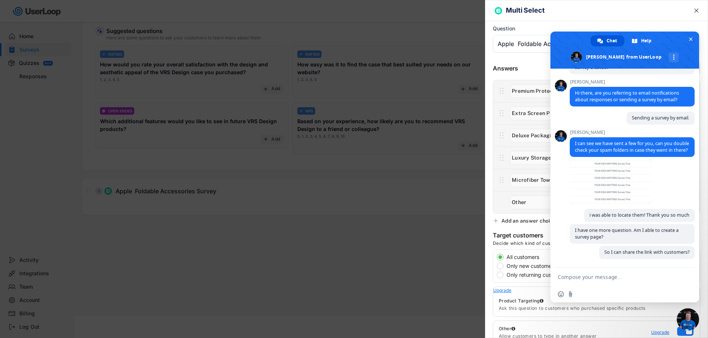
drag, startPoint x: 369, startPoint y: 238, endPoint x: 452, endPoint y: 249, distance: 83.3
click at [376, 239] on div at bounding box center [354, 169] width 708 height 338
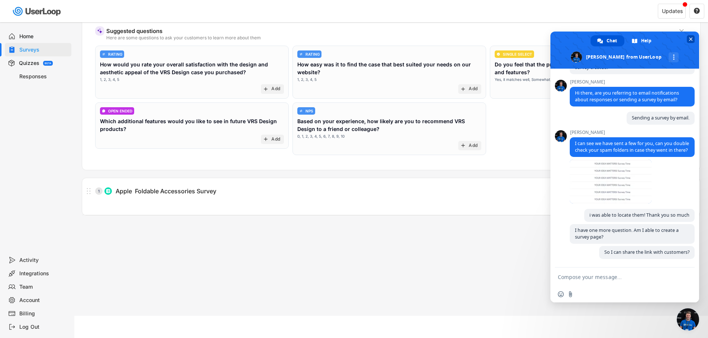
click at [693, 39] on span "Close chat" at bounding box center [691, 39] width 8 height 8
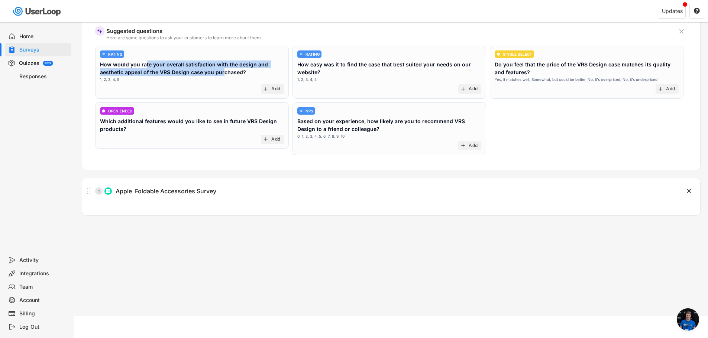
drag, startPoint x: 144, startPoint y: 65, endPoint x: 223, endPoint y: 73, distance: 79.2
click at [223, 73] on div "How would you rate your overall satisfaction with the design and aesthetic appe…" at bounding box center [192, 69] width 184 height 16
click at [597, 130] on div "RATING How would you rate your overall satisfaction with the design and aesthet…" at bounding box center [391, 102] width 592 height 113
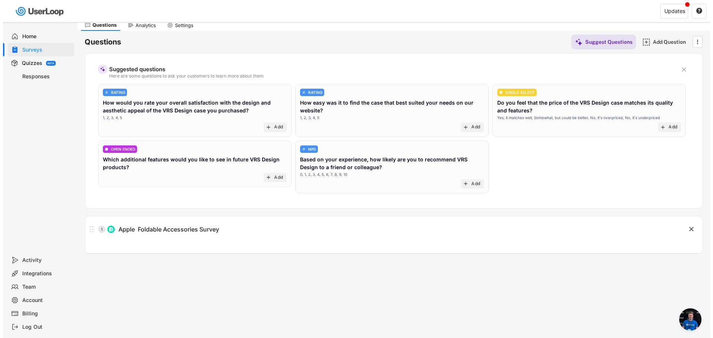
scroll to position [0, 0]
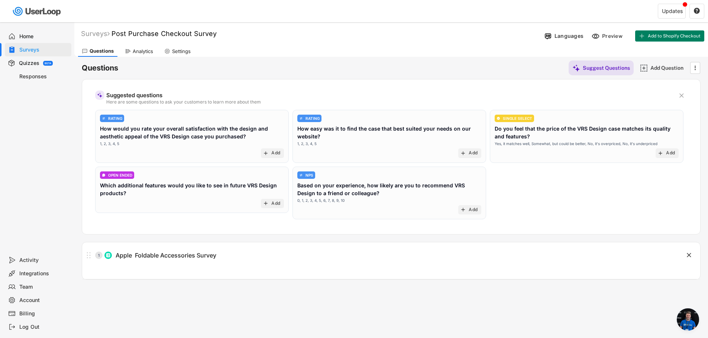
click at [142, 52] on div "Analytics" at bounding box center [143, 51] width 20 height 6
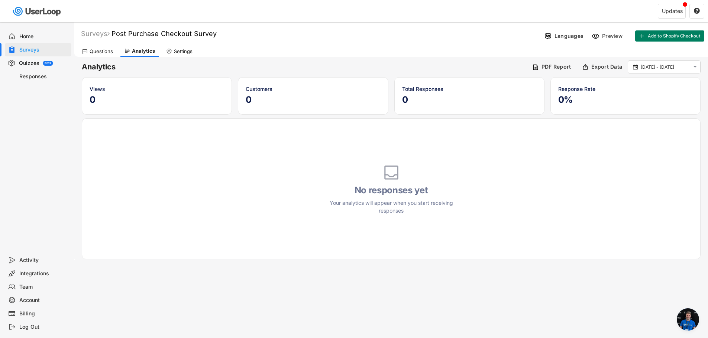
click at [192, 49] on div "Settings" at bounding box center [179, 51] width 34 height 11
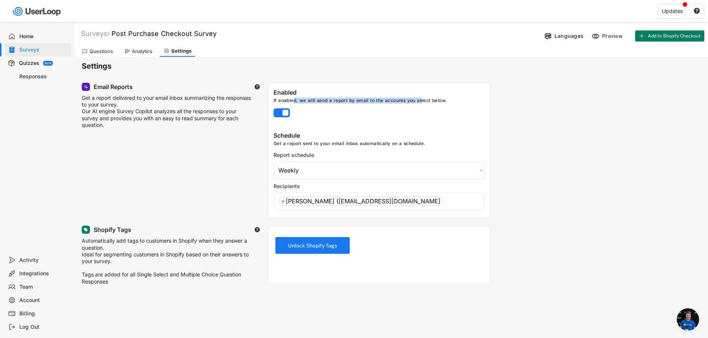
drag, startPoint x: 306, startPoint y: 103, endPoint x: 424, endPoint y: 103, distance: 117.8
click at [424, 103] on div "If enabled, we will send a report by email to the accounts you select below." at bounding box center [381, 102] width 217 height 9
click at [348, 181] on div "Schedule Get a report sent to your email inbox automatically on a schedule. Rep…" at bounding box center [379, 173] width 222 height 82
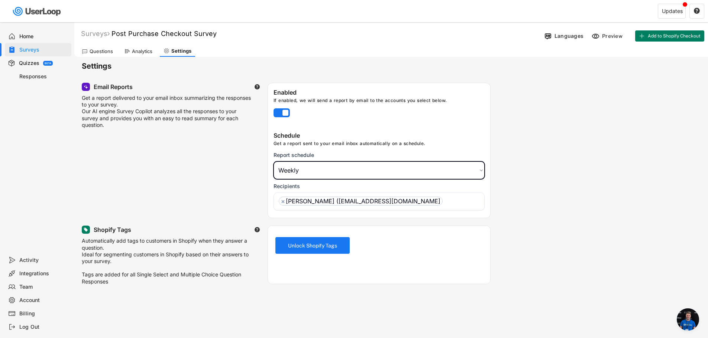
click at [348, 175] on select "Choose an option Daily Weekly Monthly" at bounding box center [378, 171] width 211 height 18
select select ""daily""
click at [273, 162] on select "Choose an option Daily Weekly Monthly" at bounding box center [378, 171] width 211 height 18
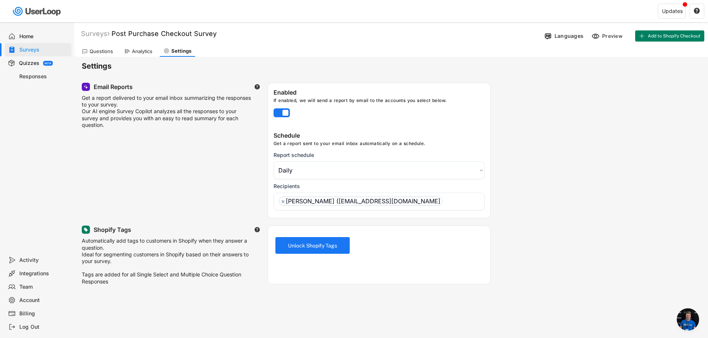
click at [242, 194] on div "Email Reports  Get a report delivered to your email inbox summarizing the resp…" at bounding box center [391, 151] width 619 height 136
drag, startPoint x: 260, startPoint y: 247, endPoint x: 156, endPoint y: 239, distance: 104.4
click at [156, 239] on div "Shopify Tags  Automatically add tags to customers in Shopify when they answer …" at bounding box center [175, 255] width 186 height 59
click at [156, 239] on div "Automatically add tags to customers in Shopify when they answer a question. Ide…" at bounding box center [167, 261] width 171 height 47
click at [614, 38] on div "Preview" at bounding box center [613, 36] width 22 height 7
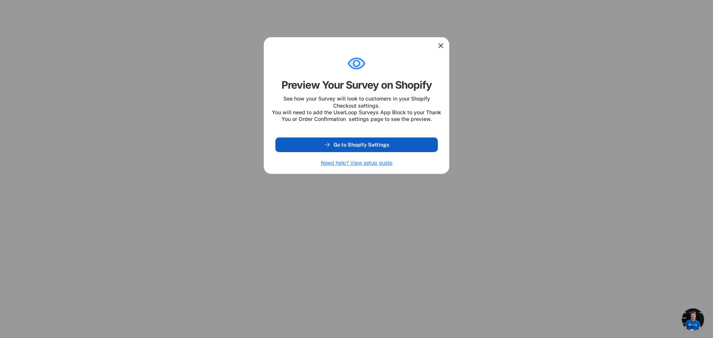
click at [373, 152] on button "Go to Shopify Settings" at bounding box center [356, 144] width 163 height 15
select select ""daily""
